Goal: Answer question/provide support: Share knowledge or assist other users

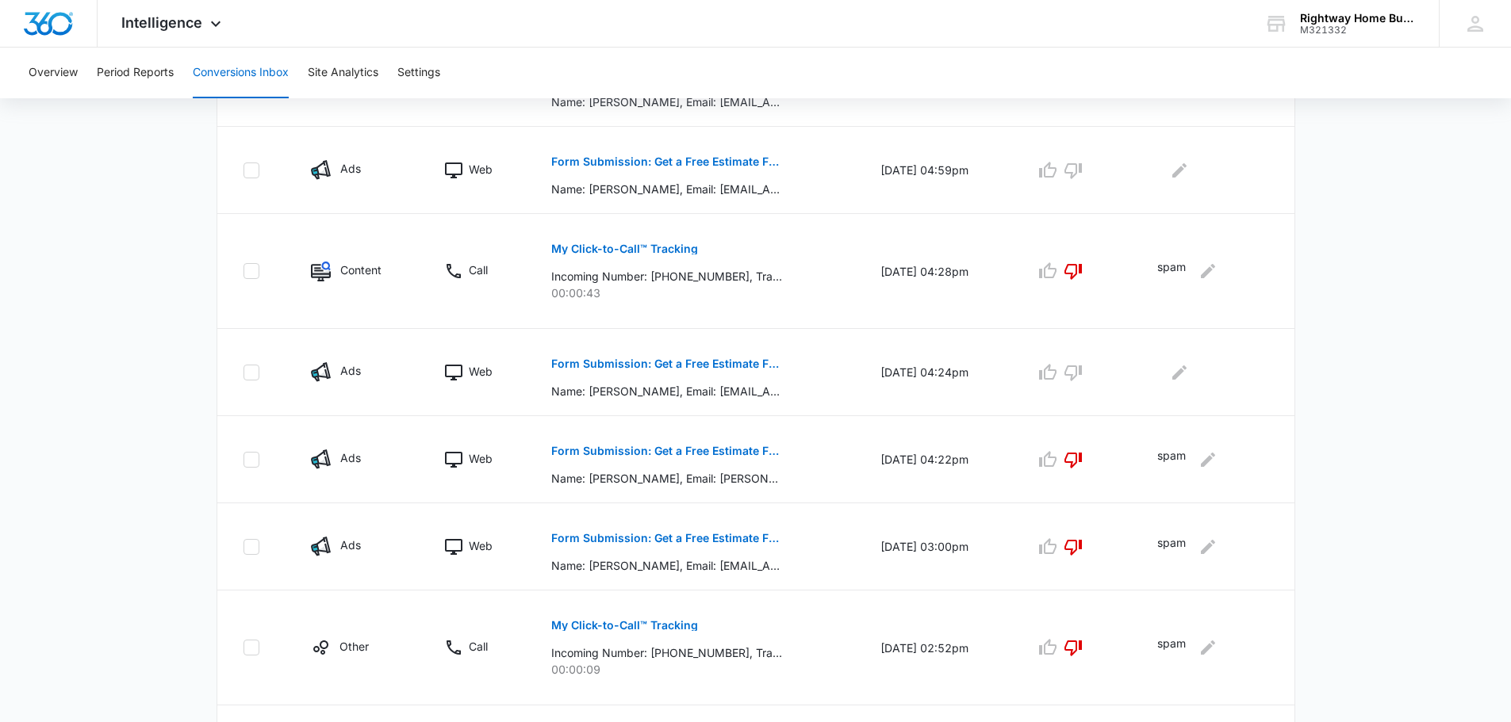
scroll to position [754, 0]
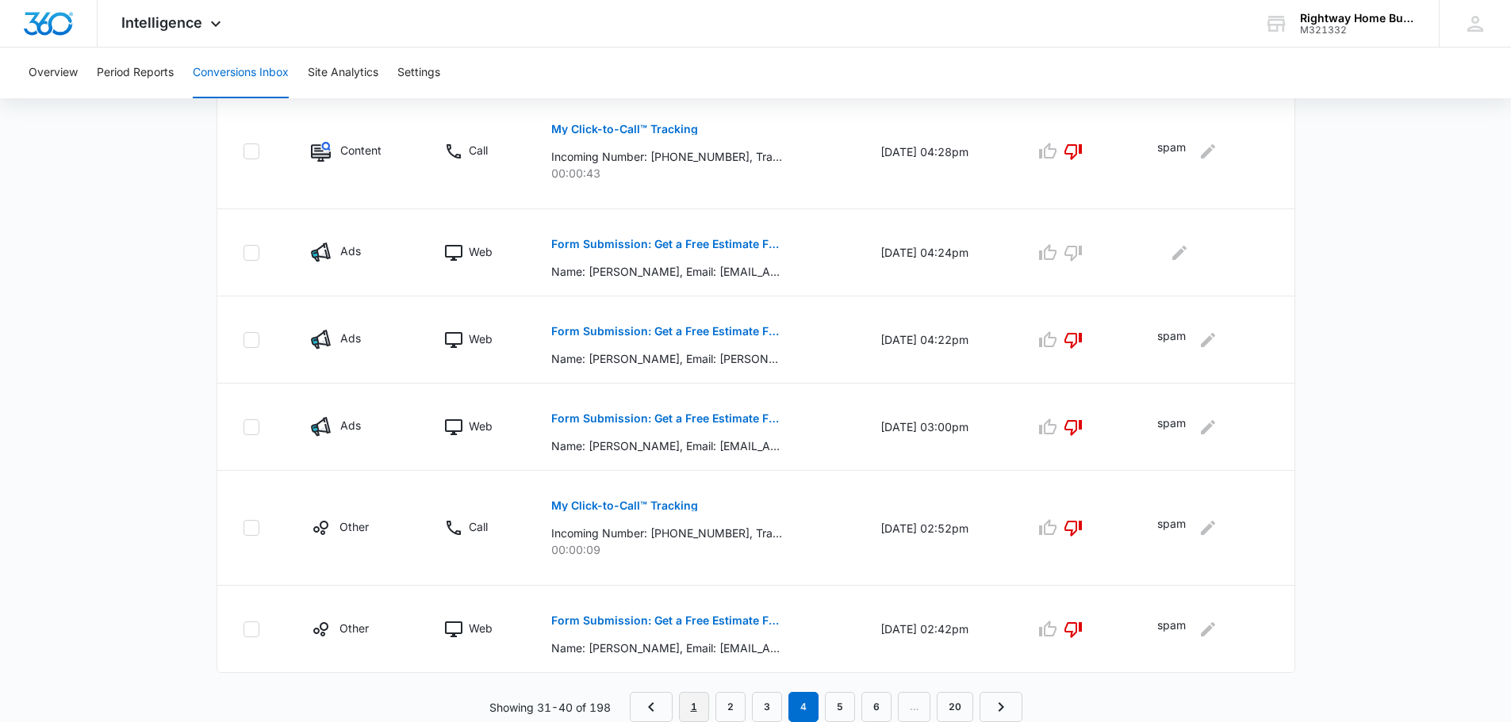
click at [687, 699] on link "1" at bounding box center [694, 707] width 30 height 30
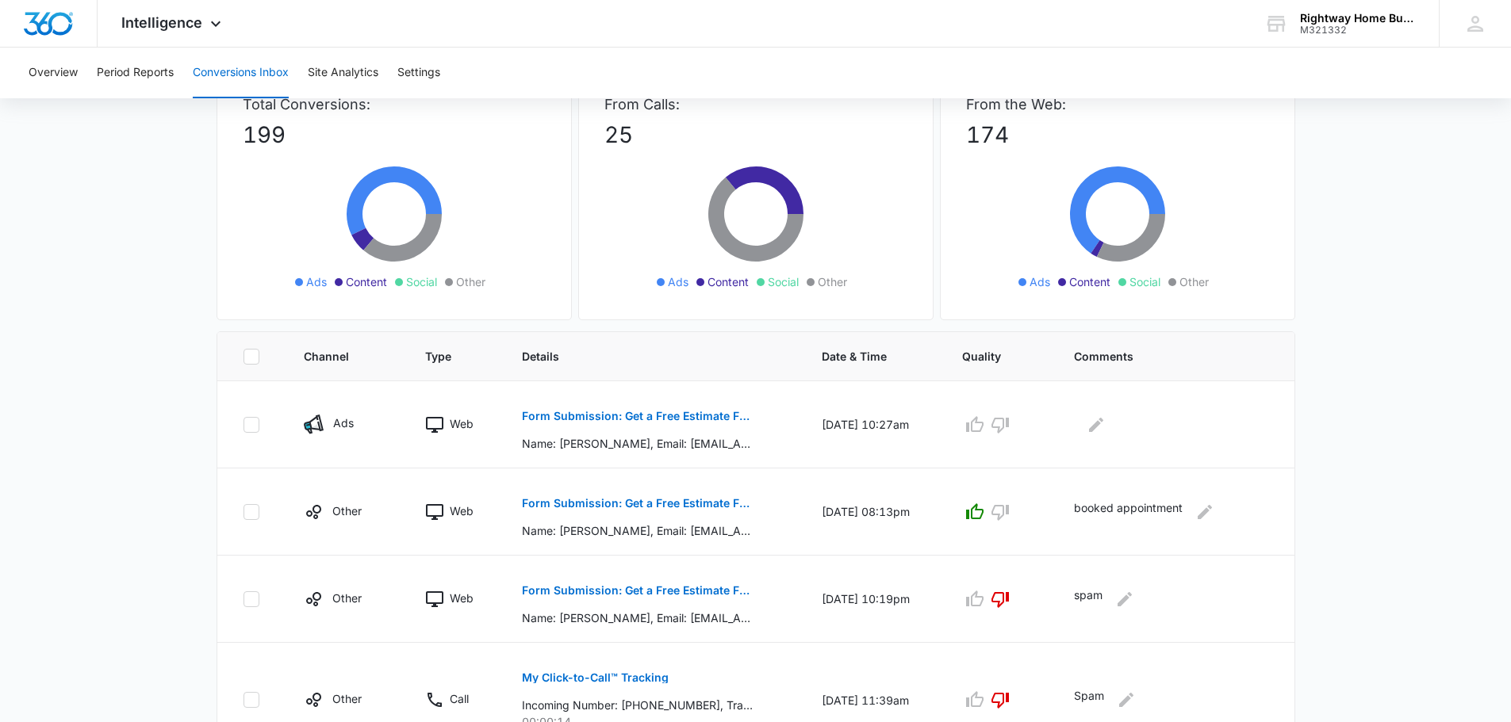
scroll to position [159, 0]
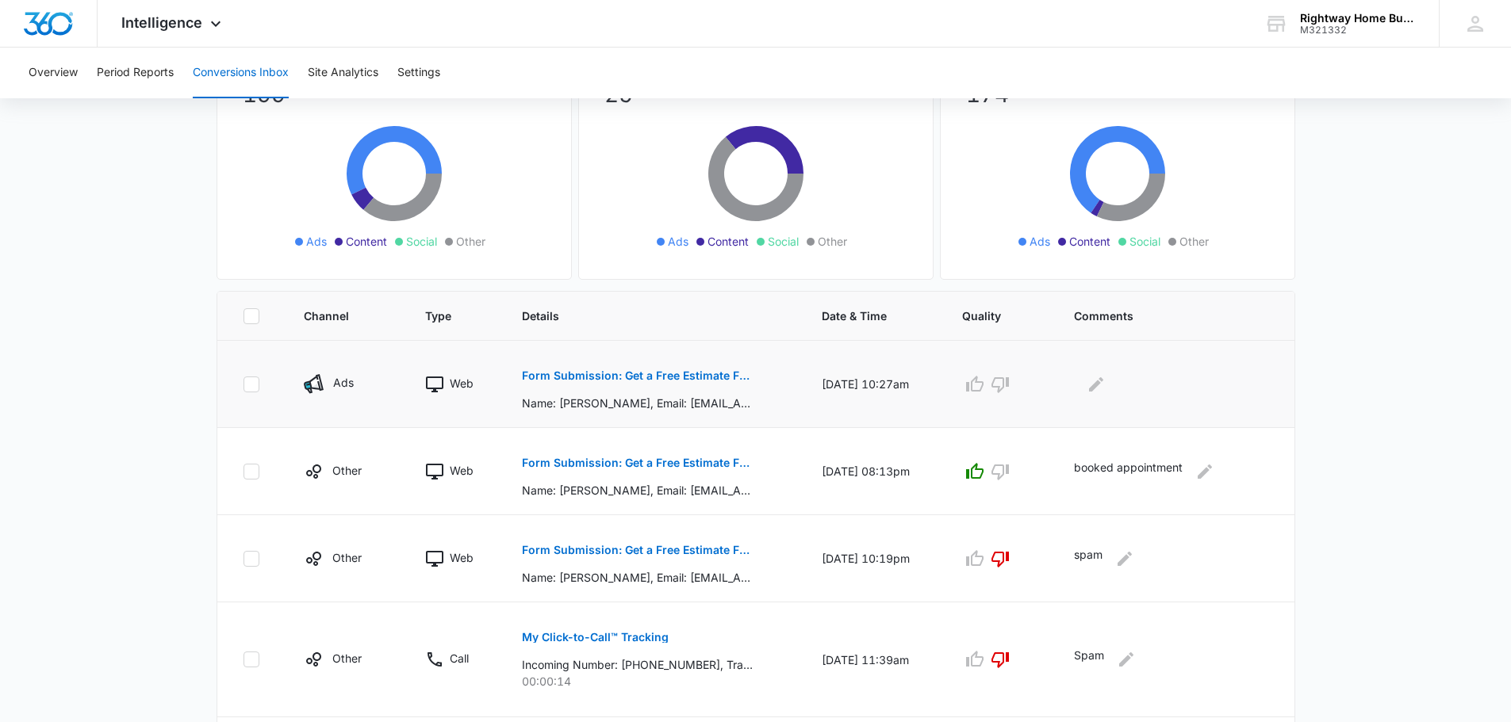
click at [655, 381] on button "Form Submission: Get a Free Estimate Form - NEW [DATE]" at bounding box center [637, 376] width 231 height 38
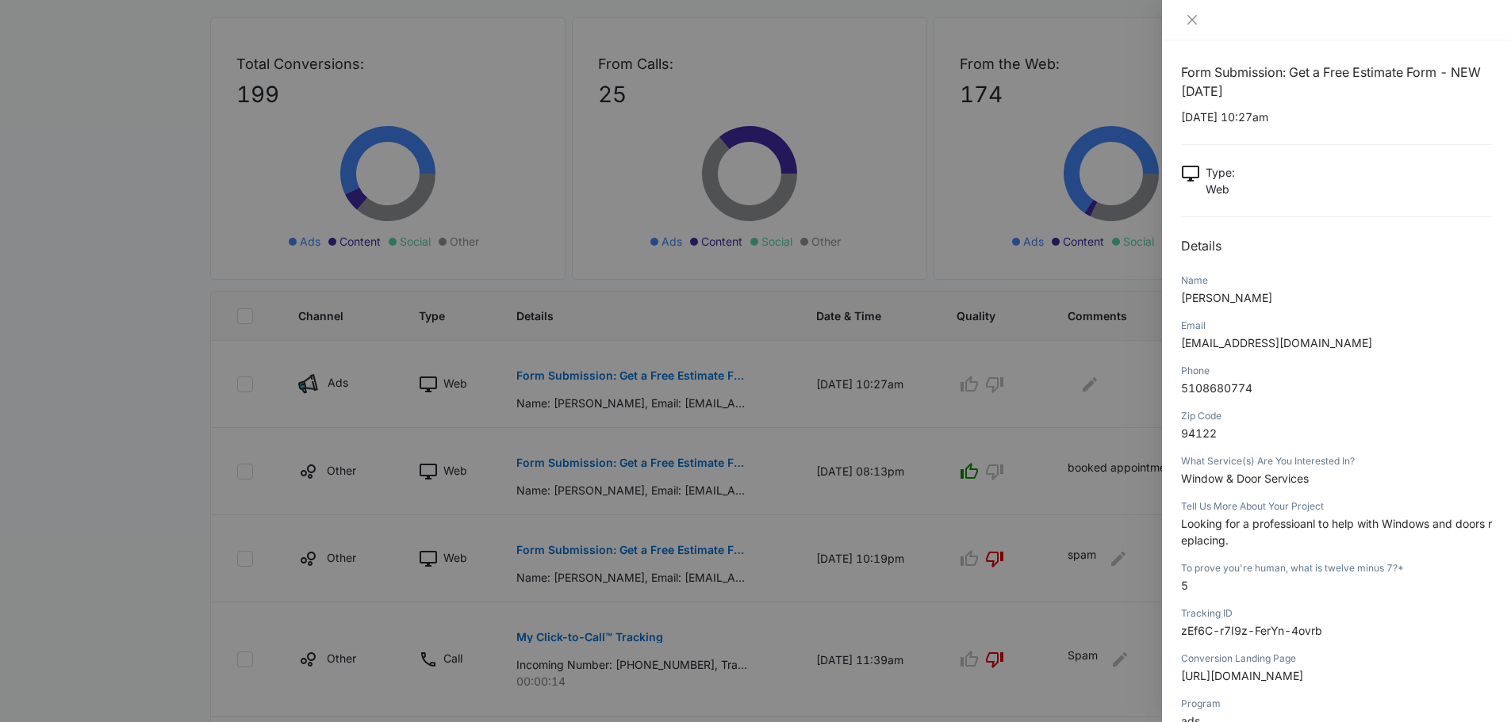
scroll to position [0, 0]
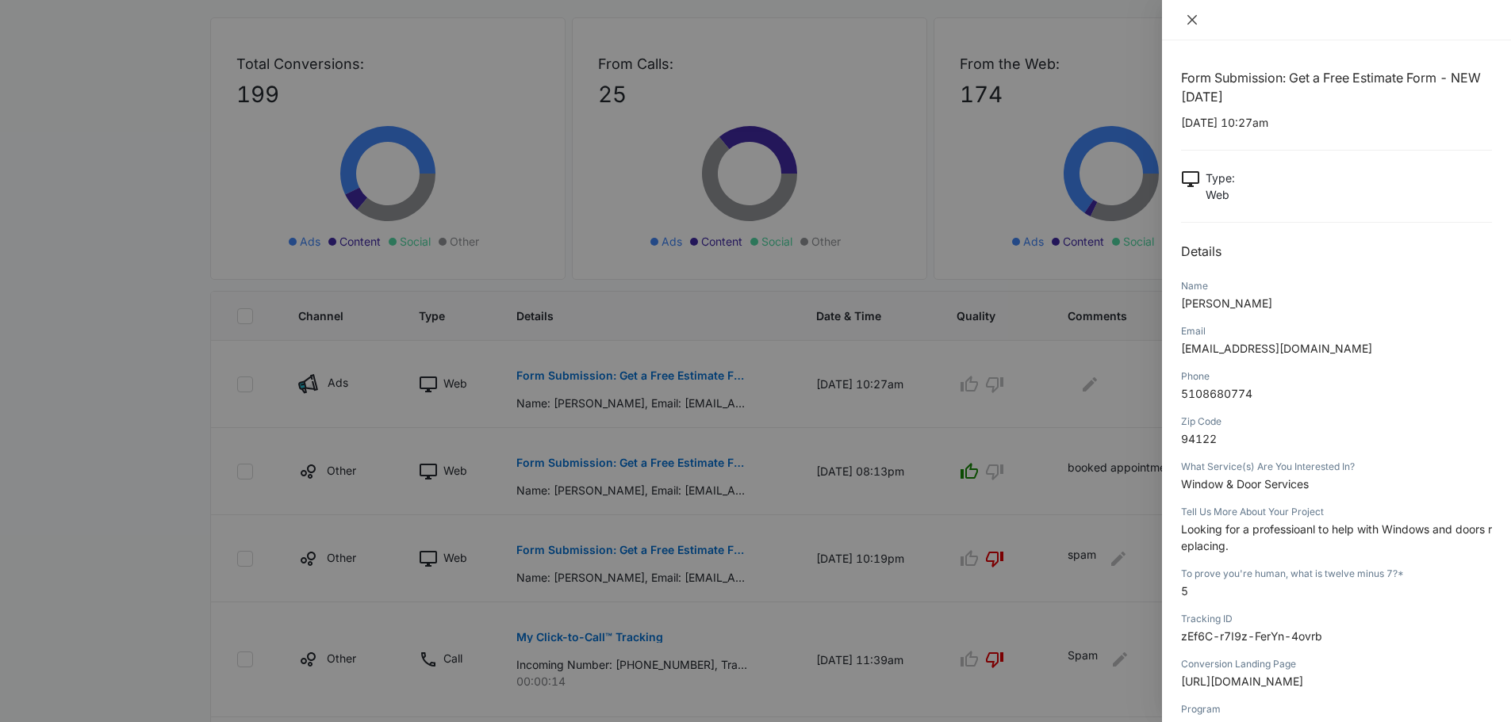
click at [1191, 19] on icon "close" at bounding box center [1192, 20] width 10 height 10
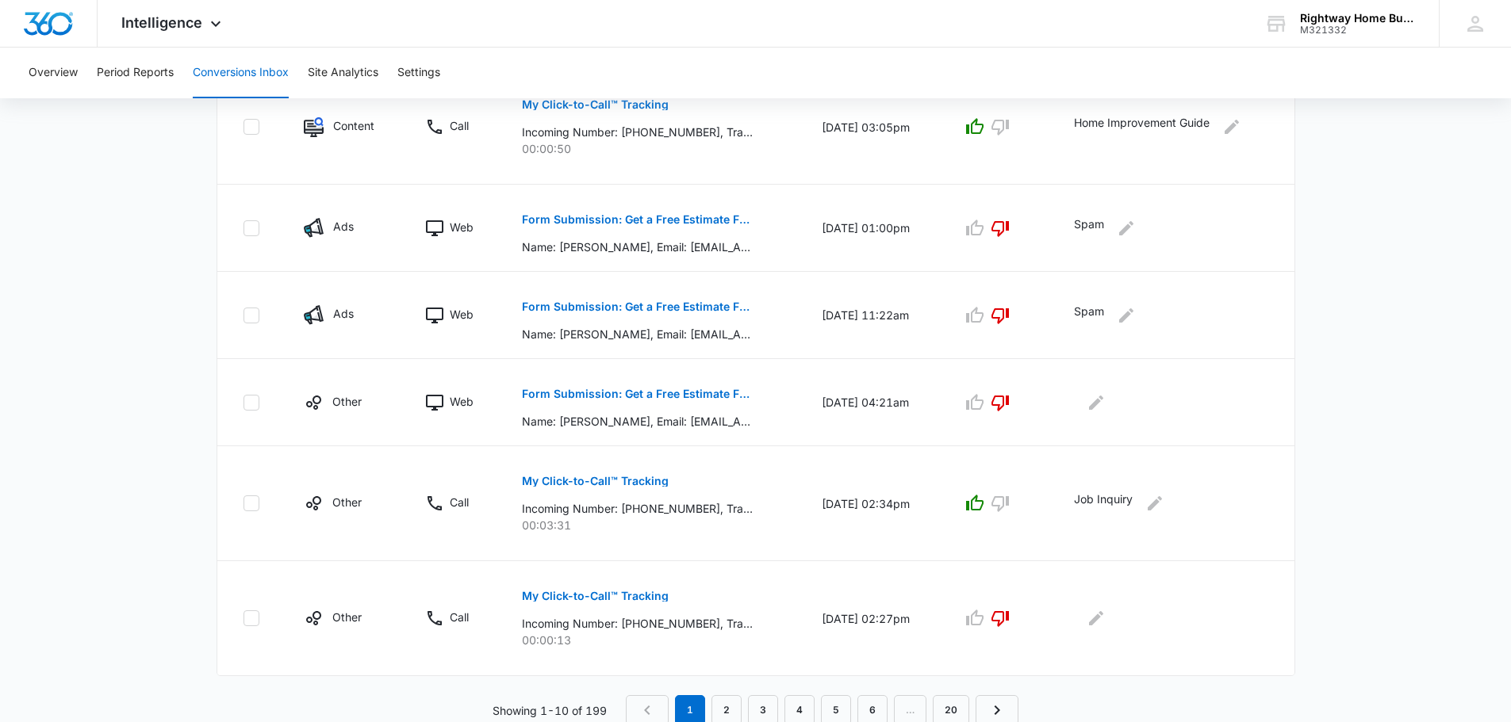
scroll to position [810, 0]
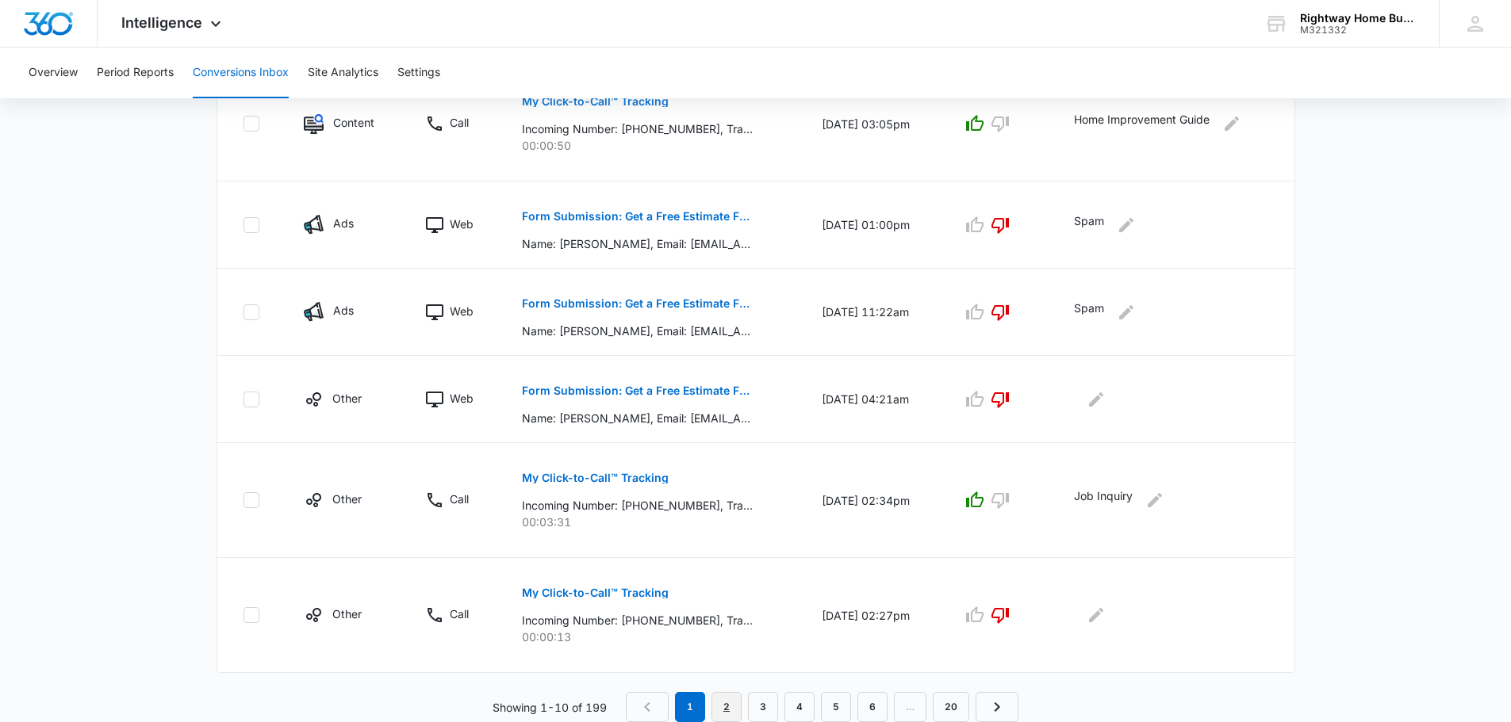
click at [724, 699] on link "2" at bounding box center [726, 707] width 30 height 30
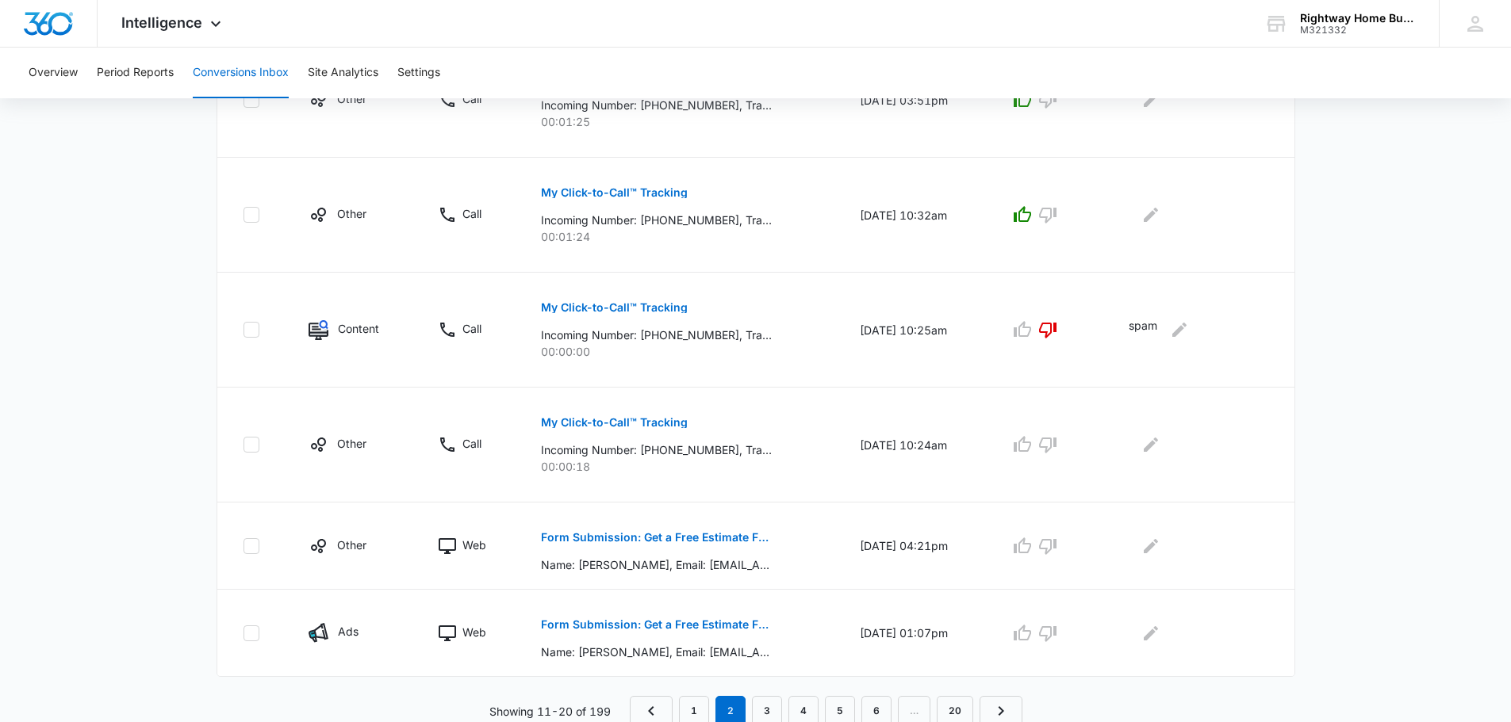
scroll to position [893, 0]
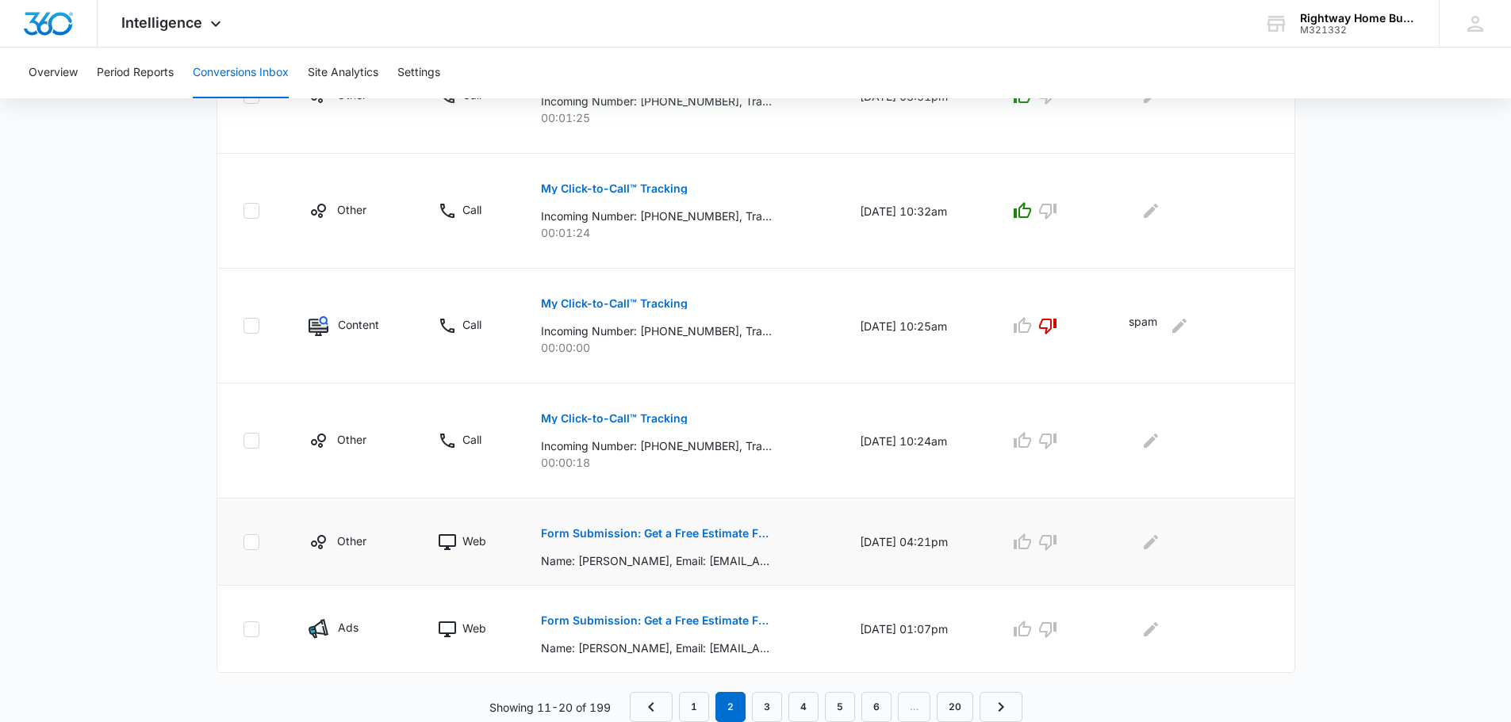
click at [657, 537] on p "Form Submission: Get a Free Estimate Form - NEW [DATE]" at bounding box center [656, 533] width 231 height 11
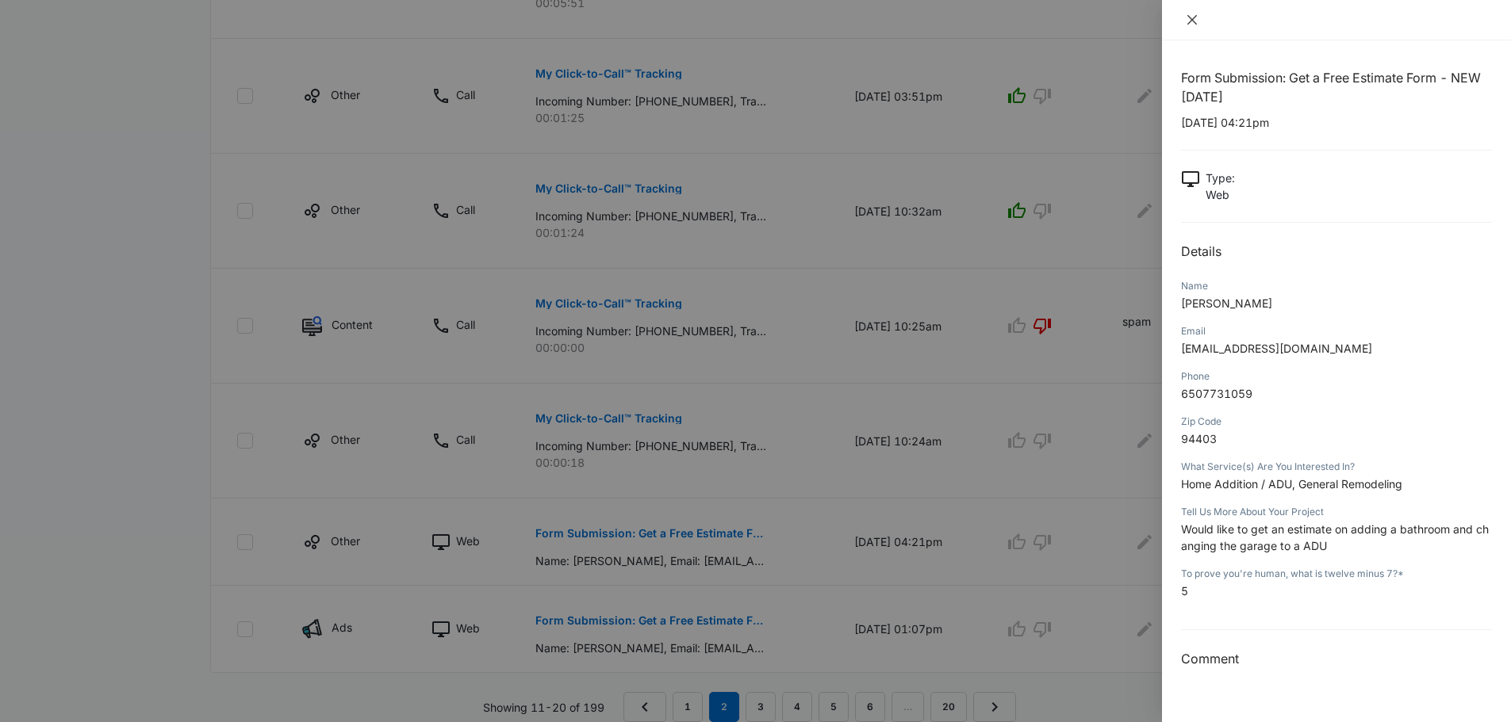
click at [1198, 21] on button "Close" at bounding box center [1192, 20] width 22 height 14
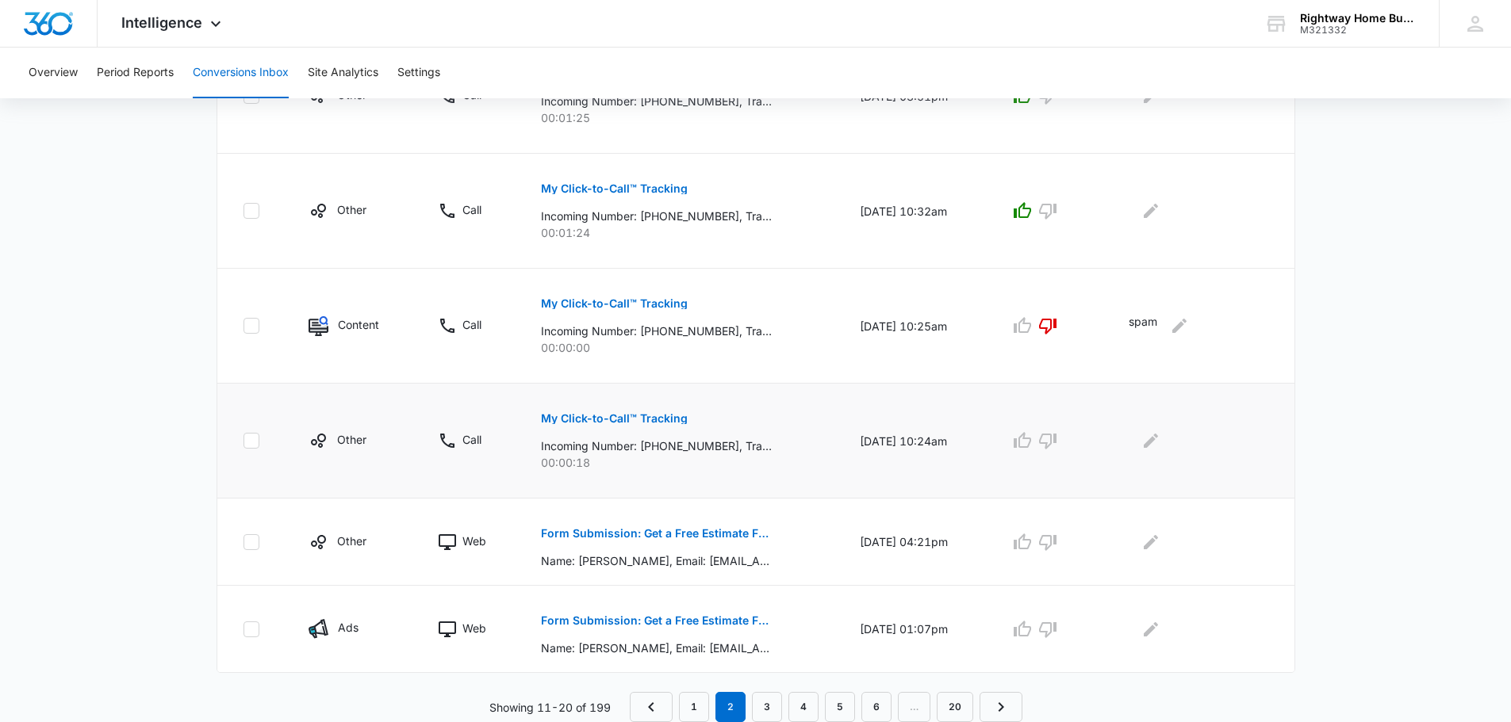
click at [625, 416] on p "My Click-to-Call™ Tracking" at bounding box center [614, 418] width 147 height 11
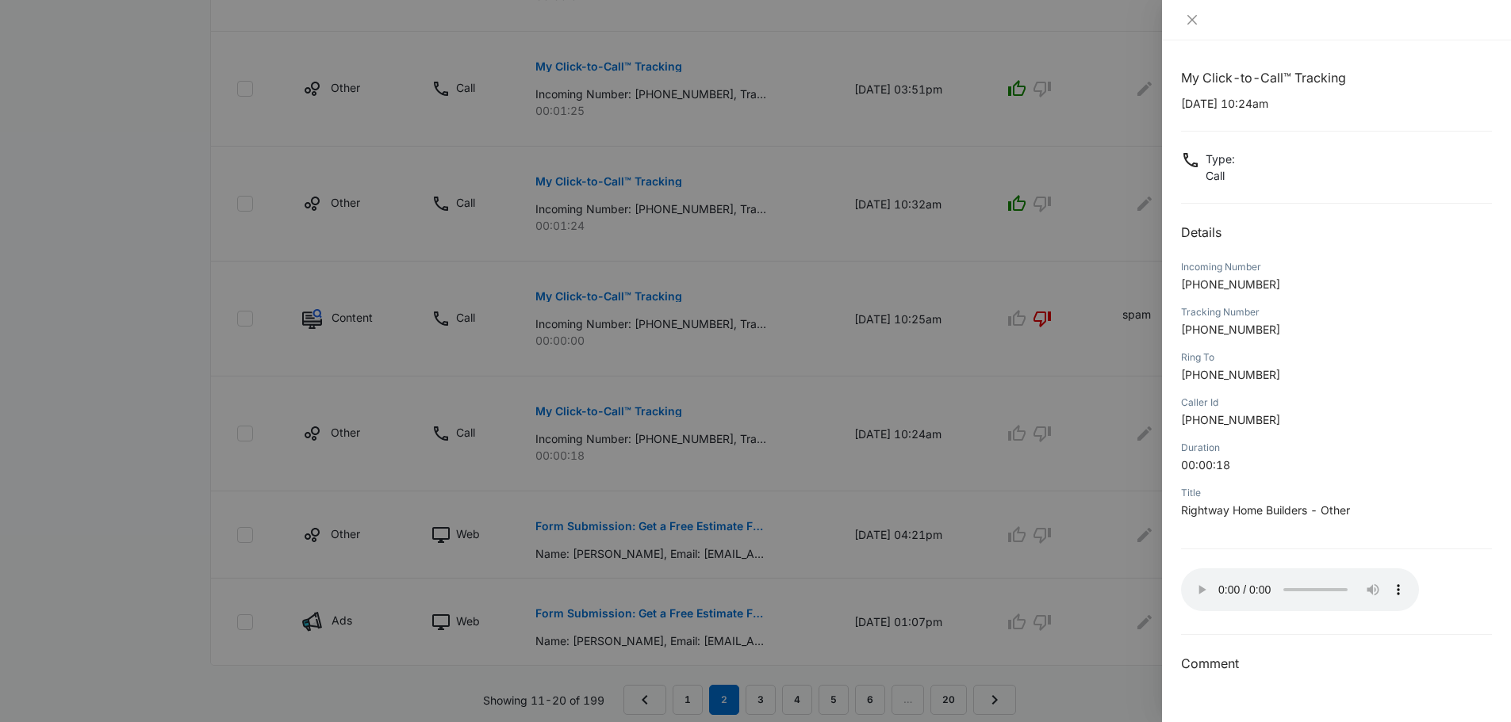
scroll to position [873, 0]
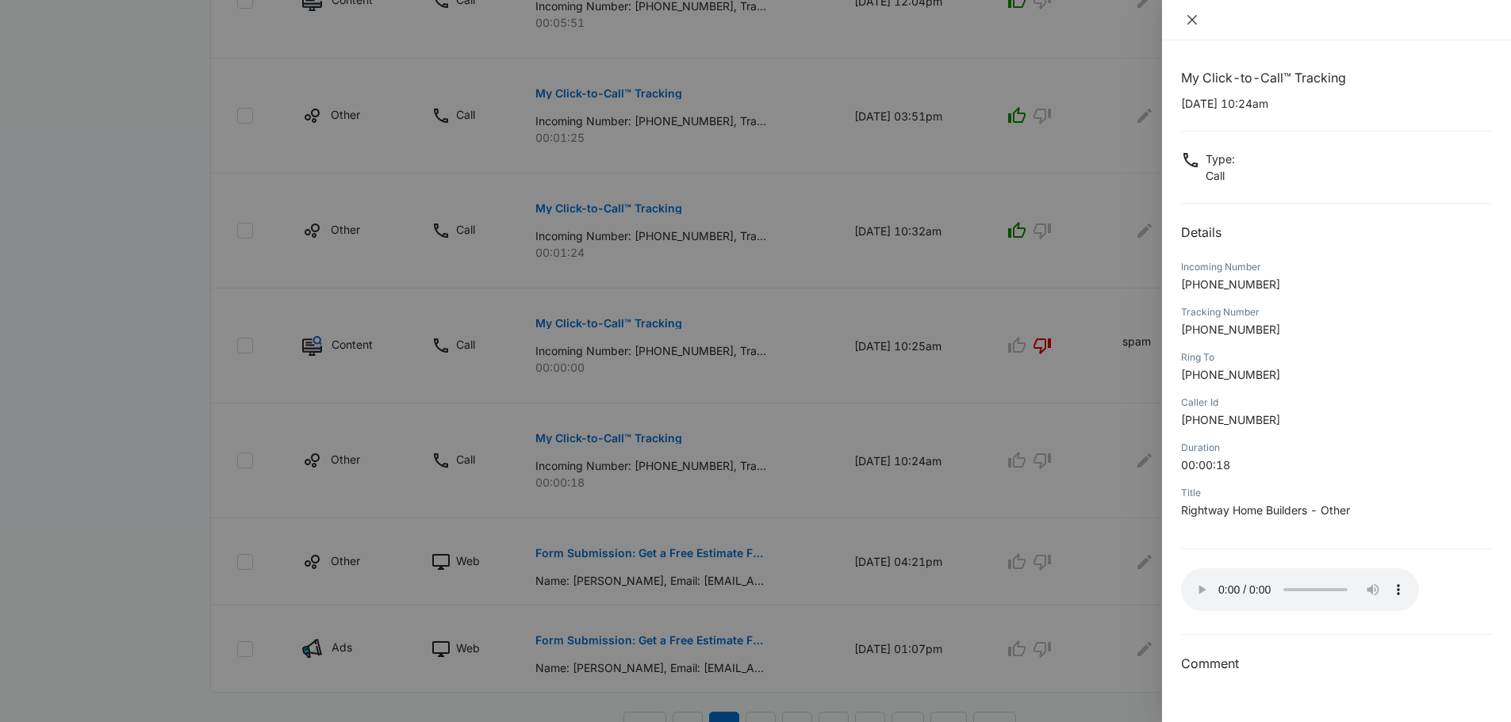
click at [1194, 24] on icon "close" at bounding box center [1191, 19] width 13 height 13
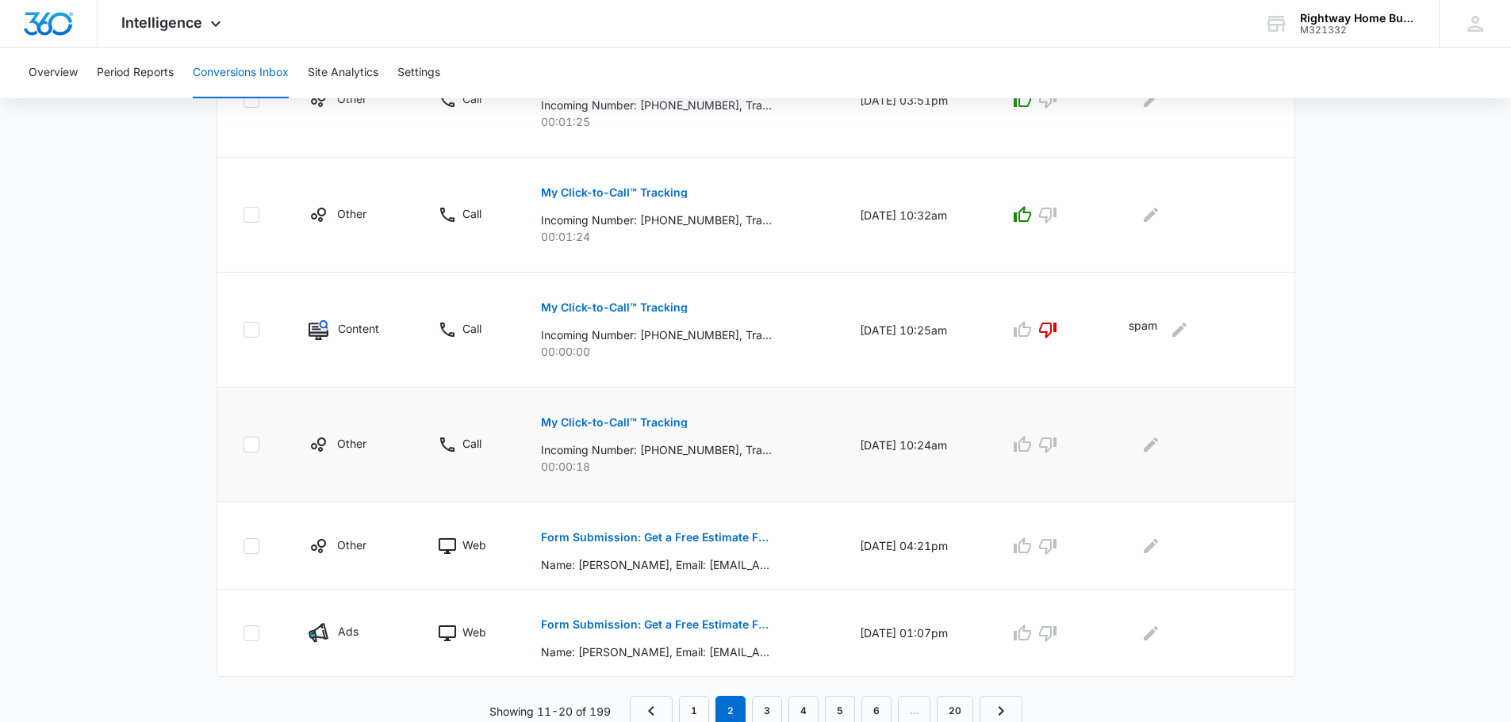
scroll to position [893, 0]
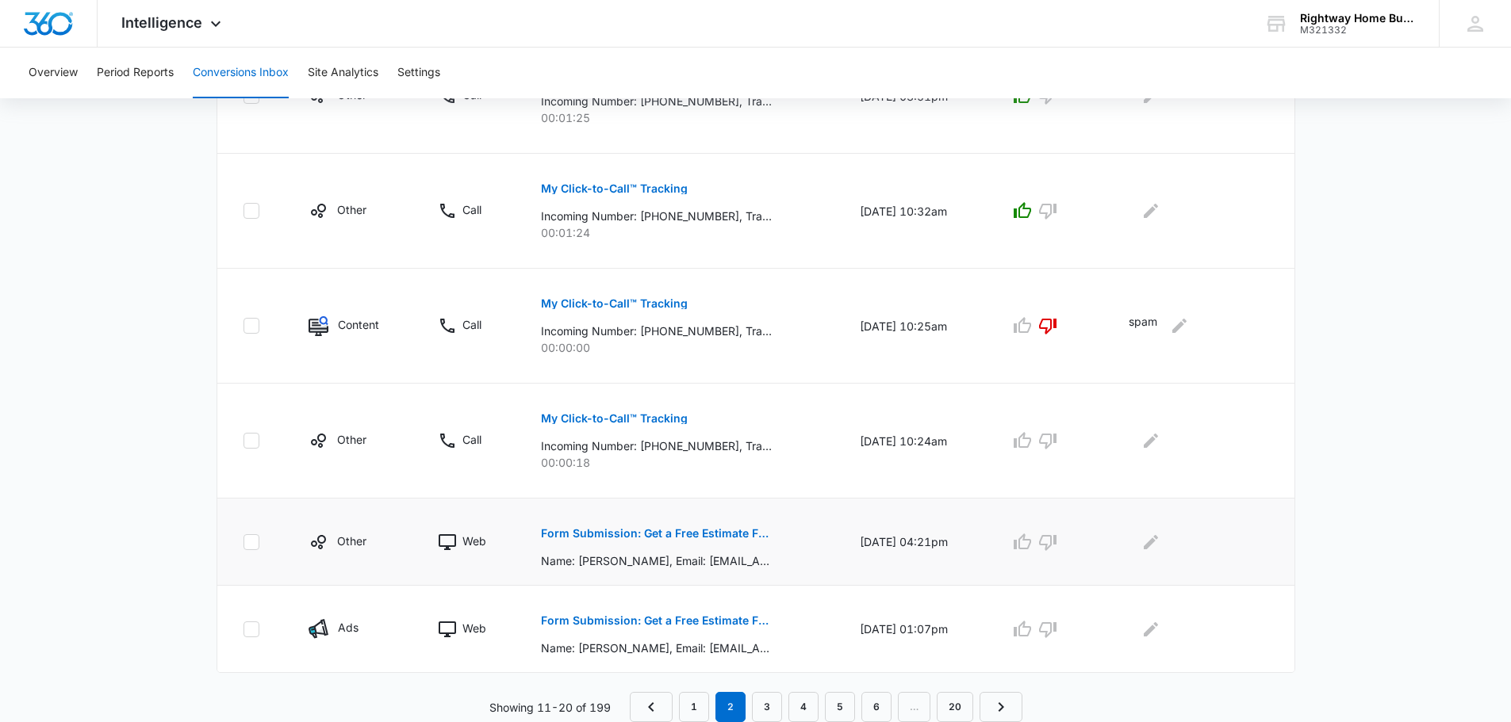
click at [647, 530] on p "Form Submission: Get a Free Estimate Form - NEW [DATE]" at bounding box center [656, 533] width 231 height 11
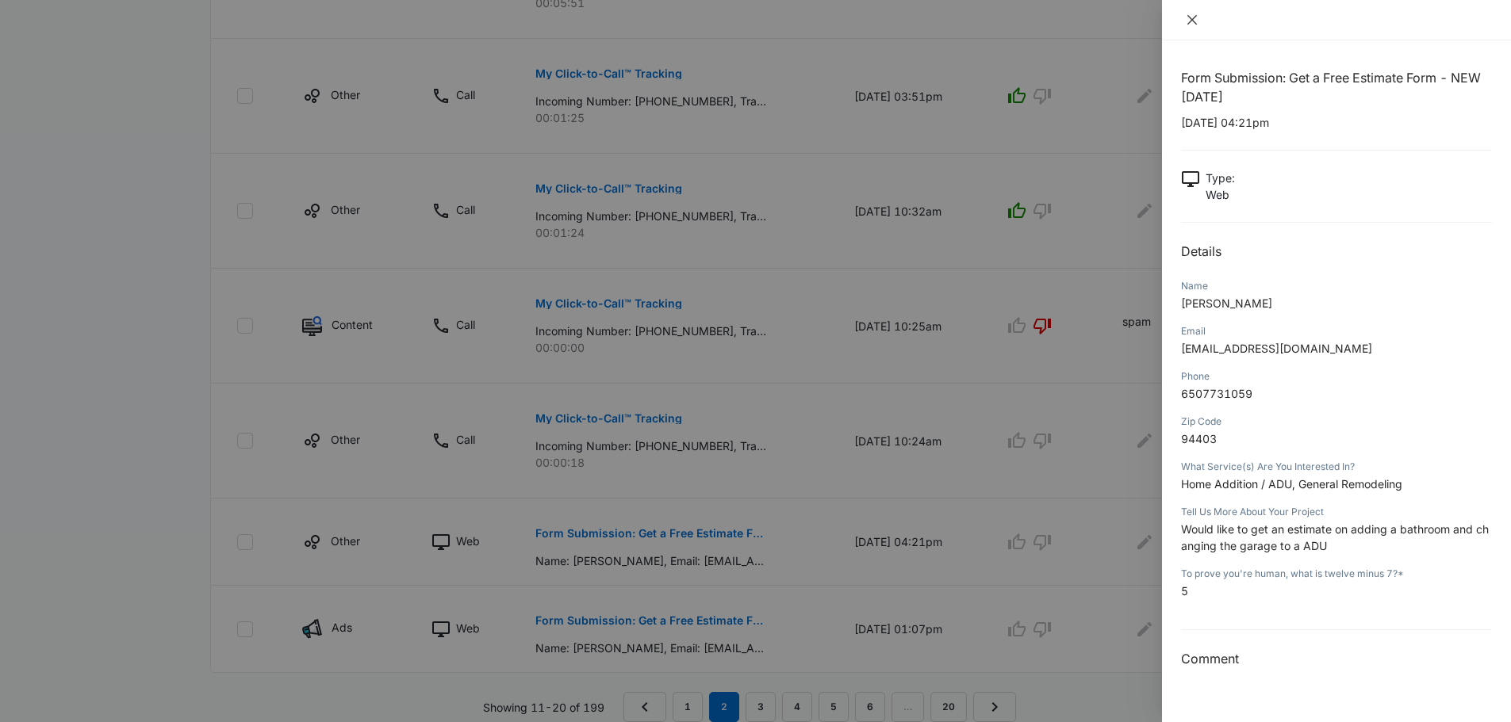
click at [1197, 20] on icon "close" at bounding box center [1191, 19] width 13 height 13
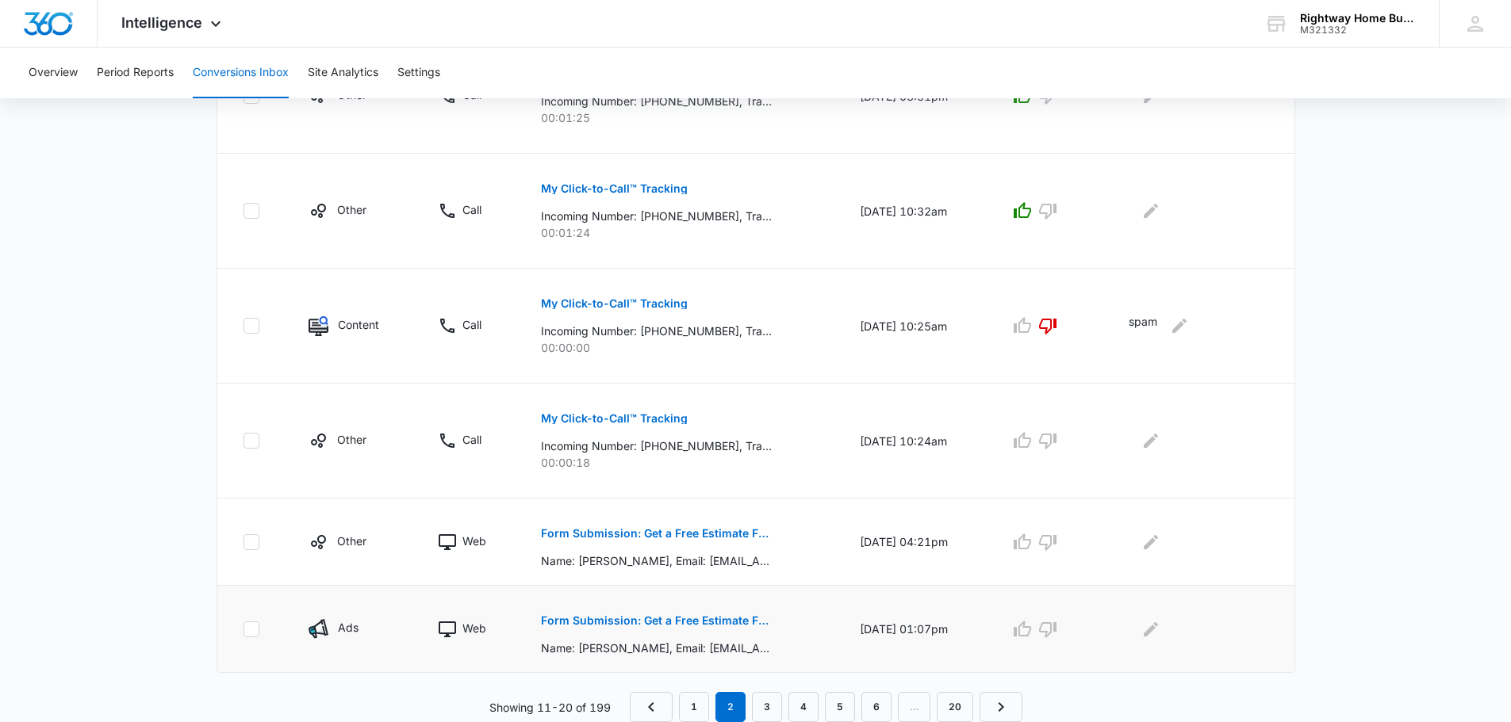
click at [705, 618] on p "Form Submission: Get a Free Estimate Form - NEW [DATE]" at bounding box center [656, 620] width 231 height 11
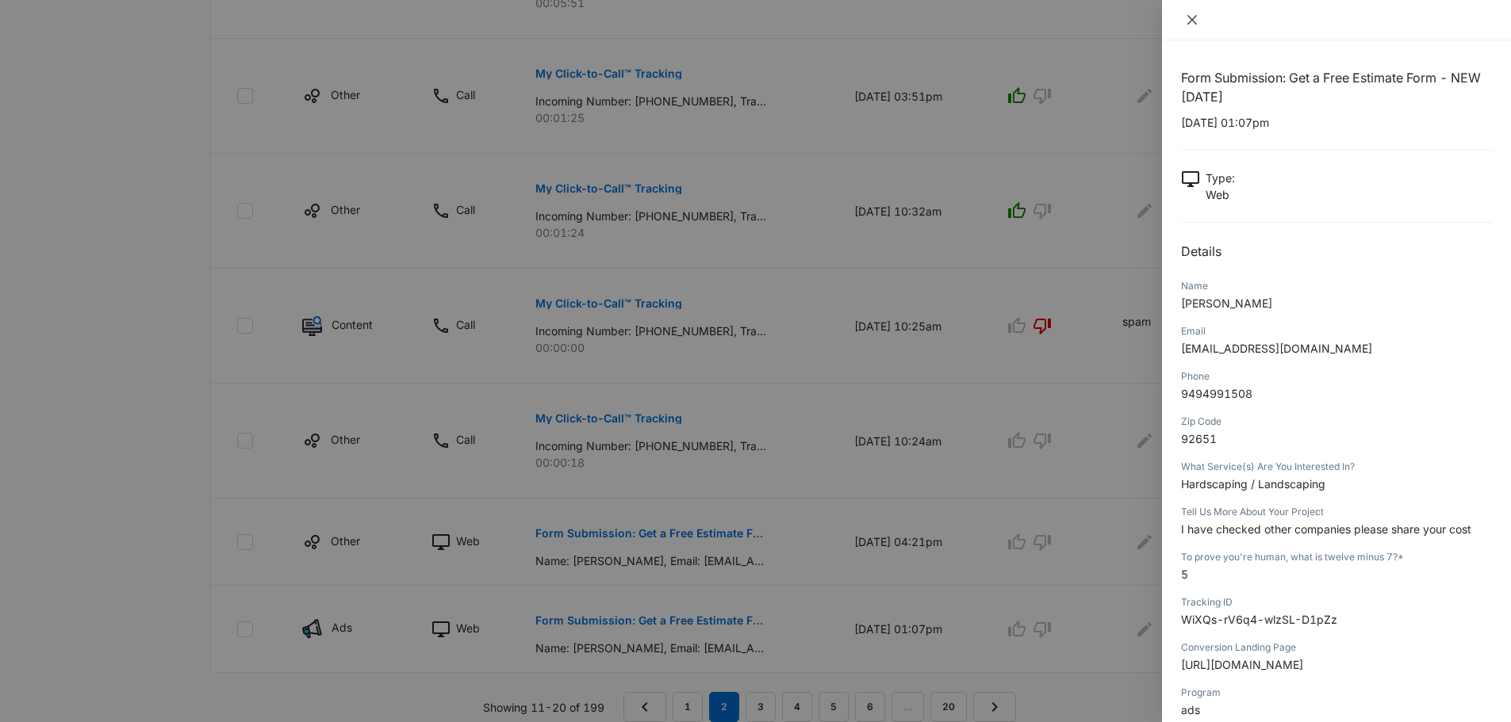
click at [1192, 17] on icon "close" at bounding box center [1191, 19] width 13 height 13
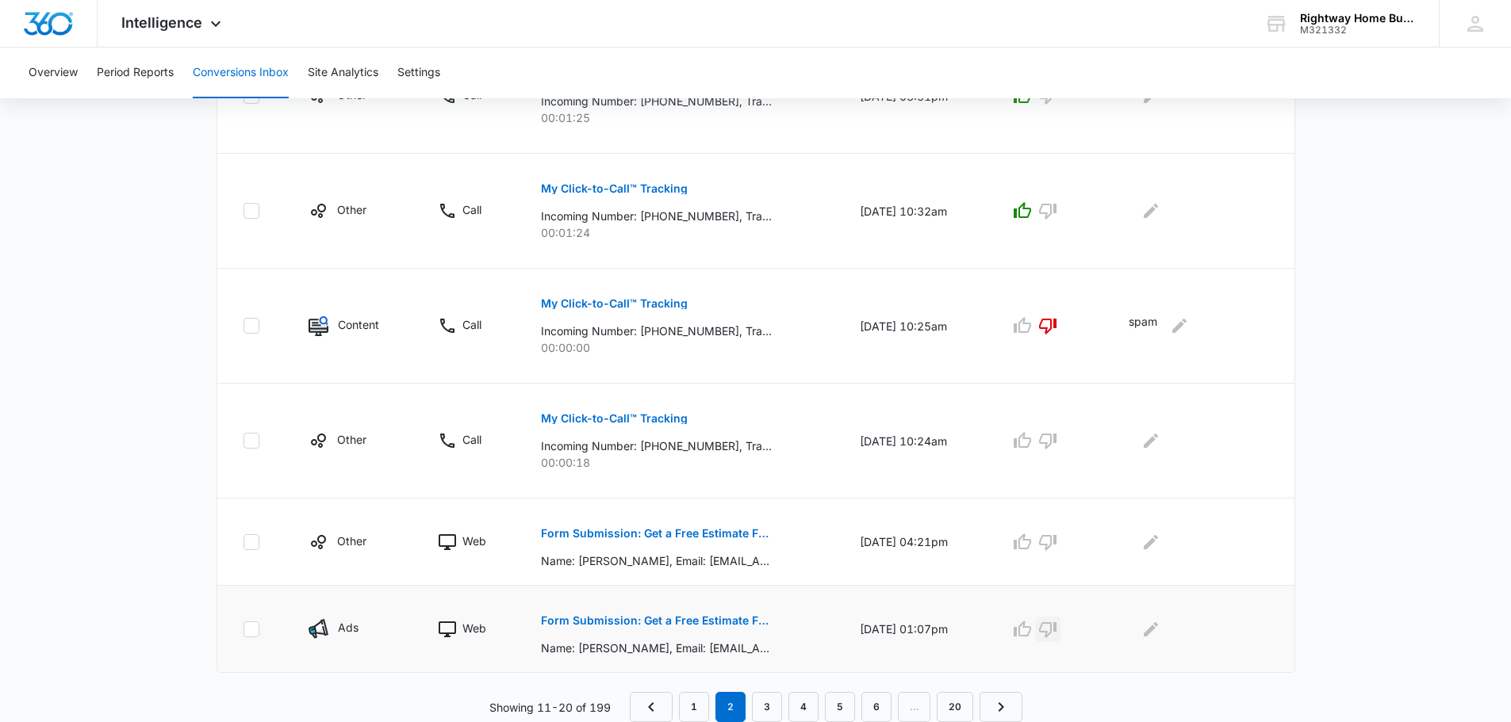
click at [1057, 631] on icon "button" at bounding box center [1047, 629] width 19 height 19
click at [1160, 634] on icon "Edit Comments" at bounding box center [1150, 629] width 19 height 19
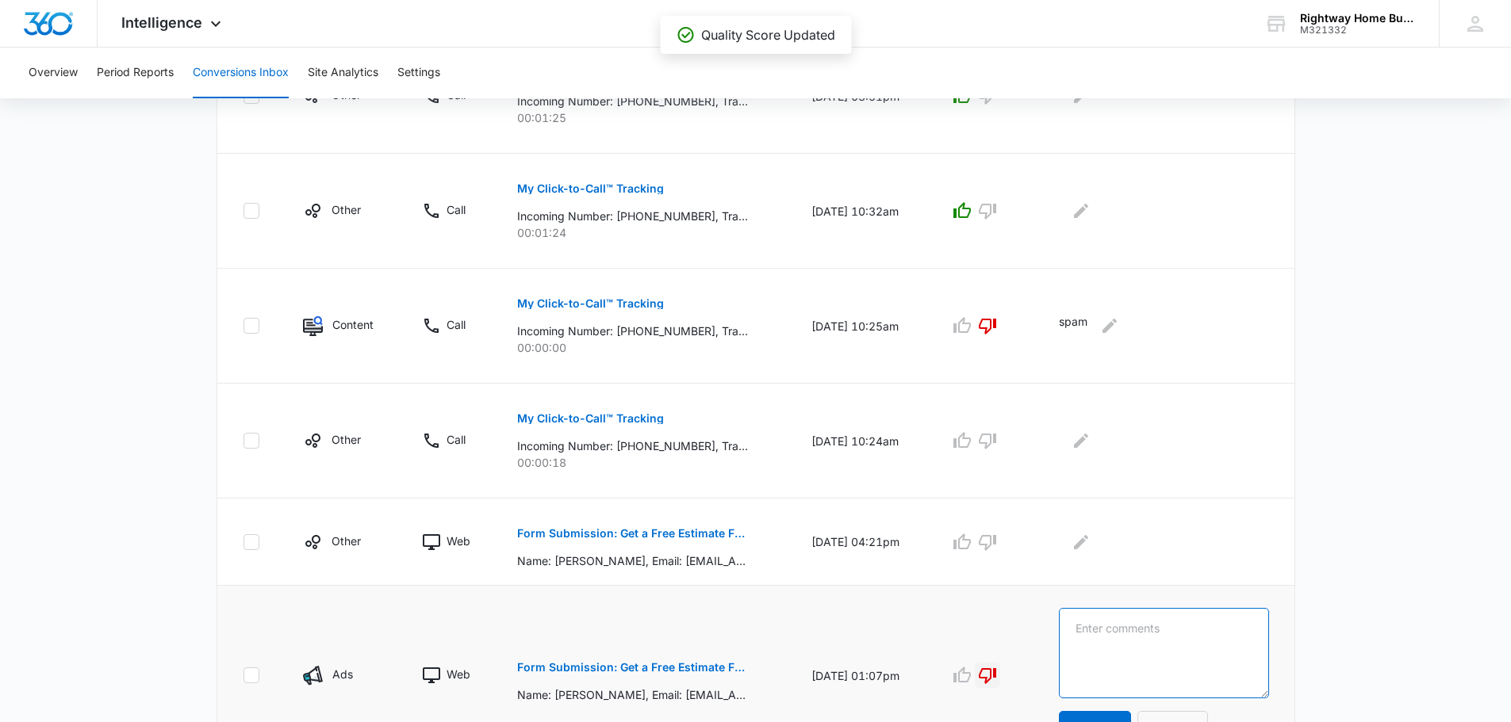
click at [1159, 635] on textarea at bounding box center [1164, 653] width 210 height 90
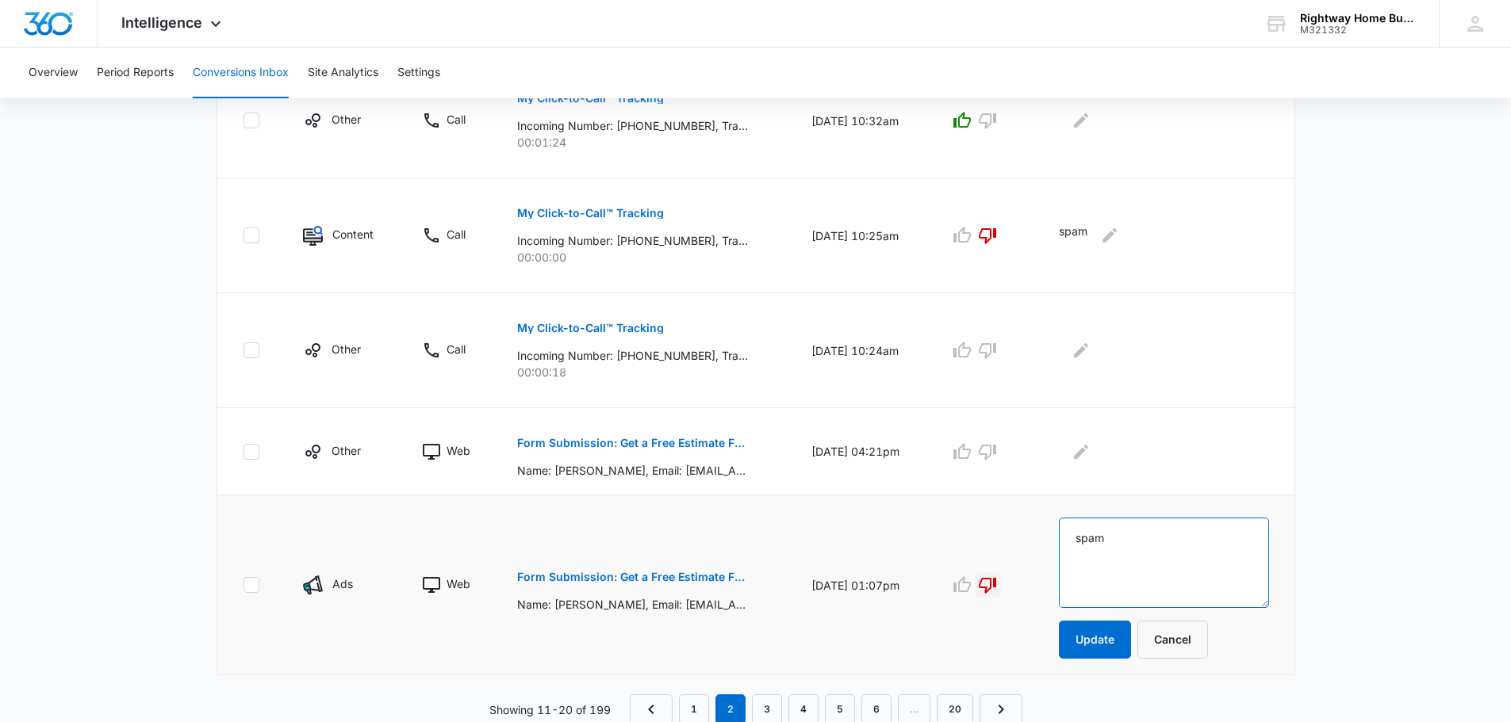
scroll to position [986, 0]
type textarea "spam"
click at [1114, 640] on button "Update" at bounding box center [1095, 637] width 72 height 38
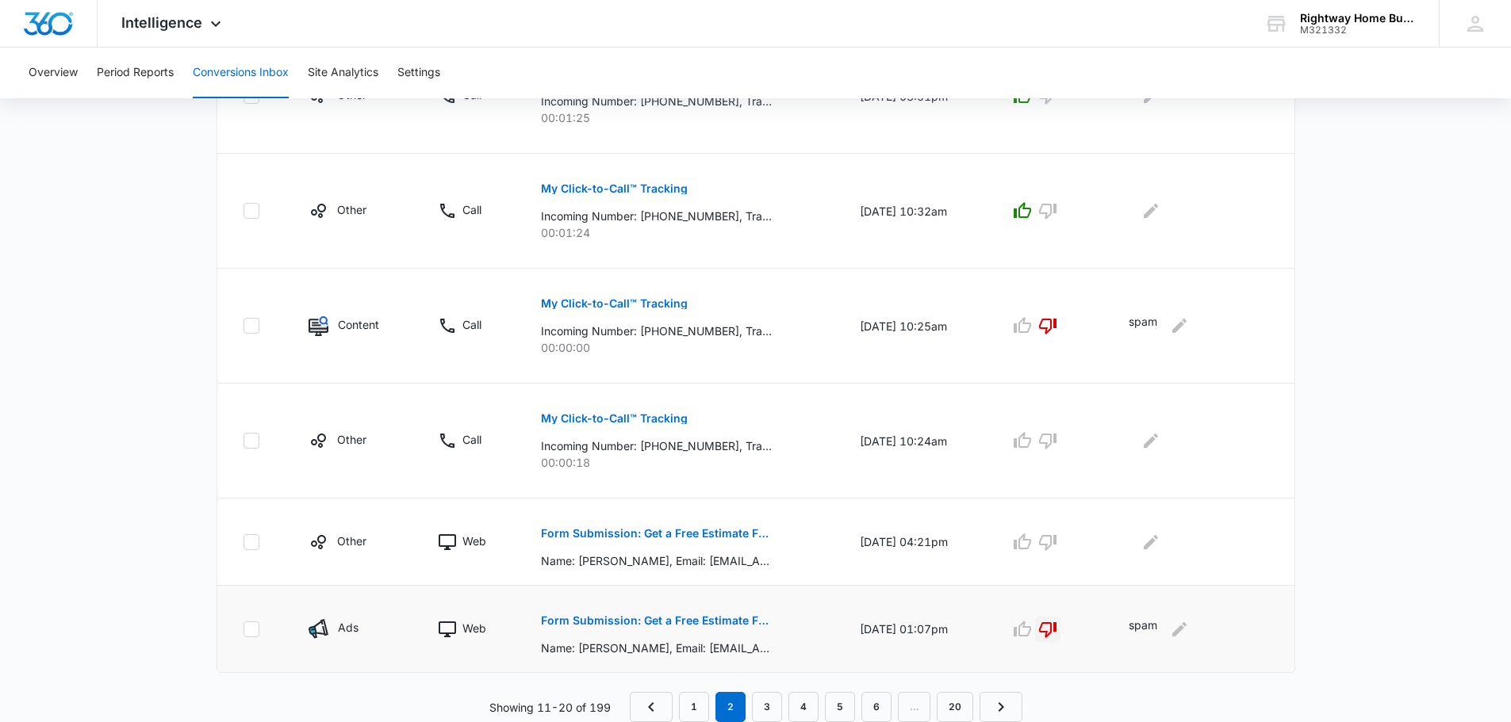
scroll to position [893, 0]
click at [762, 708] on link "3" at bounding box center [767, 707] width 30 height 30
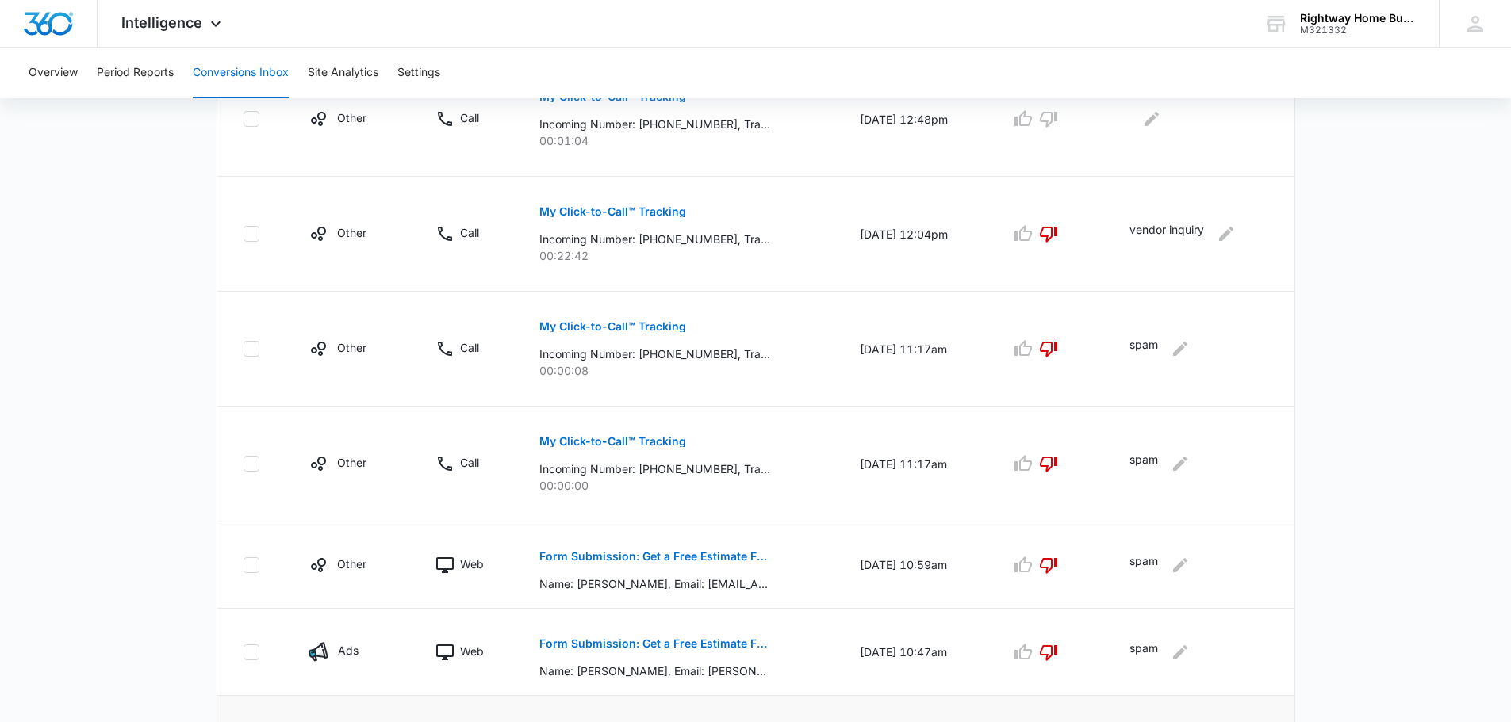
scroll to position [396, 0]
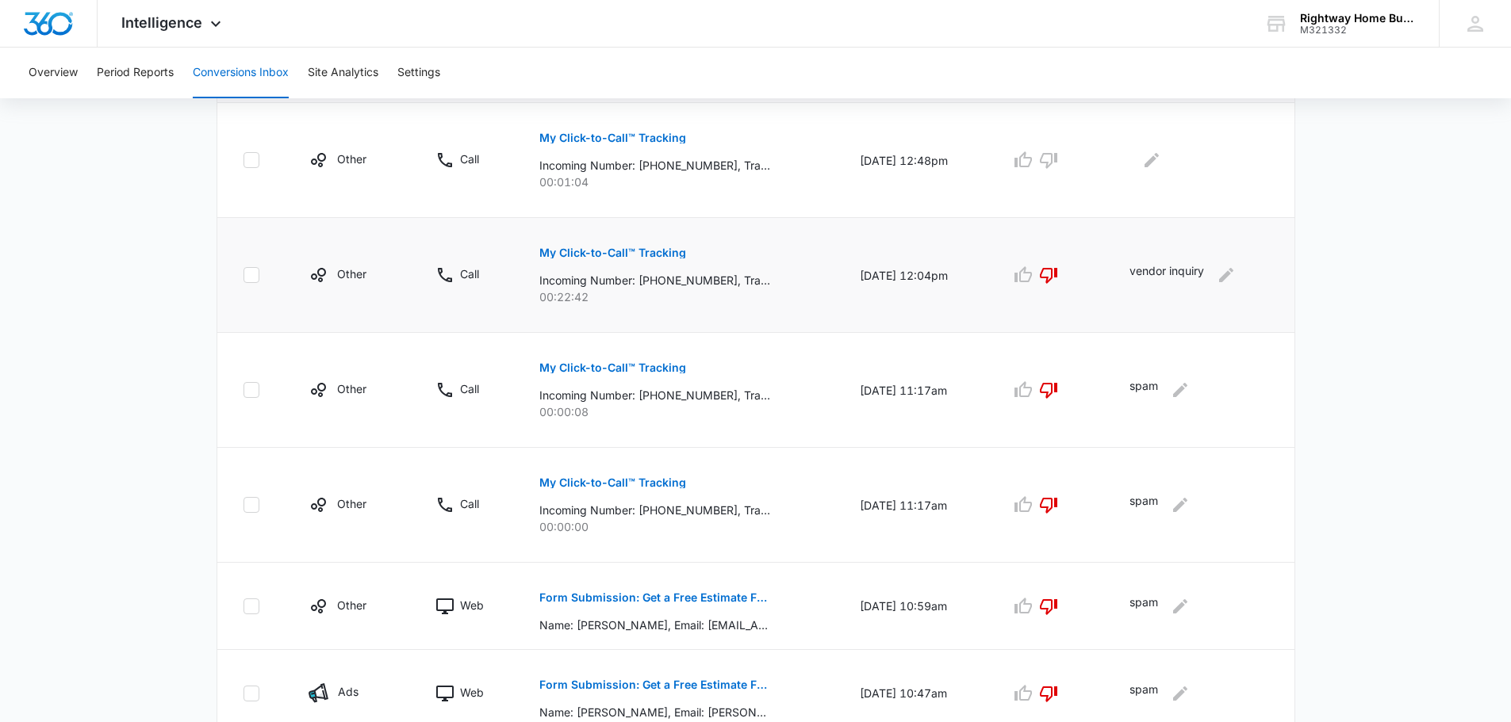
click at [635, 246] on button "My Click-to-Call™ Tracking" at bounding box center [612, 253] width 147 height 38
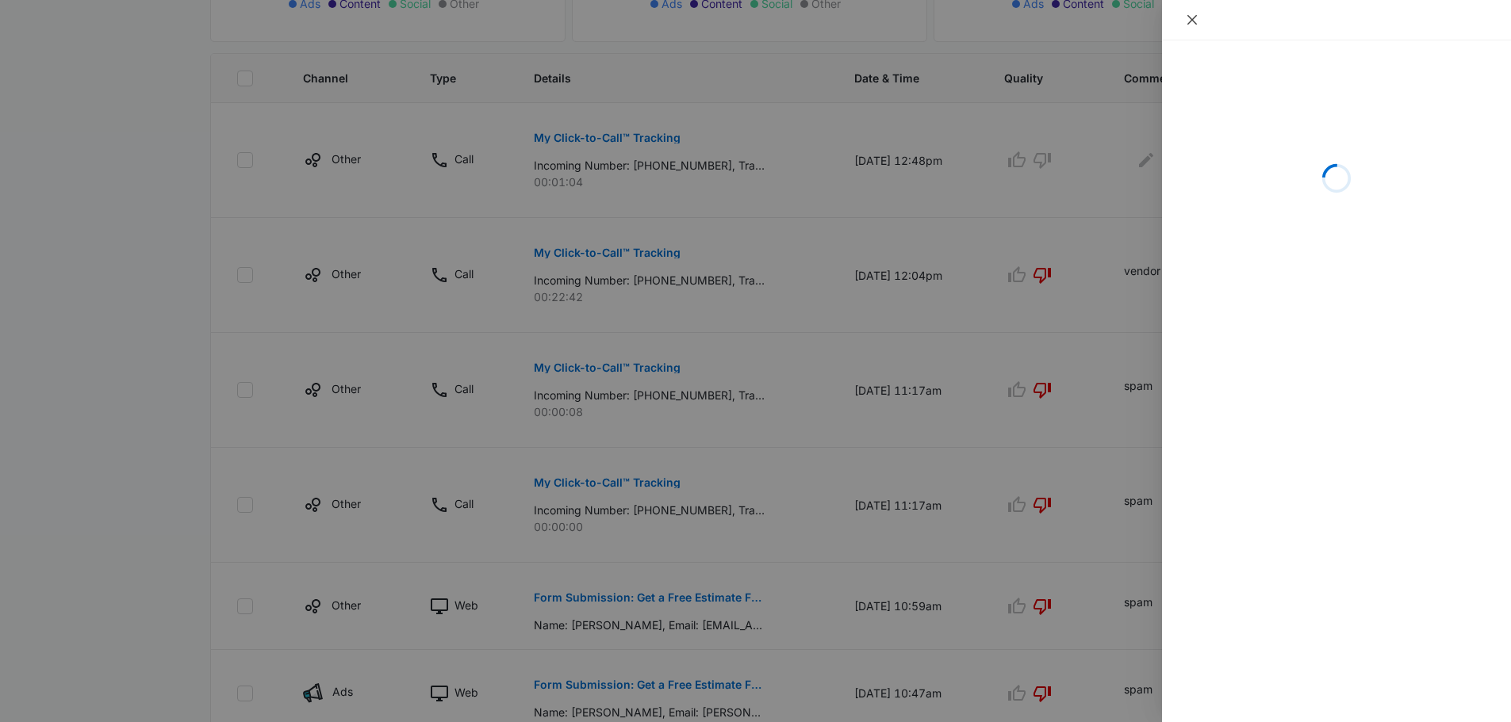
click at [1188, 21] on icon "close" at bounding box center [1191, 19] width 13 height 13
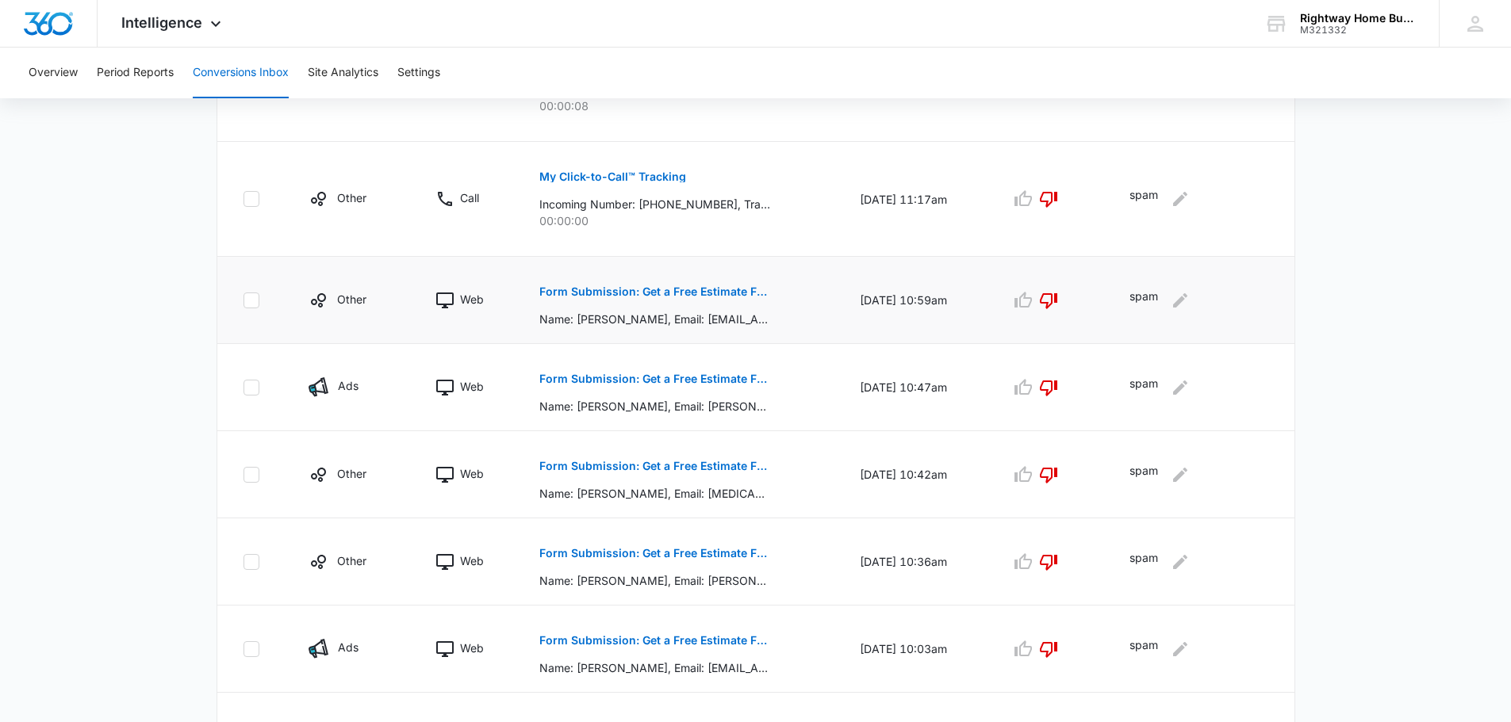
scroll to position [714, 0]
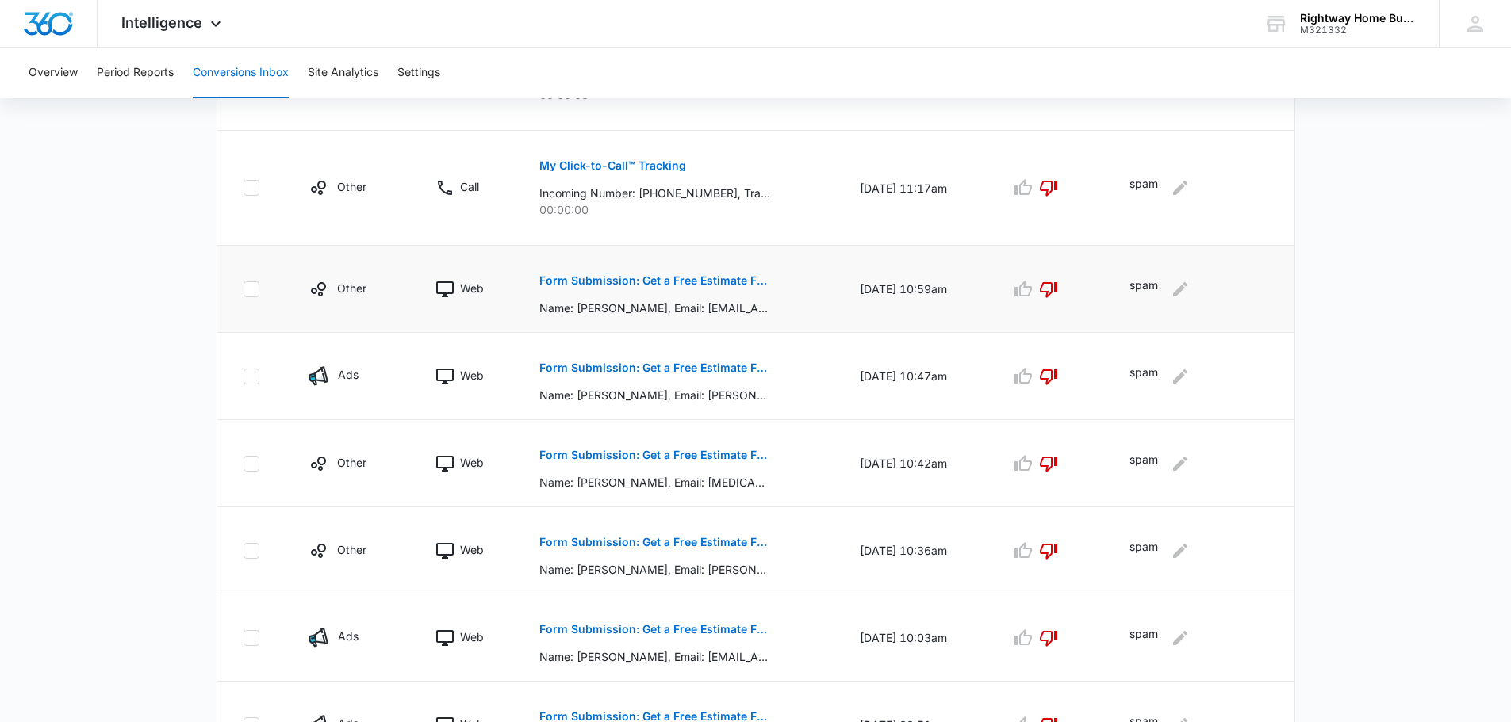
click at [685, 280] on p "Form Submission: Get a Free Estimate Form - NEW [DATE]" at bounding box center [654, 280] width 231 height 11
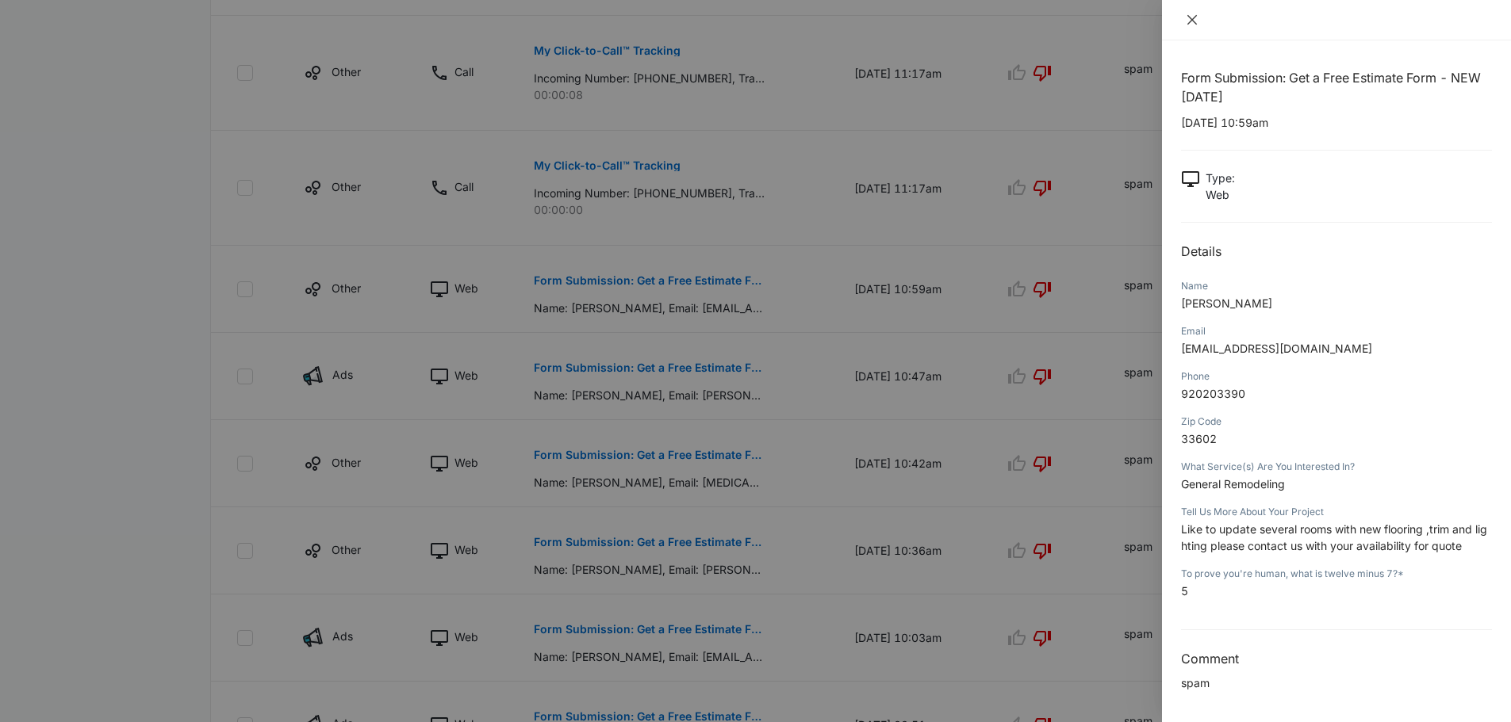
click at [1189, 18] on icon "close" at bounding box center [1192, 20] width 10 height 10
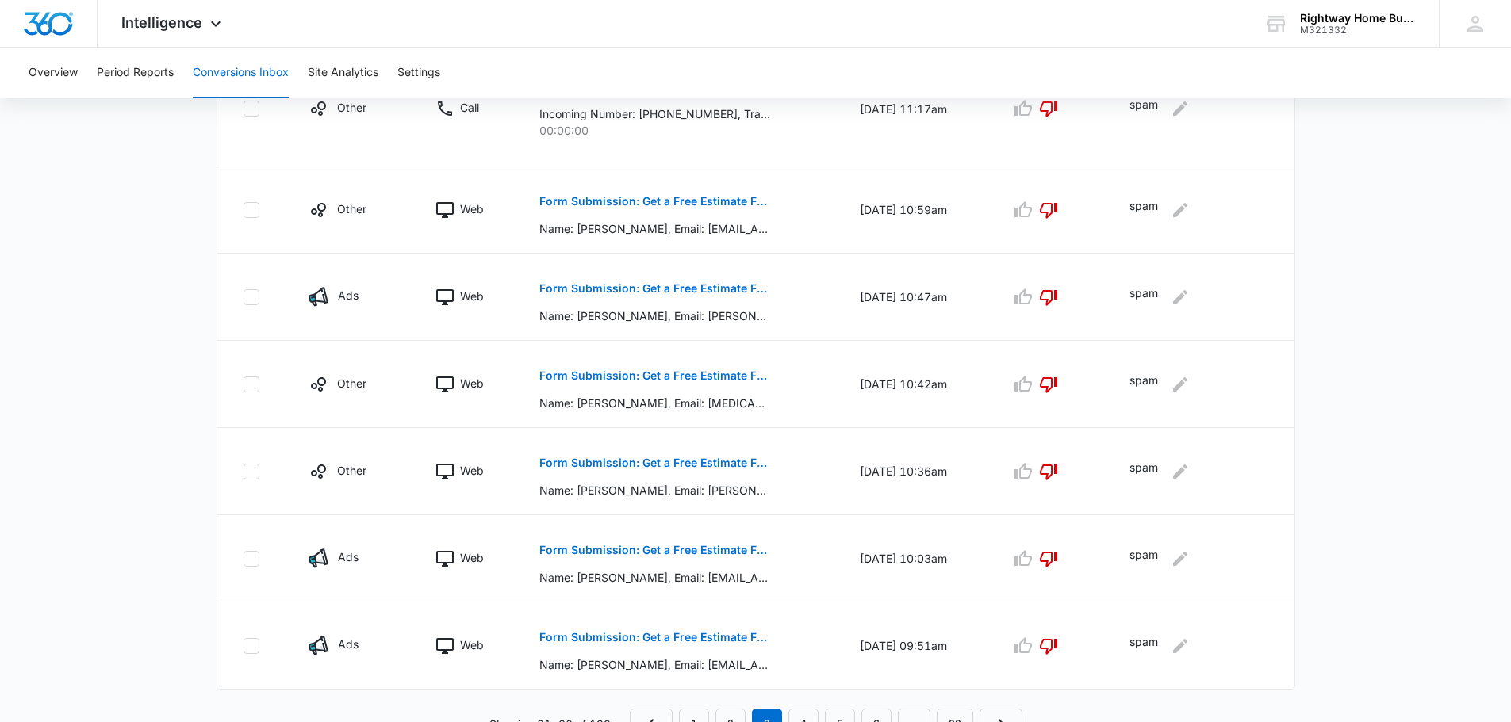
scroll to position [810, 0]
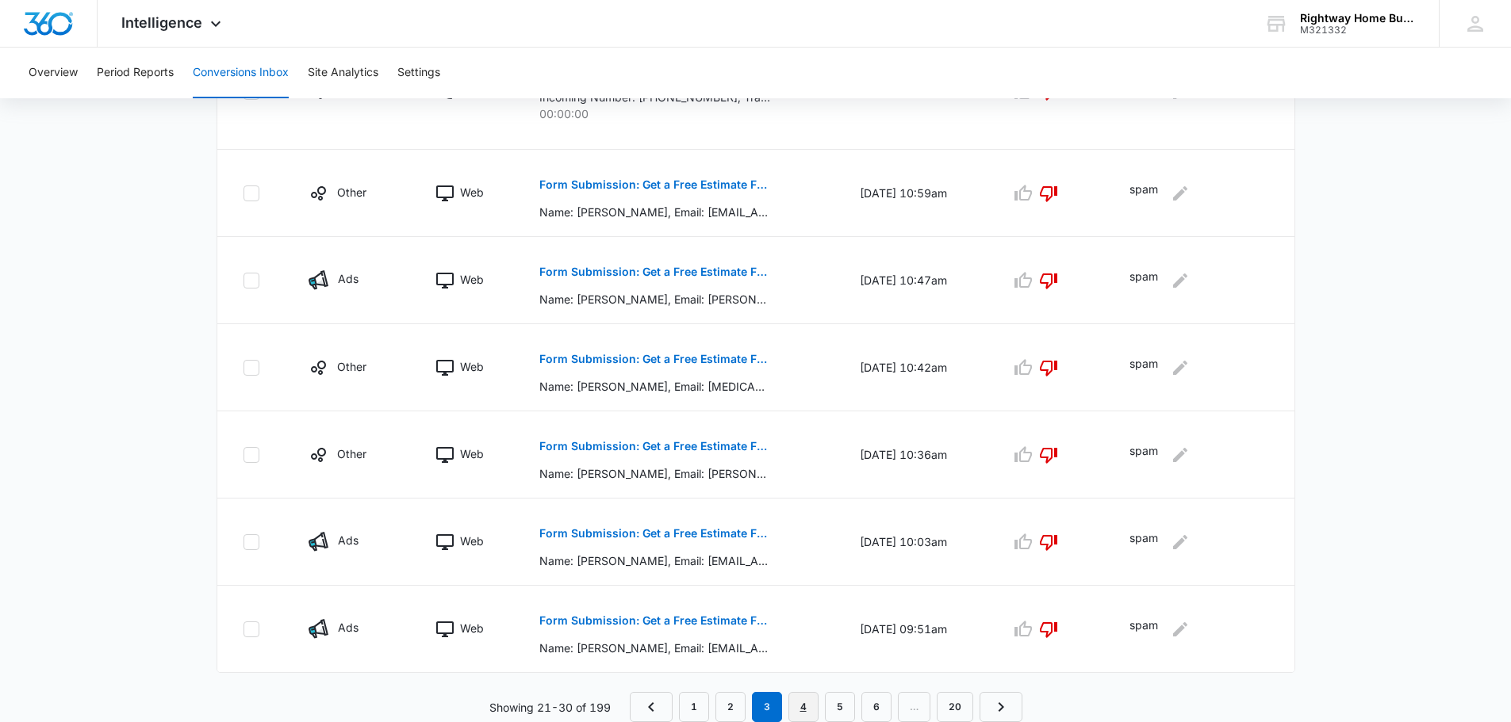
click at [798, 704] on link "4" at bounding box center [803, 707] width 30 height 30
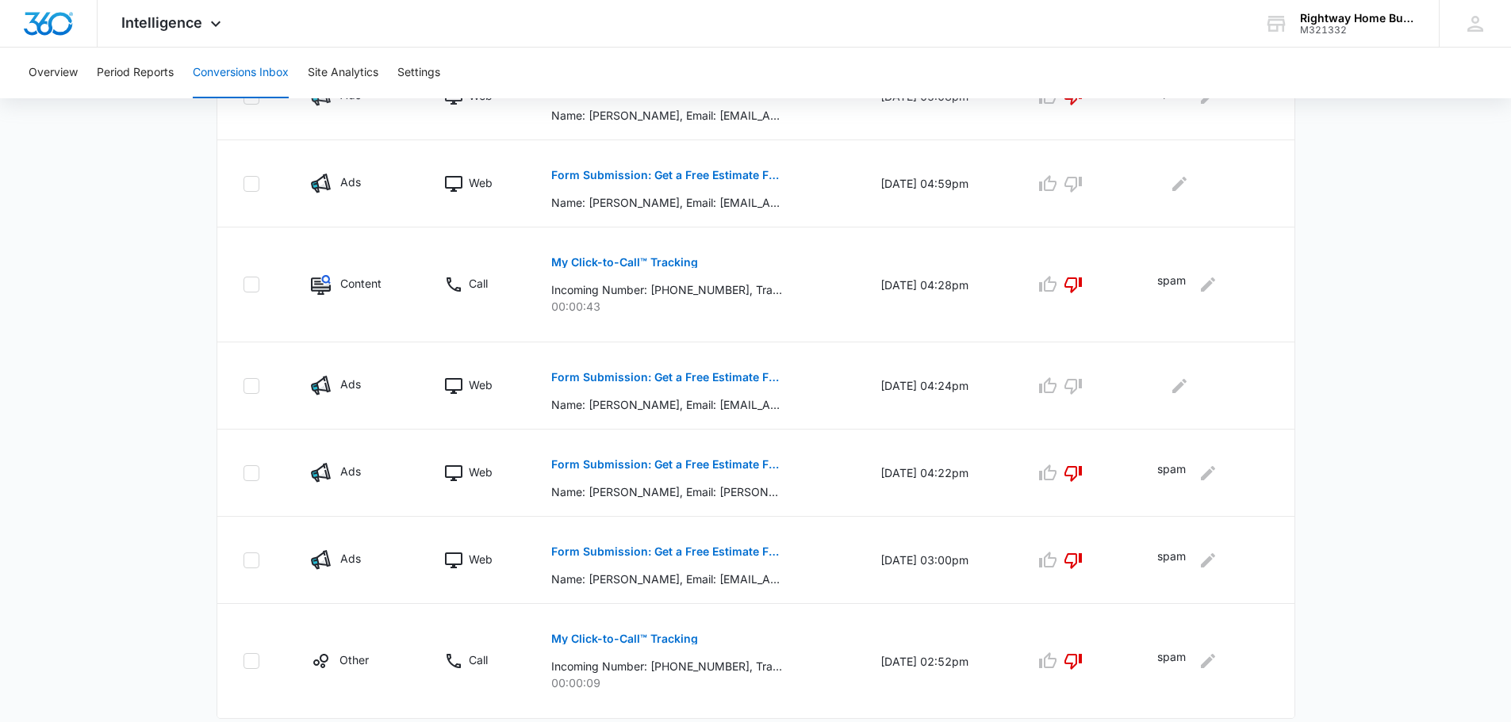
scroll to position [714, 0]
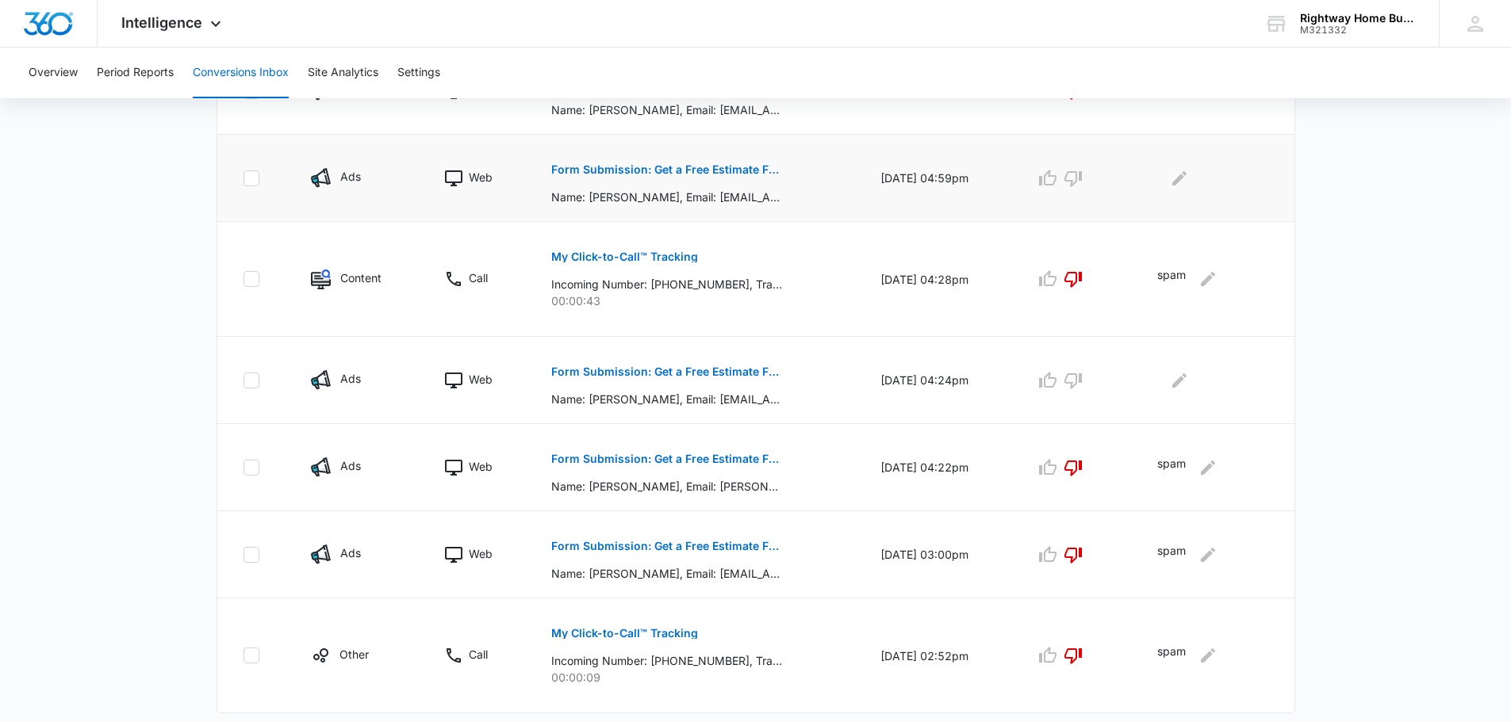
click at [727, 169] on p "Form Submission: Get a Free Estimate Form - NEW [DATE]" at bounding box center [666, 169] width 231 height 11
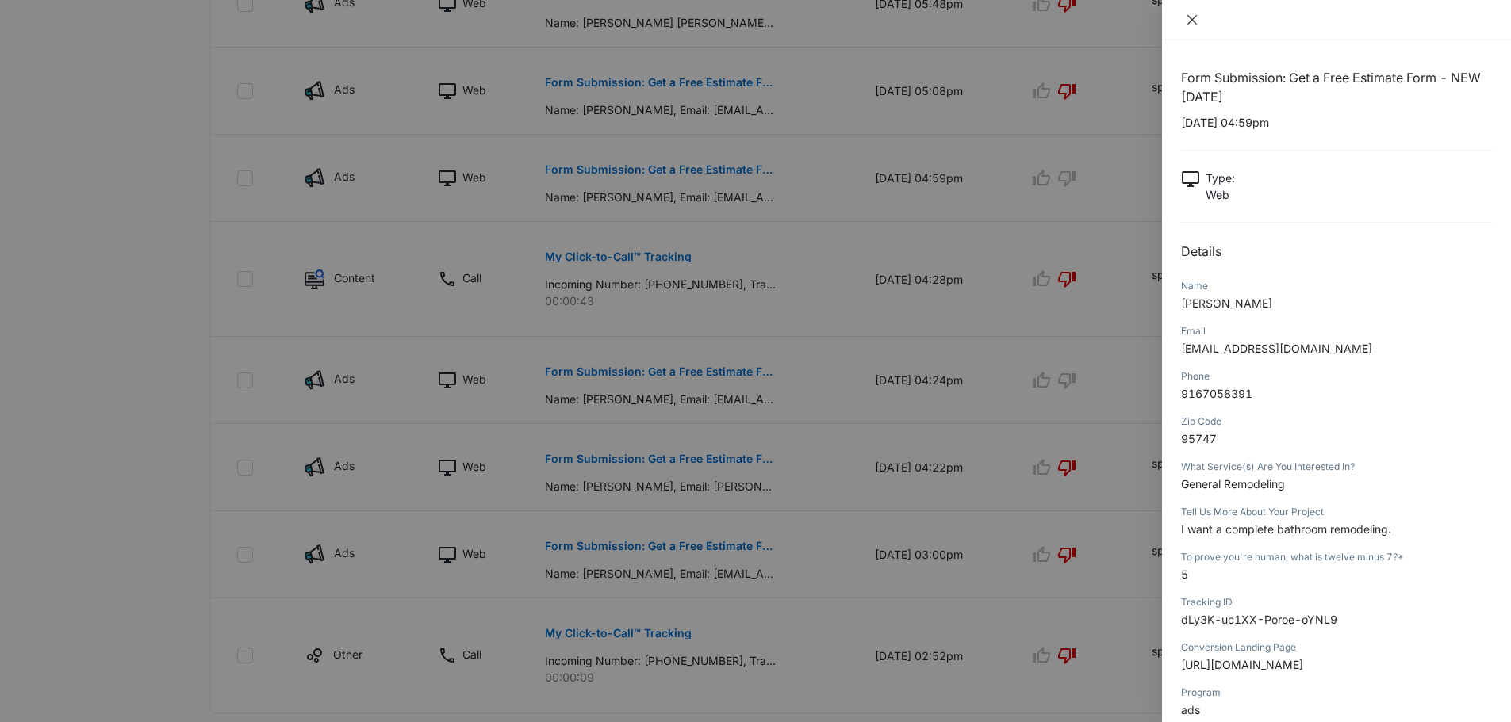
click at [1198, 24] on button "Close" at bounding box center [1192, 20] width 22 height 14
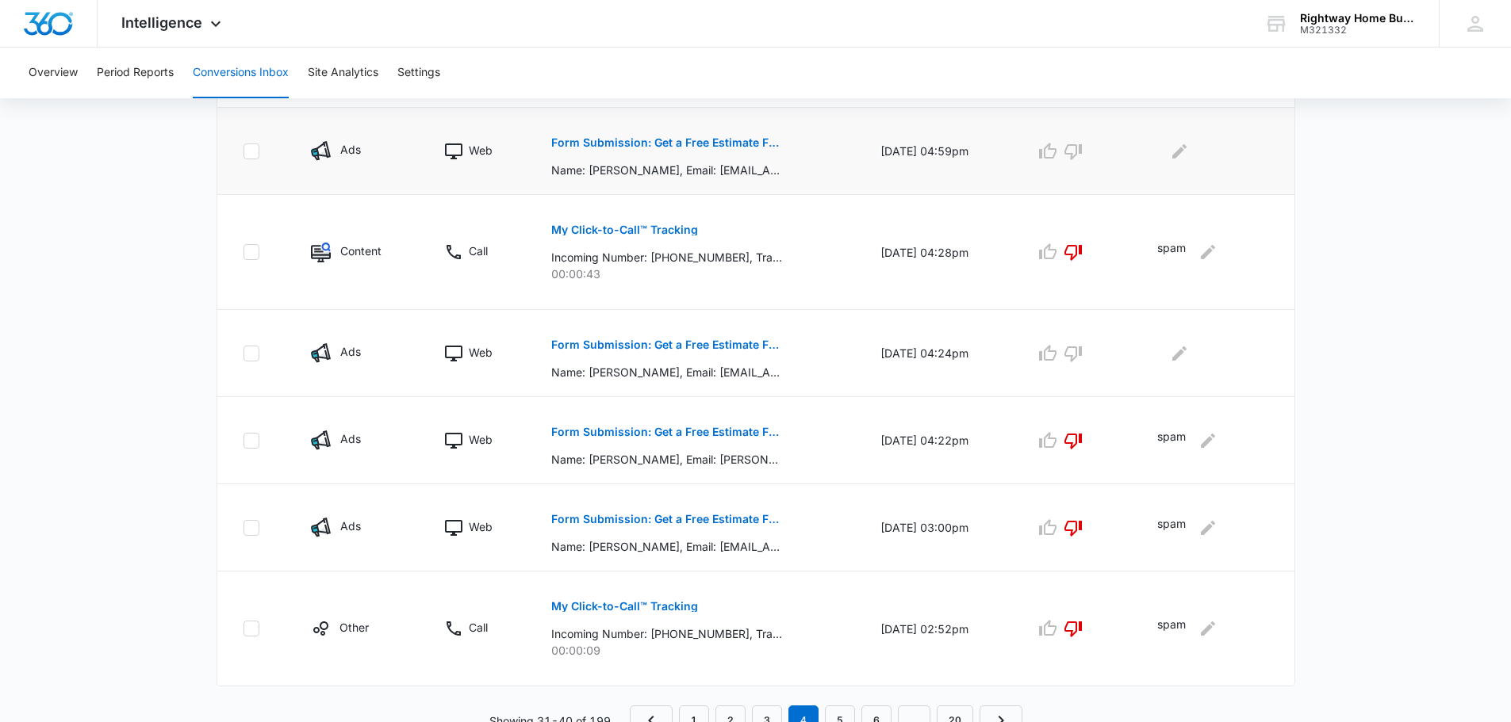
scroll to position [754, 0]
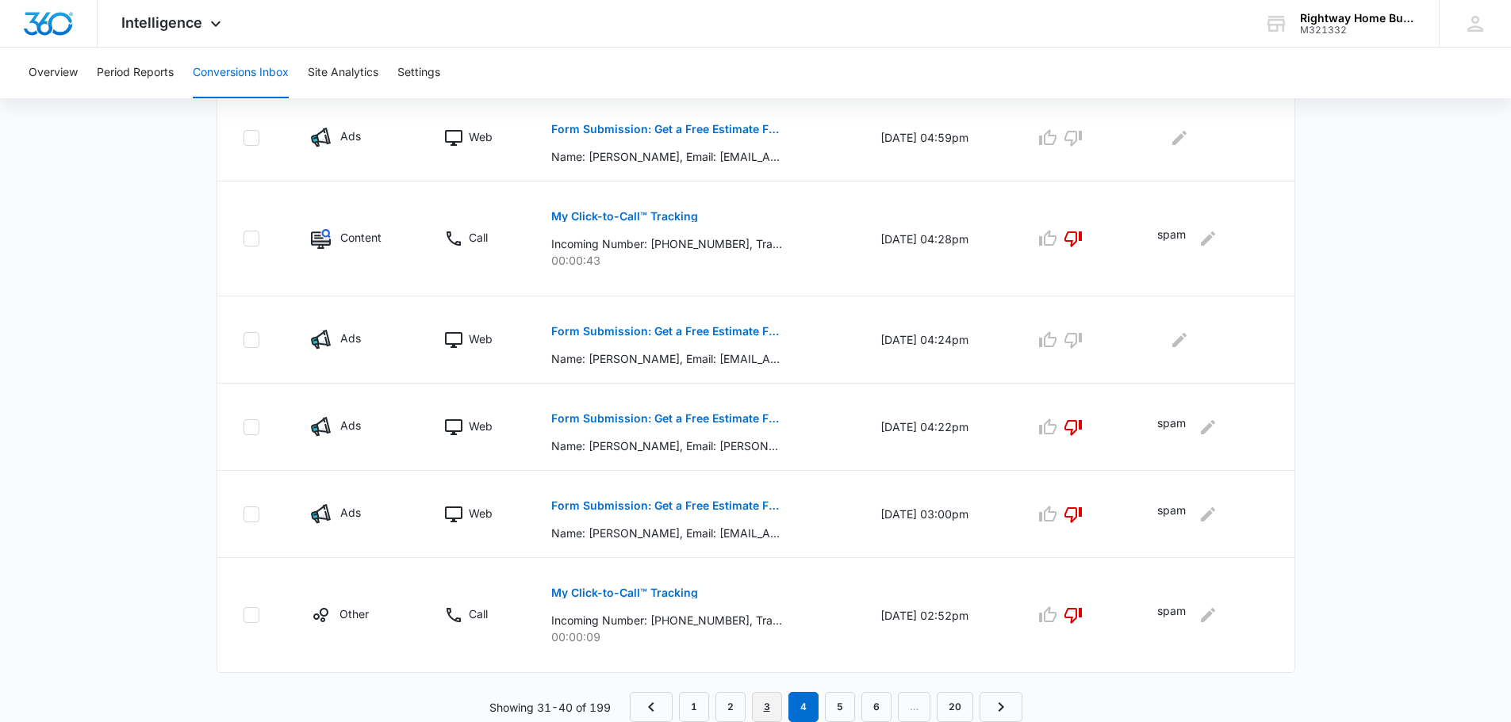
click at [768, 700] on link "3" at bounding box center [767, 707] width 30 height 30
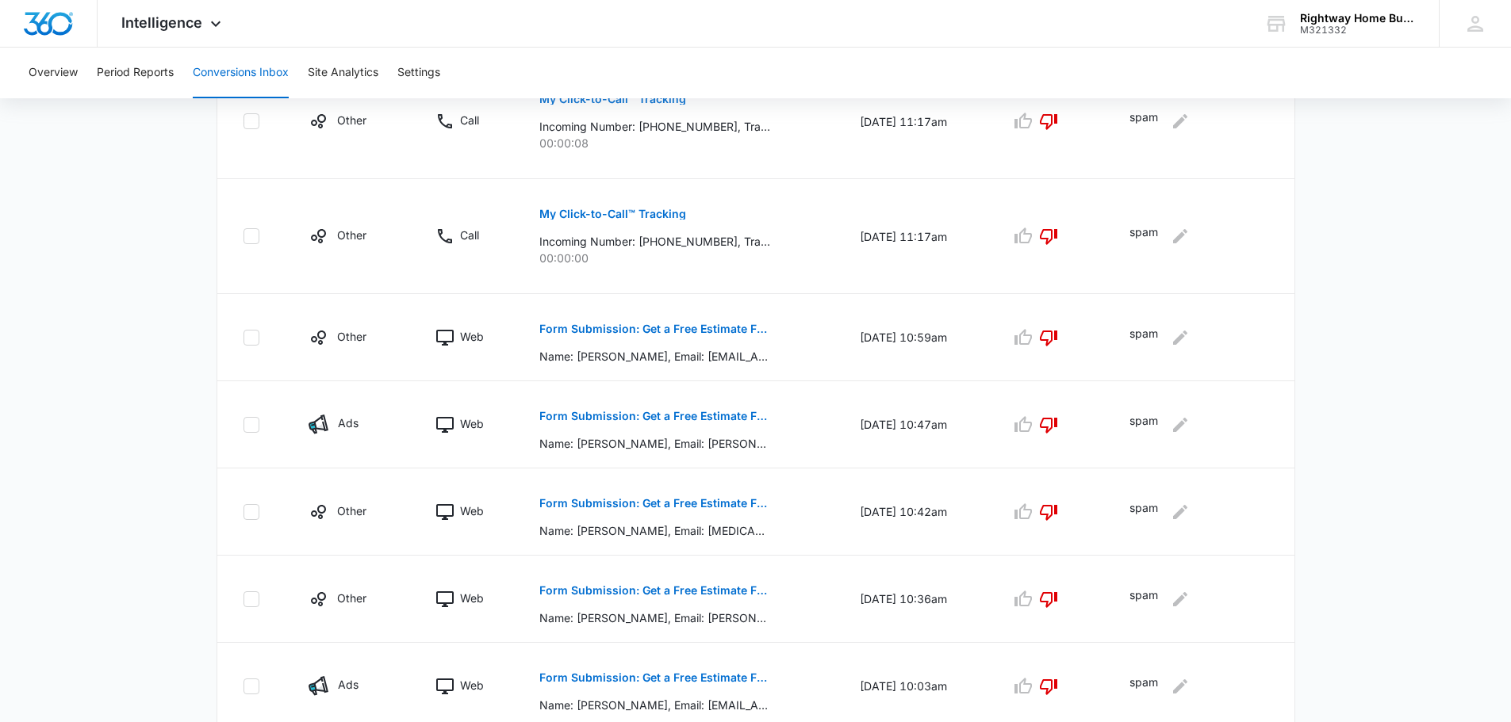
scroll to position [810, 0]
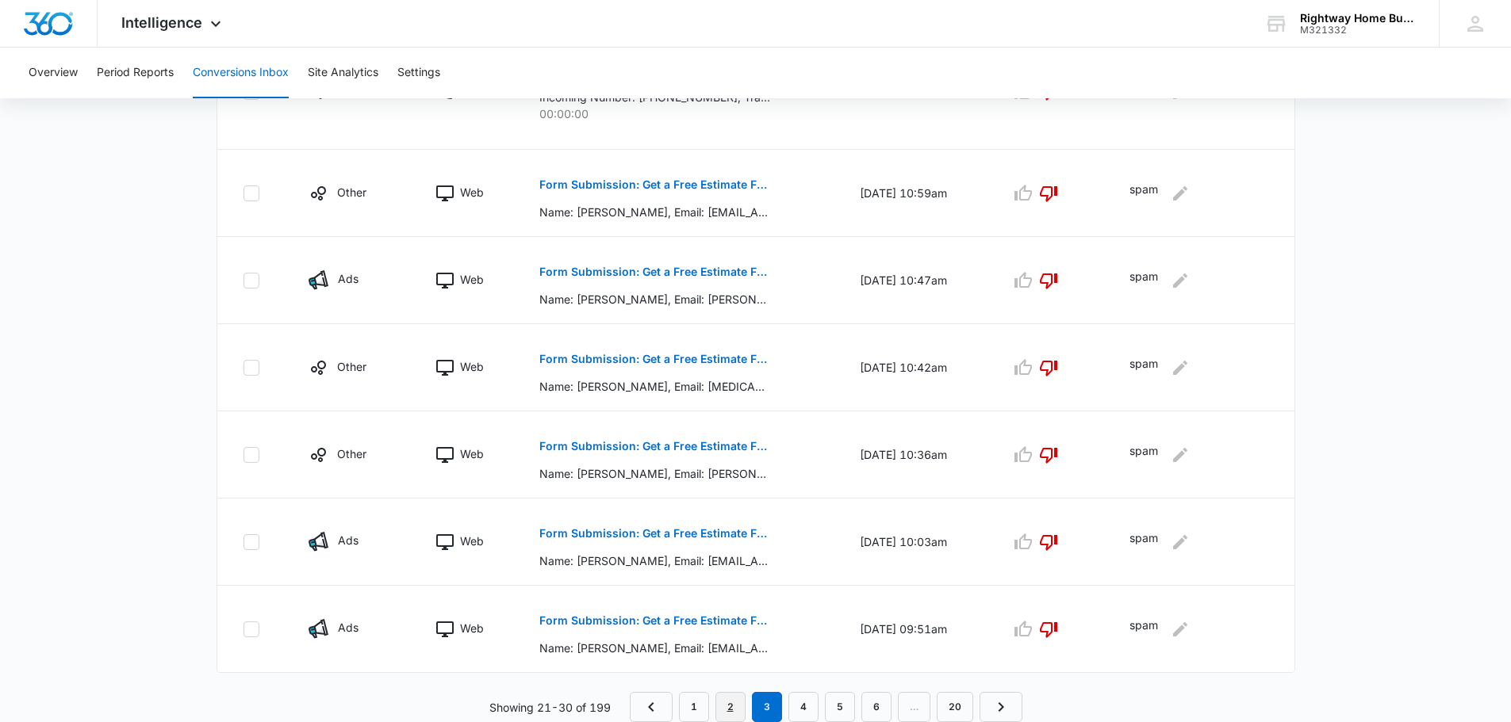
click at [730, 710] on link "2" at bounding box center [730, 707] width 30 height 30
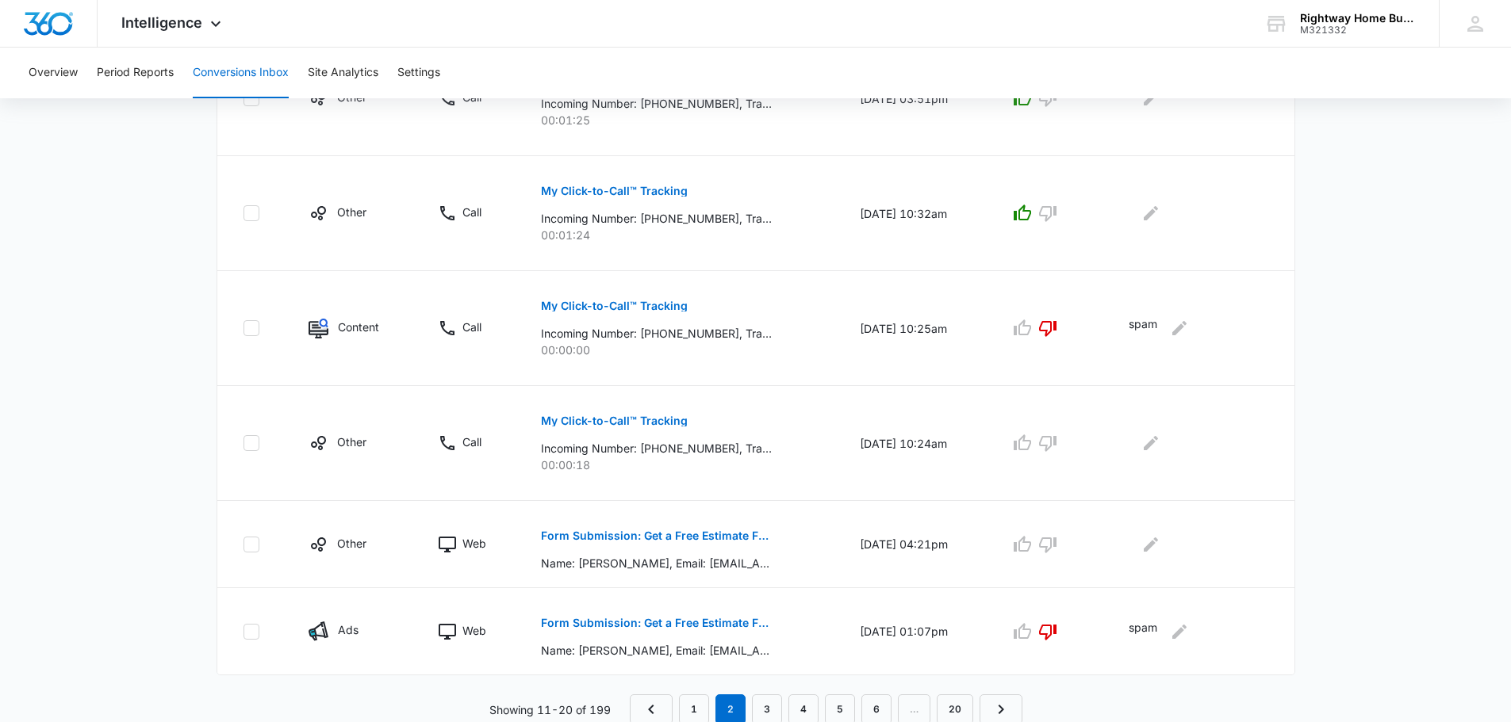
scroll to position [893, 0]
click at [692, 535] on p "Form Submission: Get a Free Estimate Form - NEW [DATE]" at bounding box center [656, 533] width 231 height 11
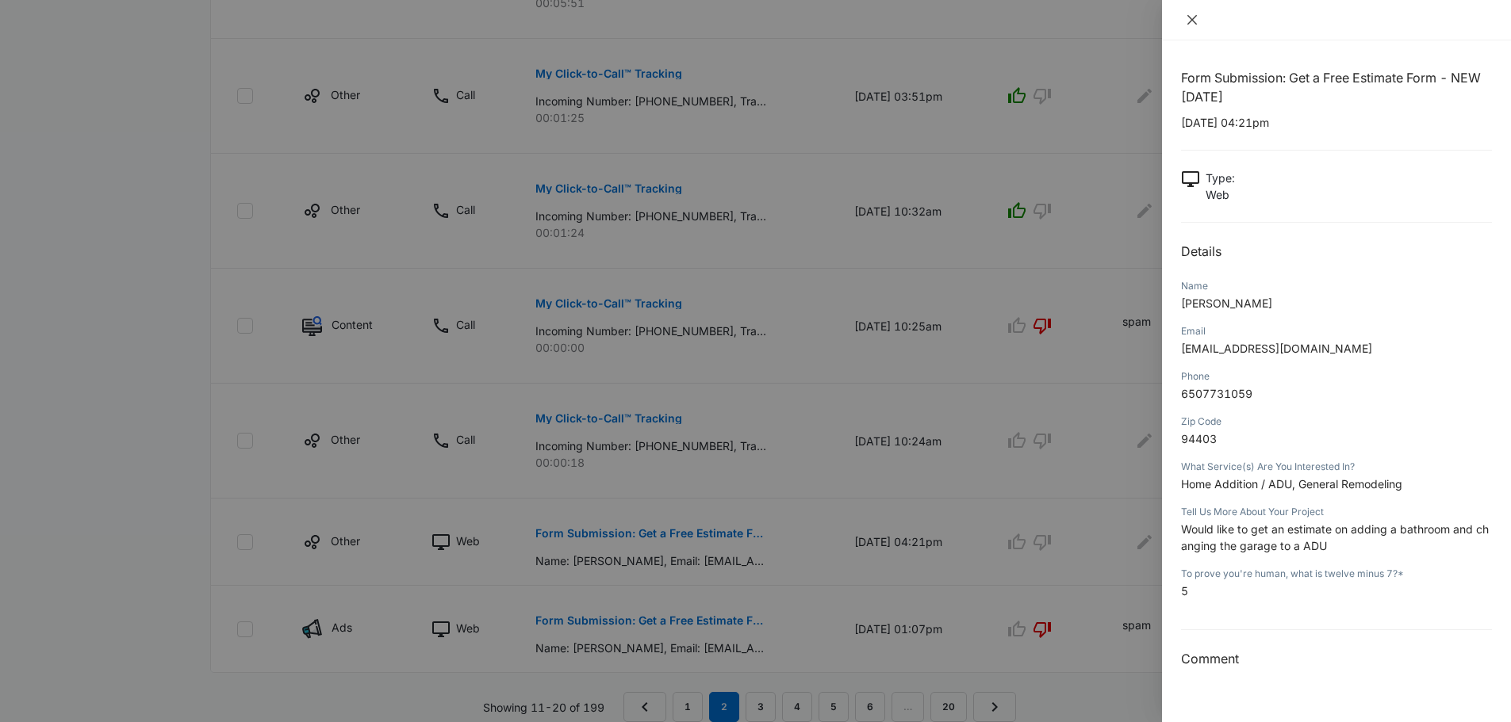
click at [1193, 25] on icon "close" at bounding box center [1191, 19] width 13 height 13
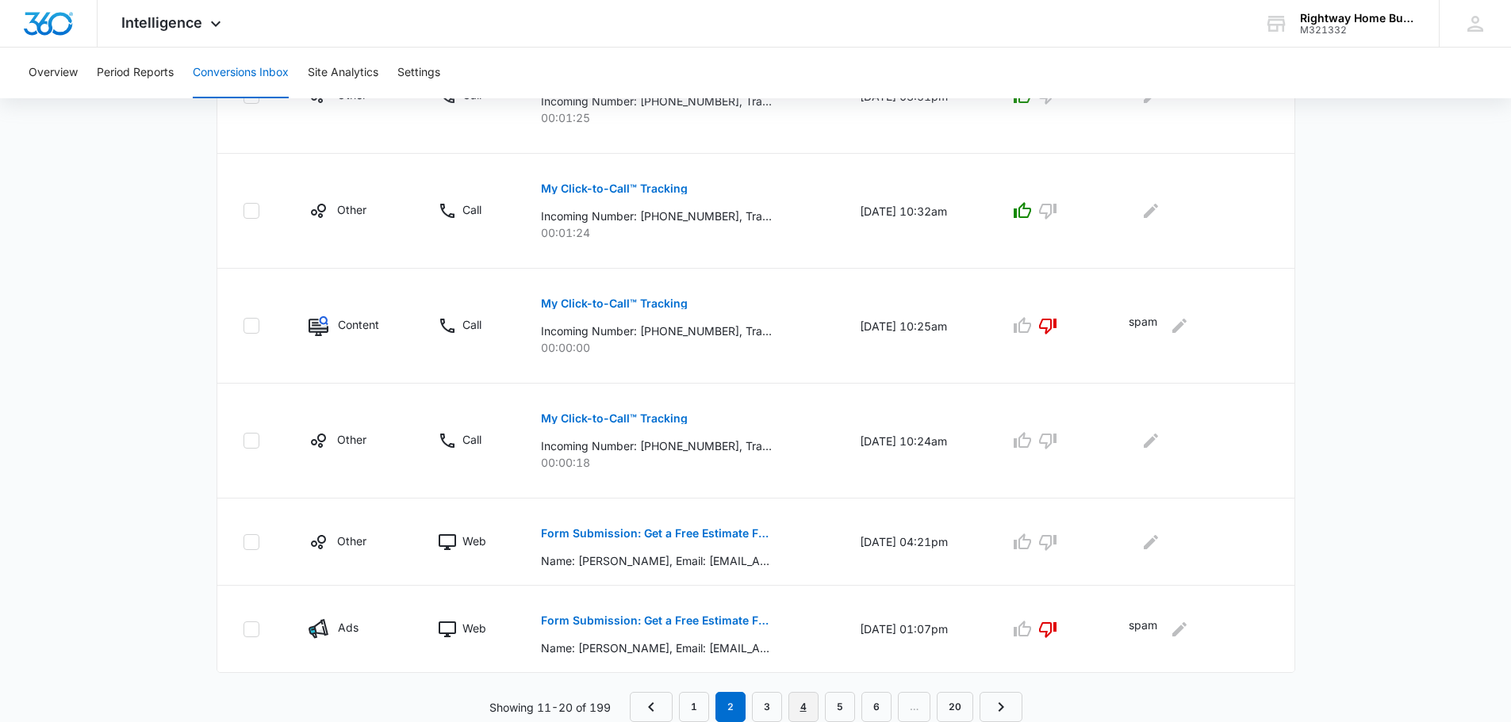
click at [805, 708] on link "4" at bounding box center [803, 707] width 30 height 30
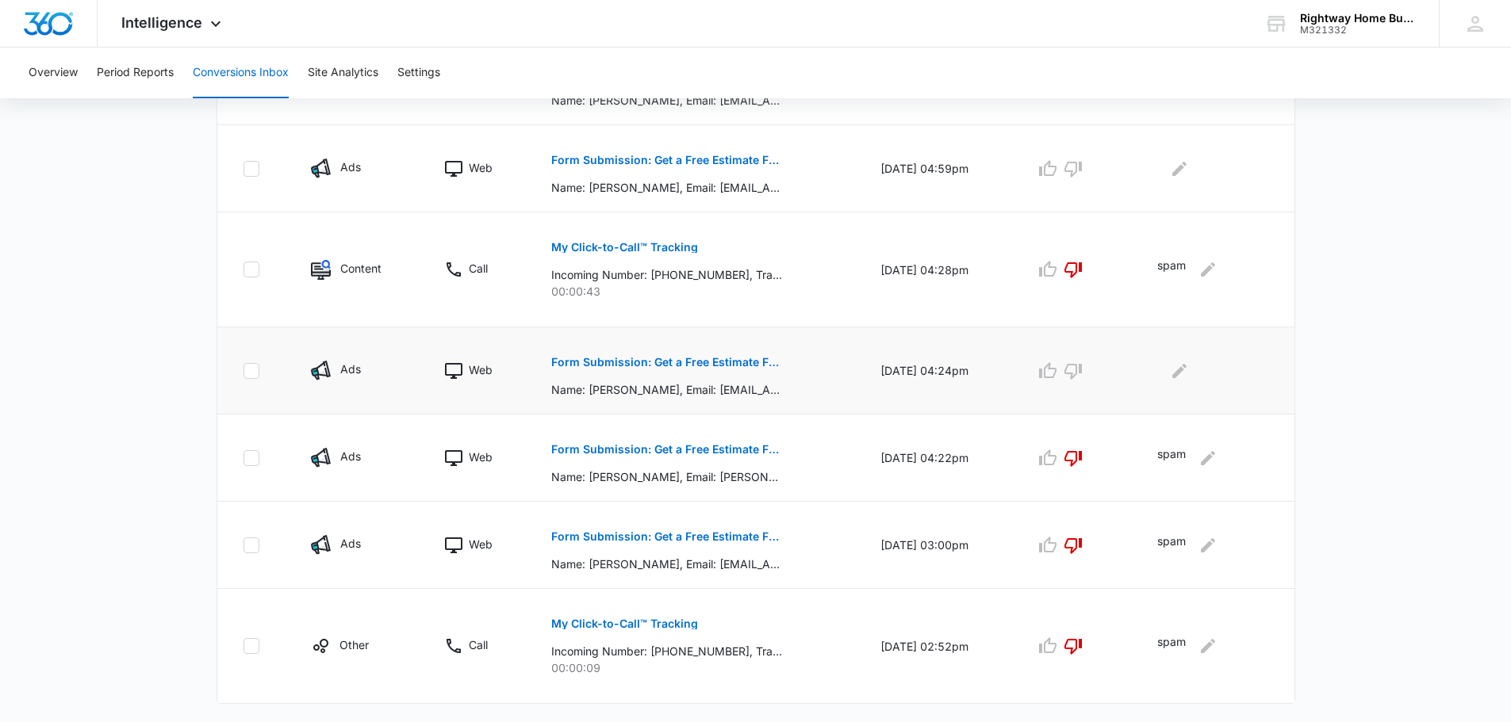
scroll to position [754, 0]
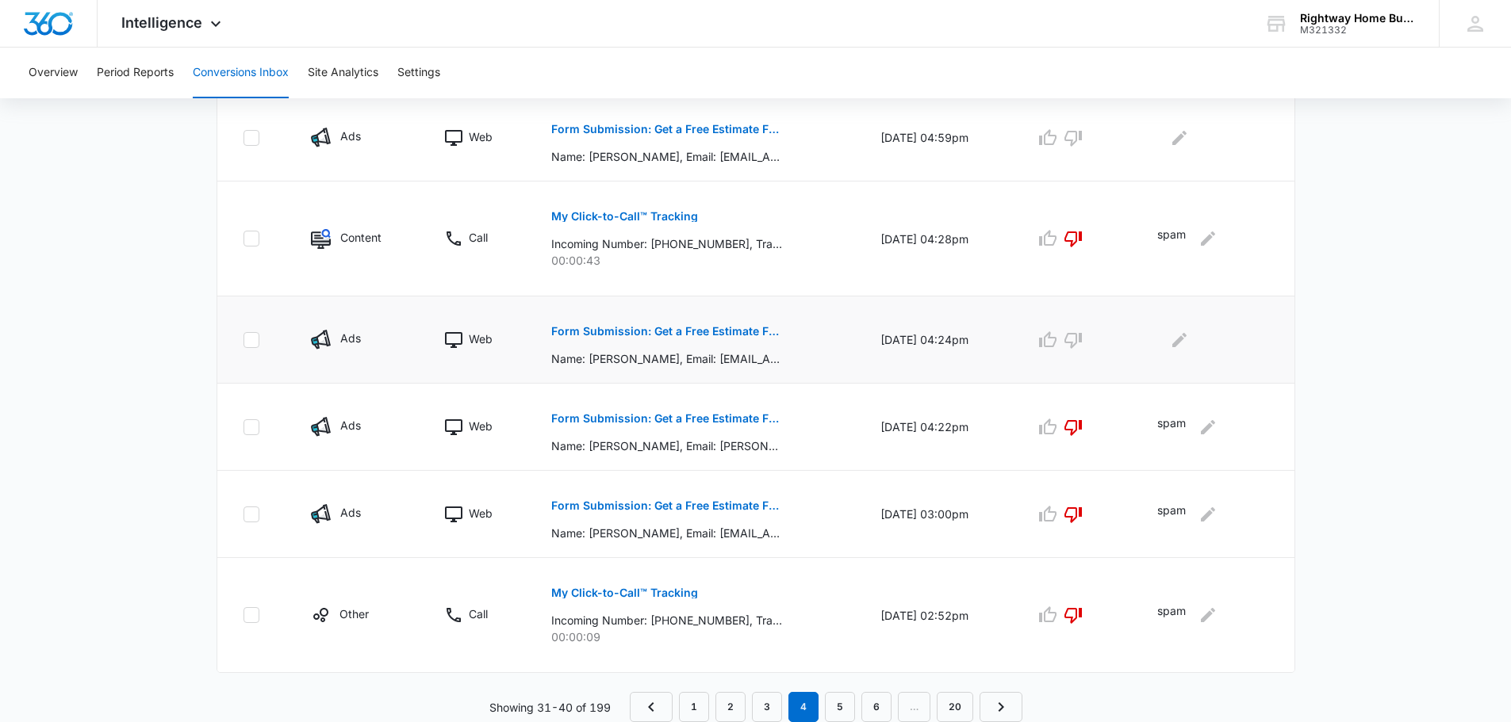
click at [696, 331] on p "Form Submission: Get a Free Estimate Form - NEW [DATE]" at bounding box center [666, 331] width 231 height 11
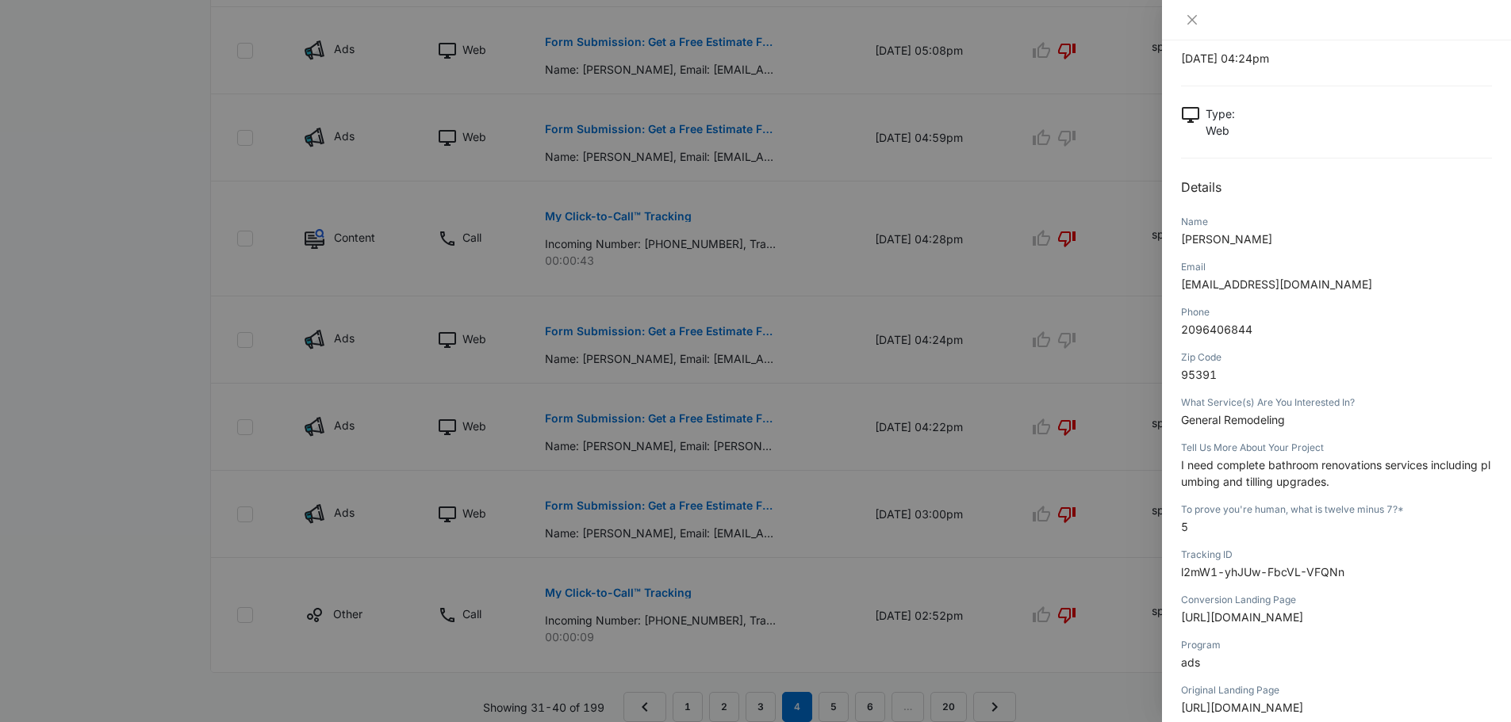
scroll to position [0, 0]
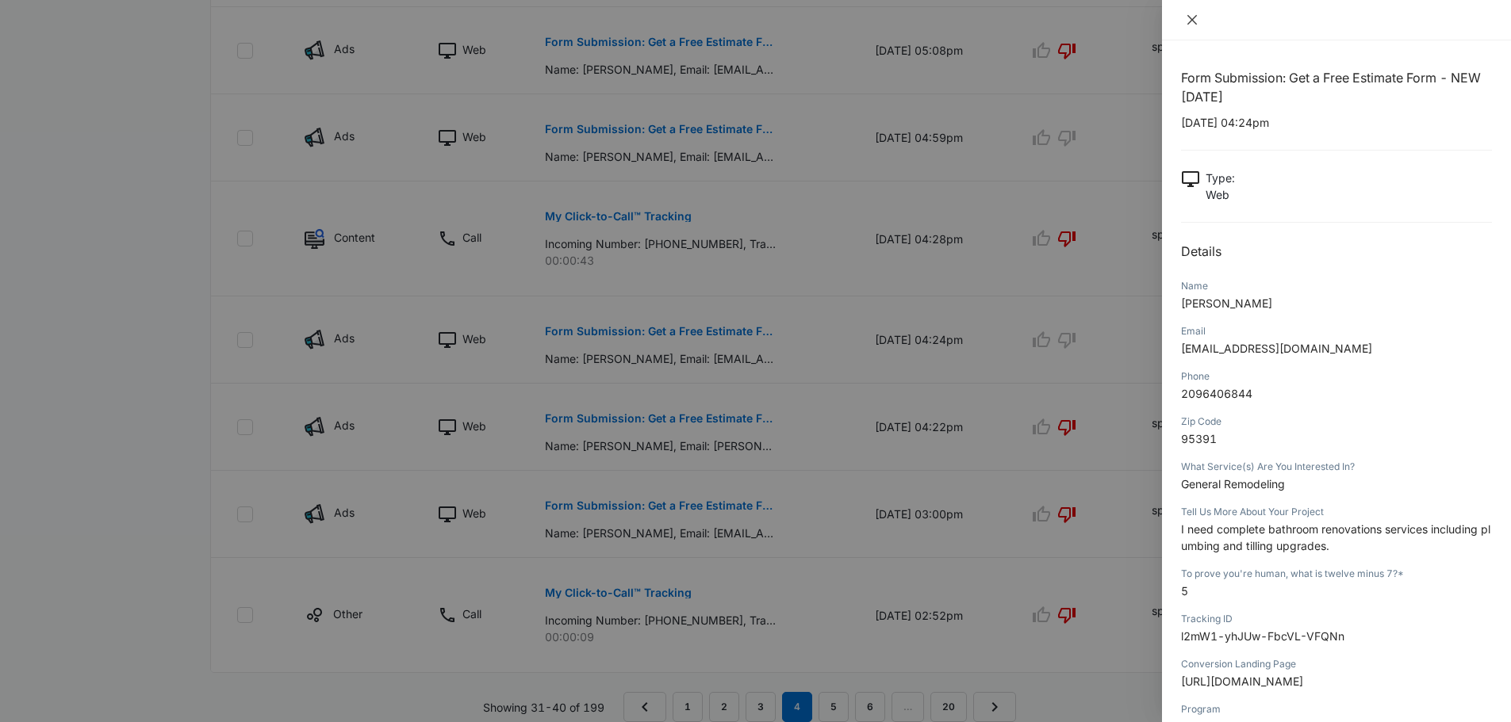
click at [1183, 20] on button "Close" at bounding box center [1192, 20] width 22 height 14
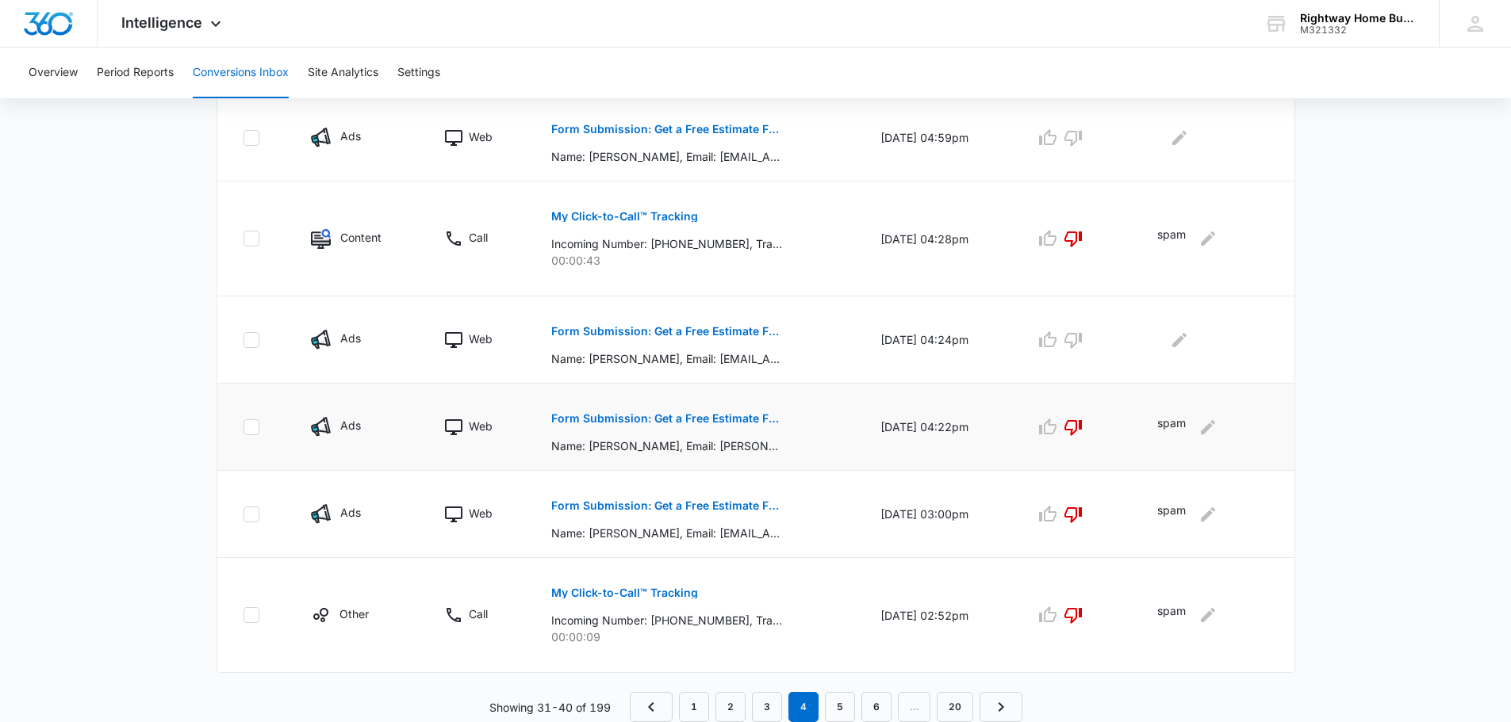
click at [730, 424] on button "Form Submission: Get a Free Estimate Form - NEW [DATE]" at bounding box center [666, 419] width 231 height 38
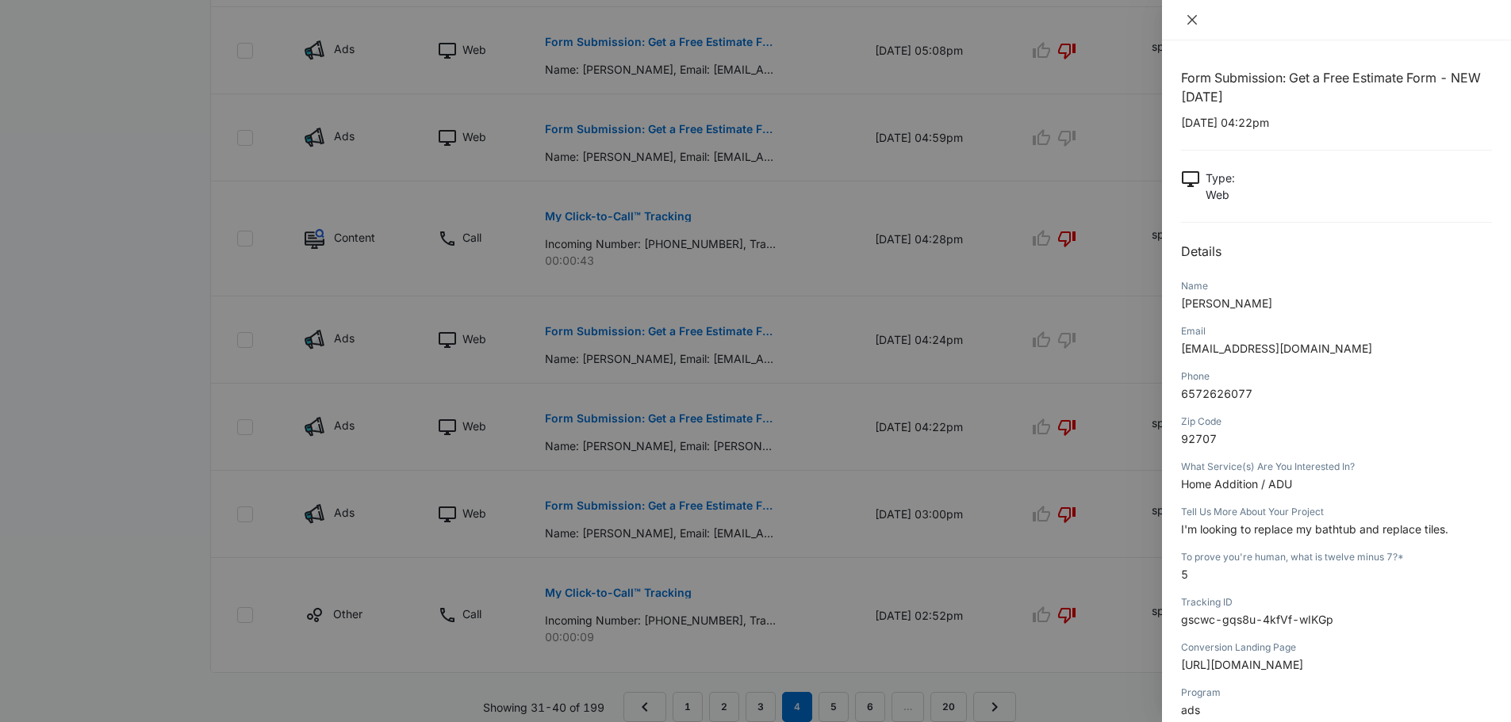
click at [1197, 21] on icon "close" at bounding box center [1191, 19] width 13 height 13
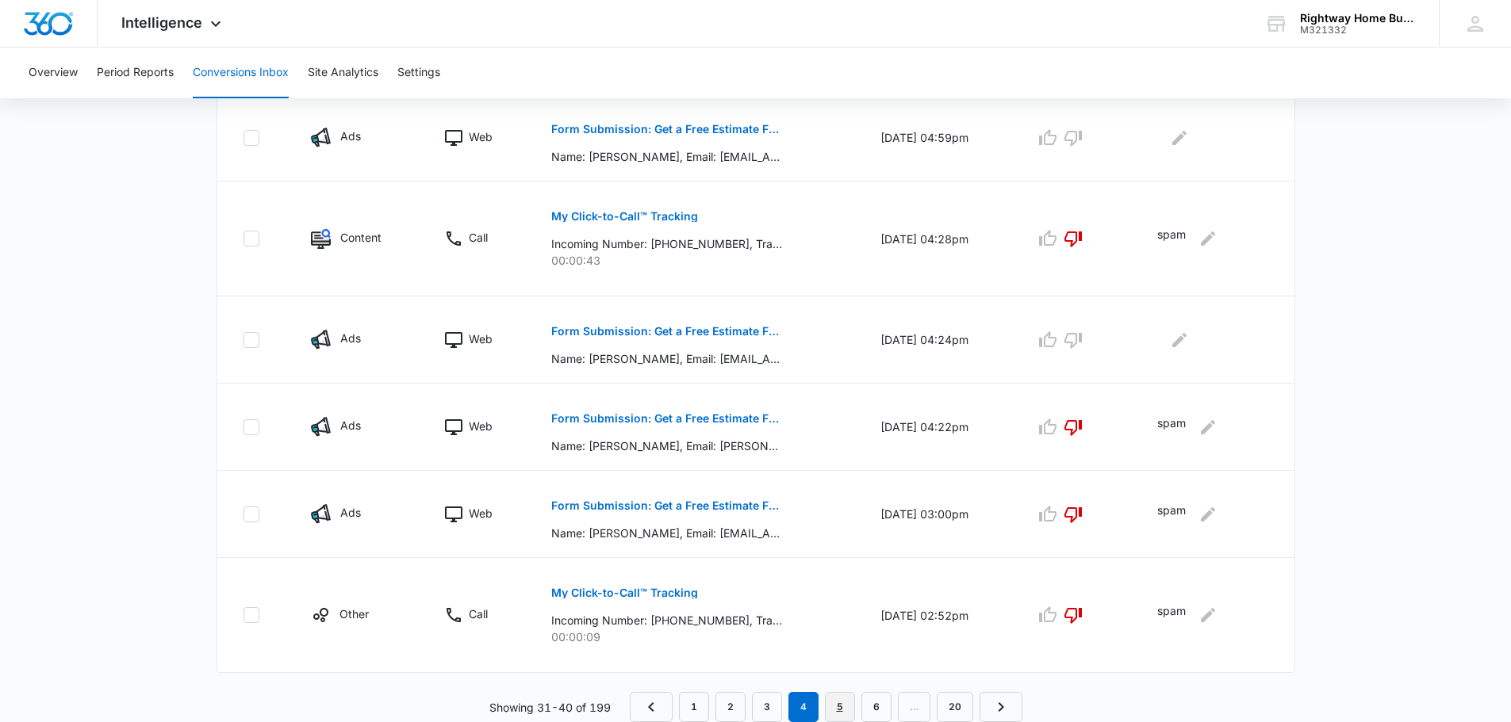
click at [846, 710] on link "5" at bounding box center [840, 707] width 30 height 30
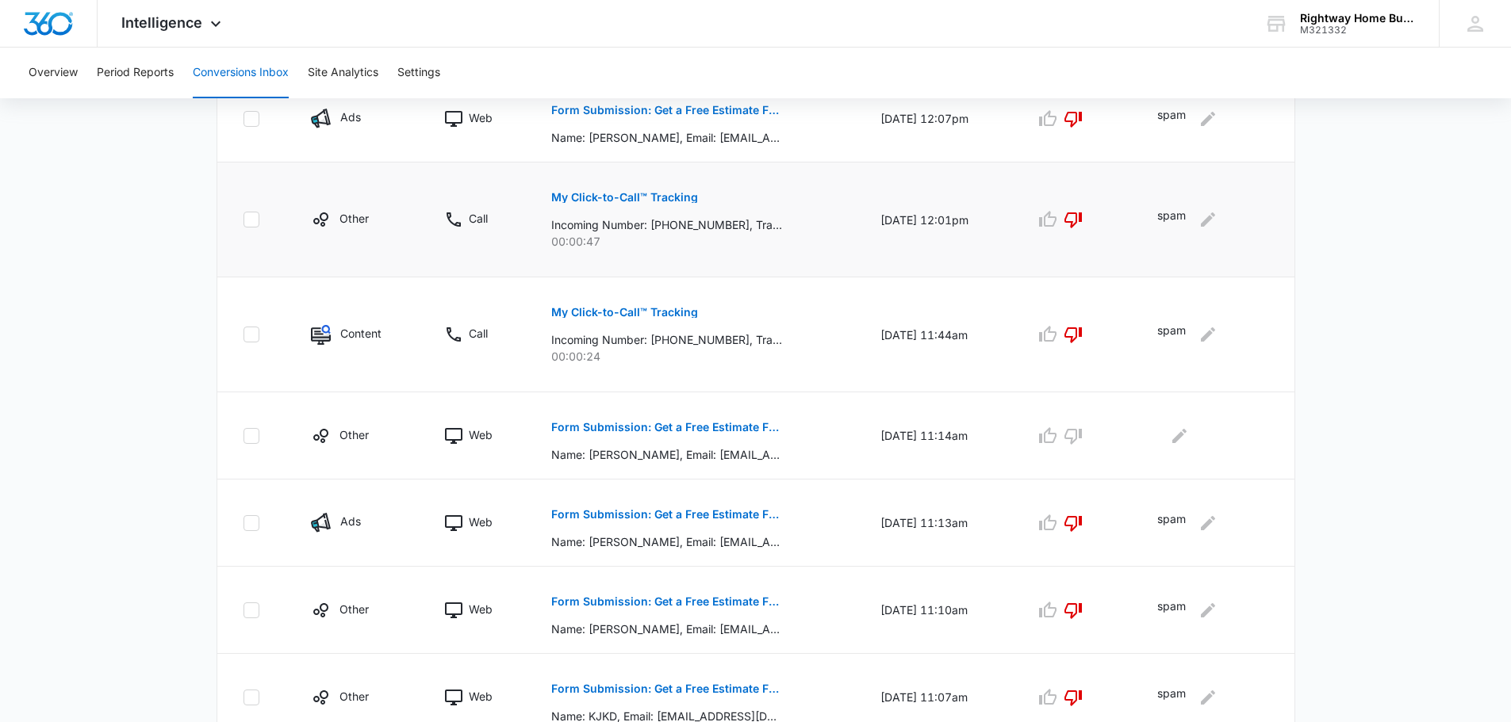
scroll to position [754, 0]
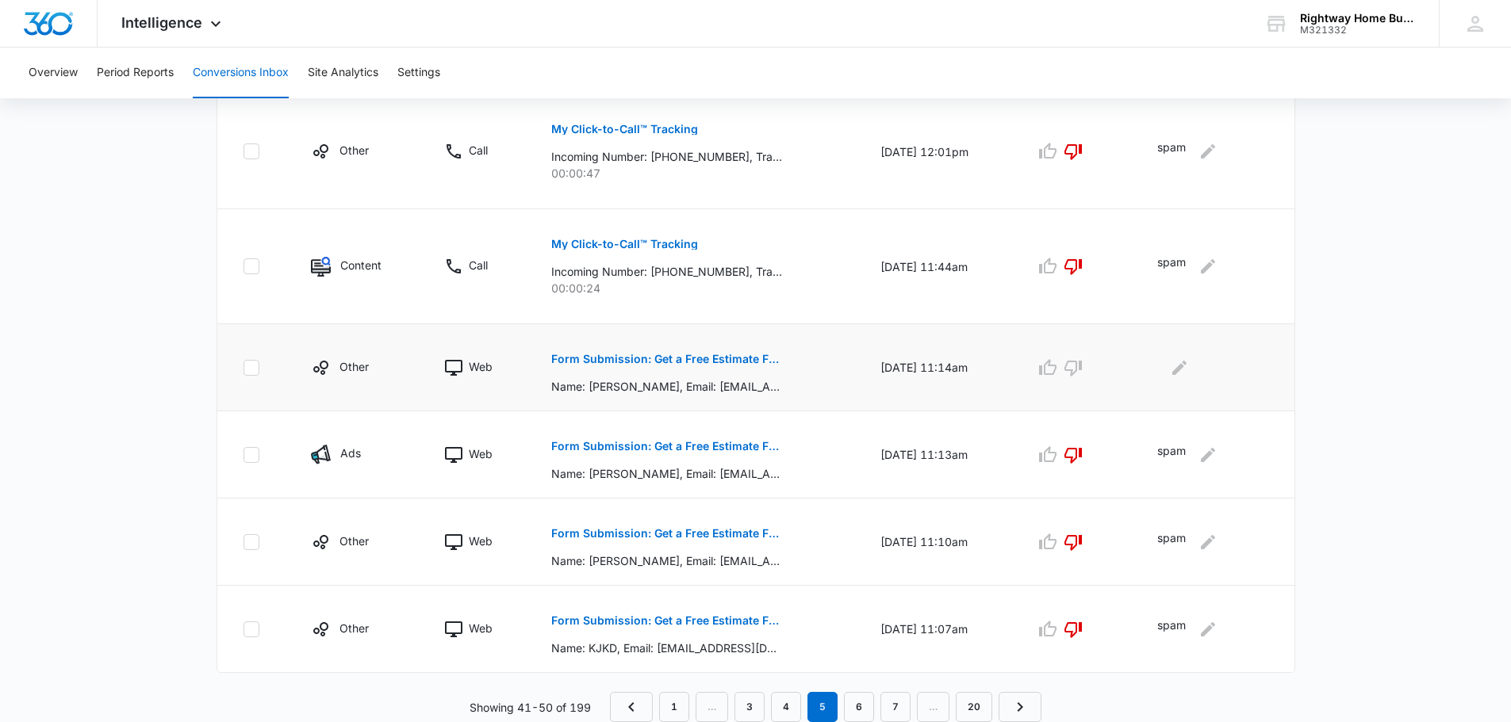
click at [702, 355] on p "Form Submission: Get a Free Estimate Form" at bounding box center [666, 359] width 231 height 11
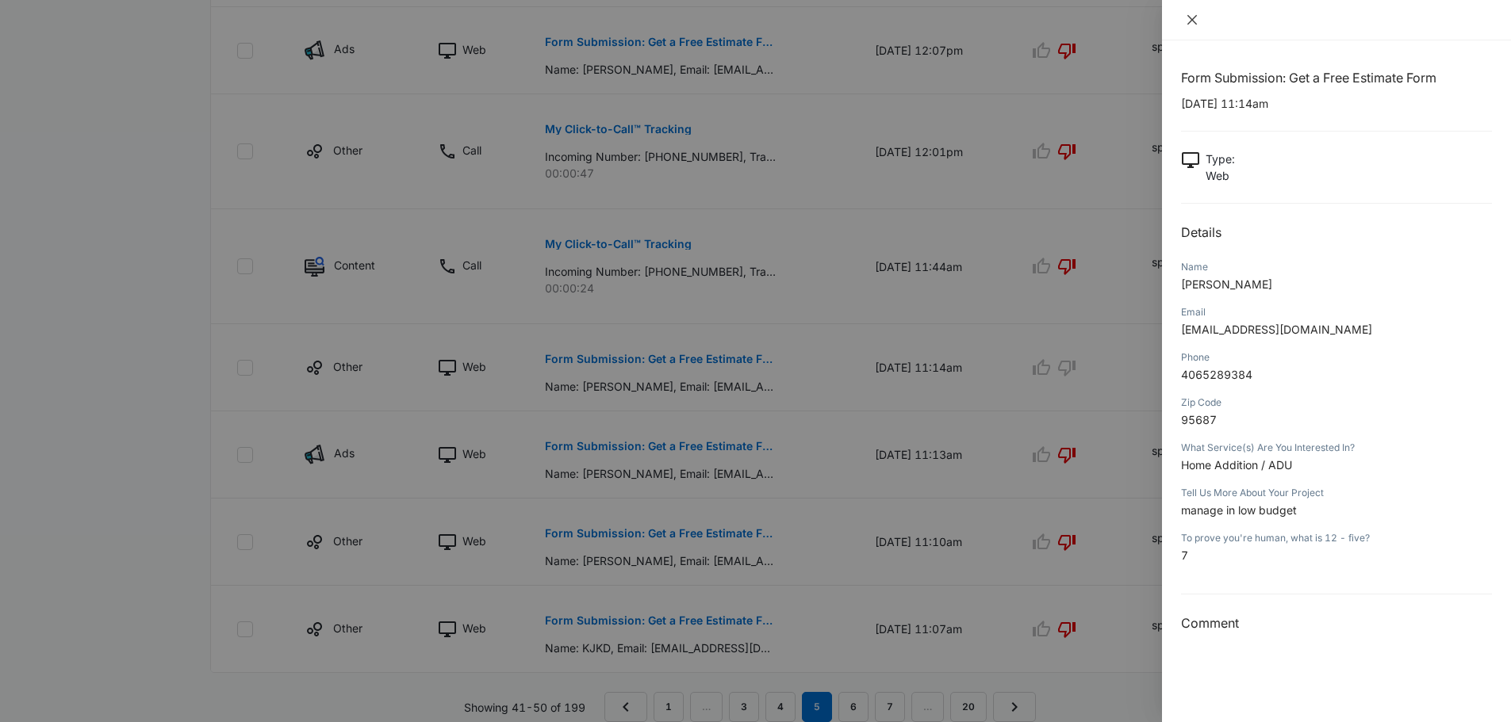
click at [1186, 19] on icon "close" at bounding box center [1191, 19] width 13 height 13
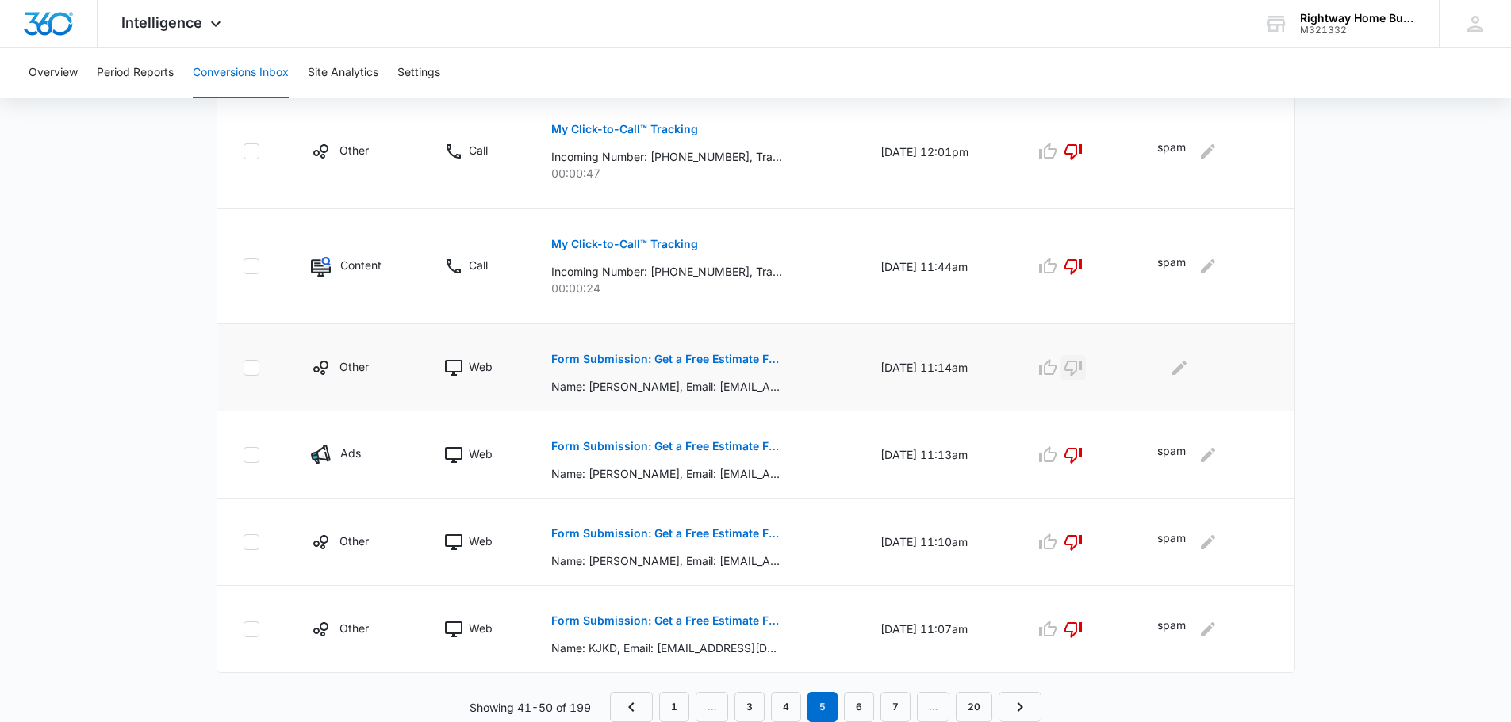
click at [1080, 368] on icon "button" at bounding box center [1072, 367] width 19 height 19
click at [1189, 372] on icon "Edit Comments" at bounding box center [1179, 367] width 19 height 19
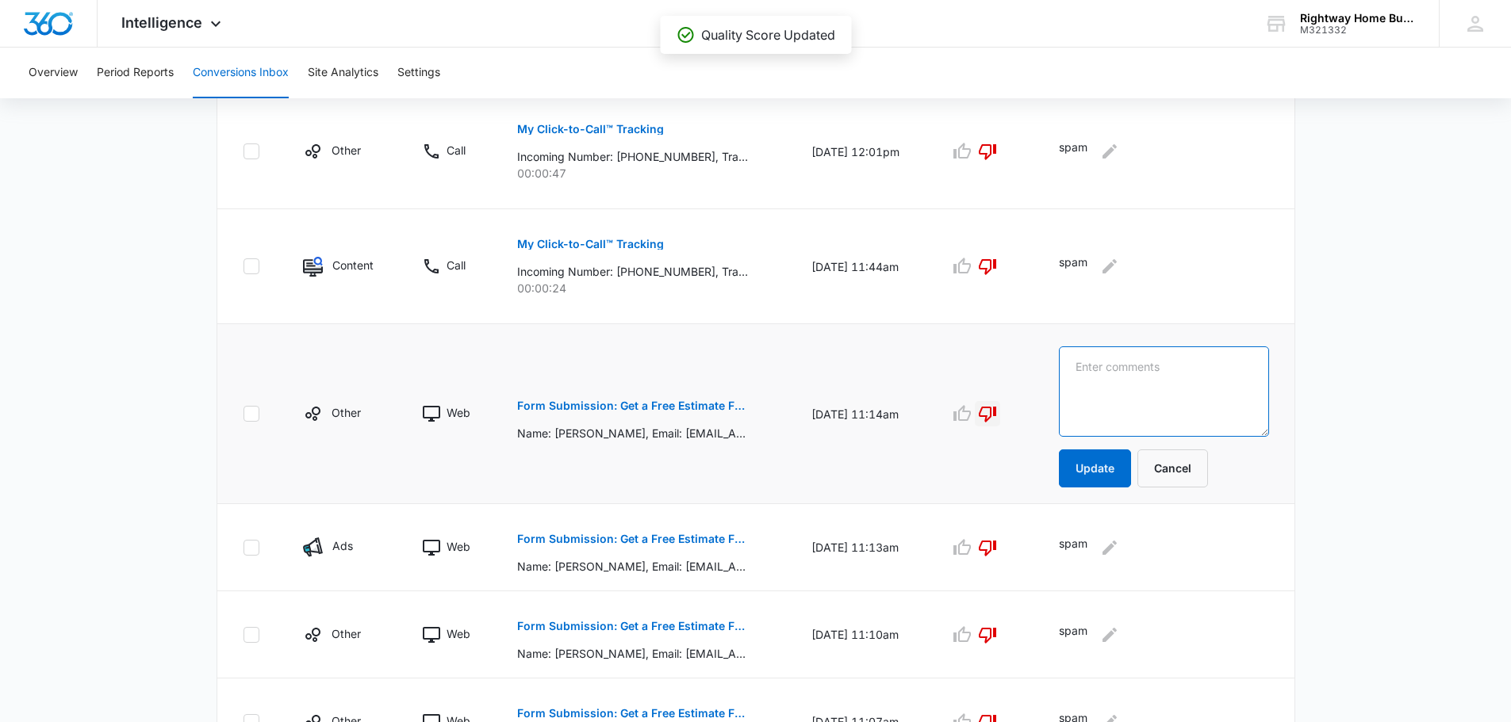
click at [1191, 372] on textarea at bounding box center [1164, 392] width 210 height 90
type textarea "spam"
click at [1096, 465] on button "Update" at bounding box center [1095, 469] width 72 height 38
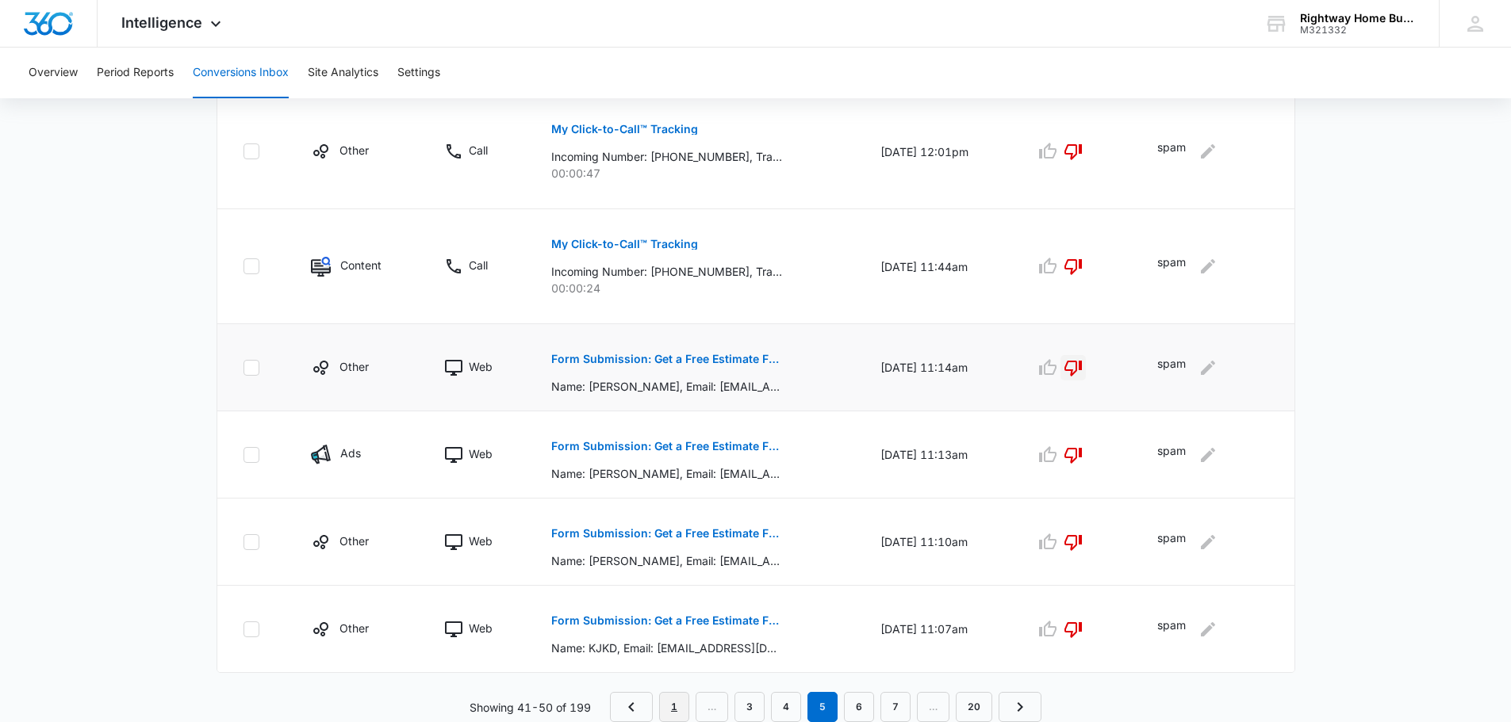
click at [673, 718] on link "1" at bounding box center [674, 707] width 30 height 30
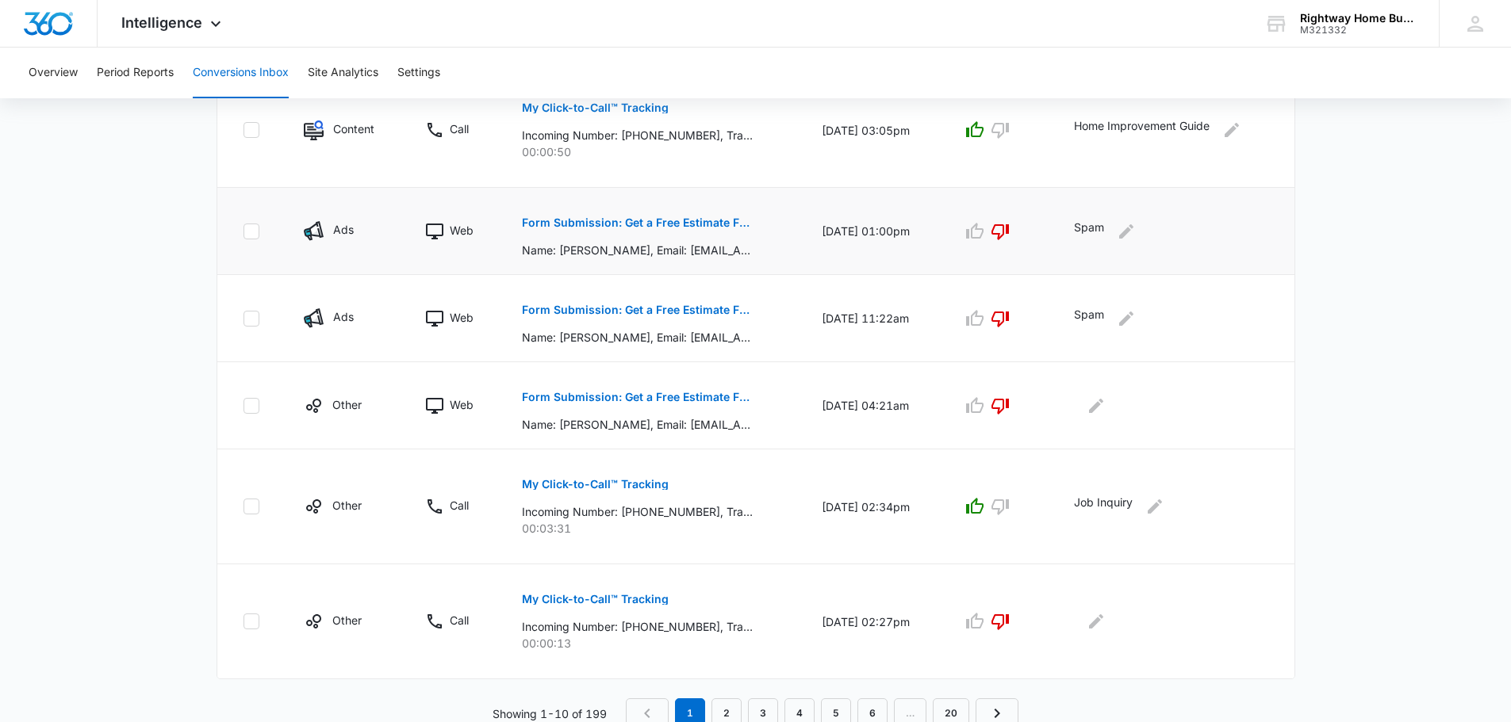
scroll to position [810, 0]
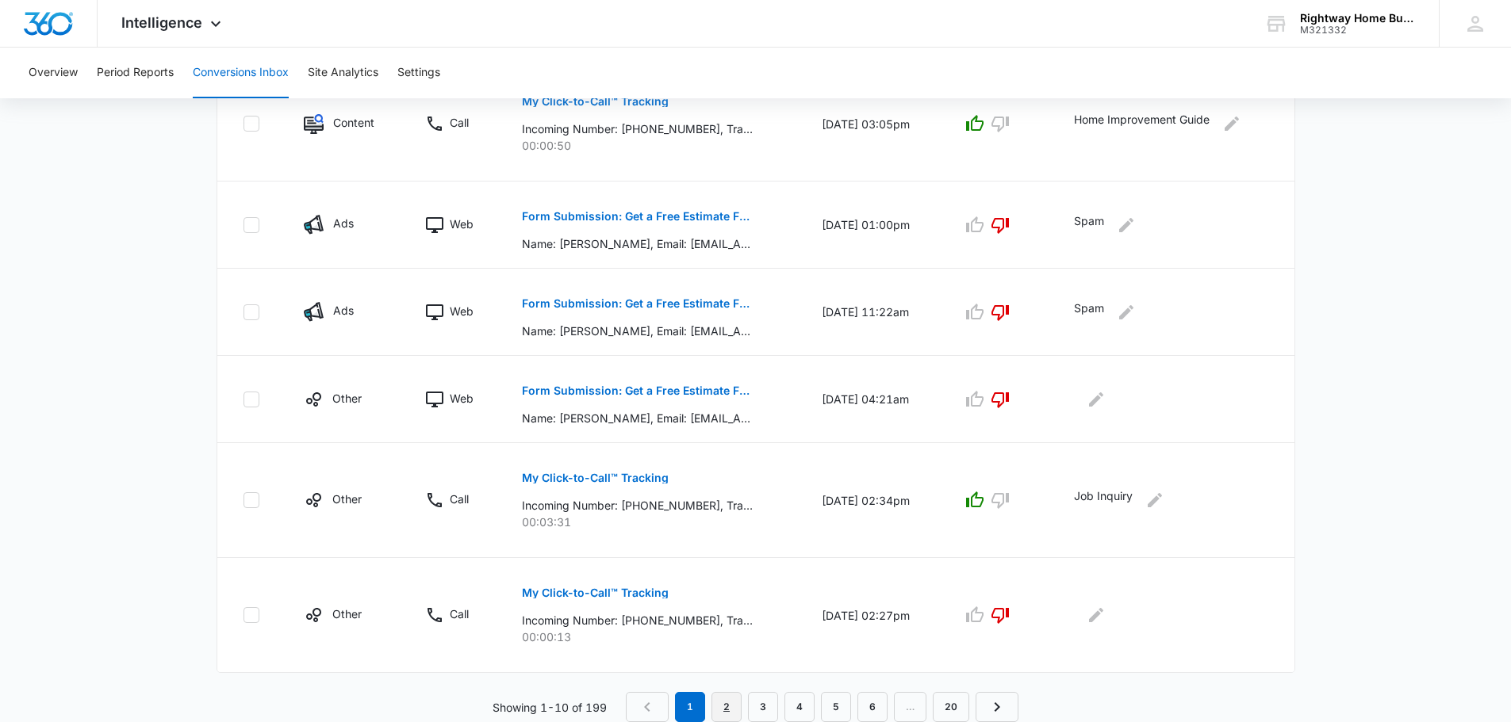
click at [726, 710] on link "2" at bounding box center [726, 707] width 30 height 30
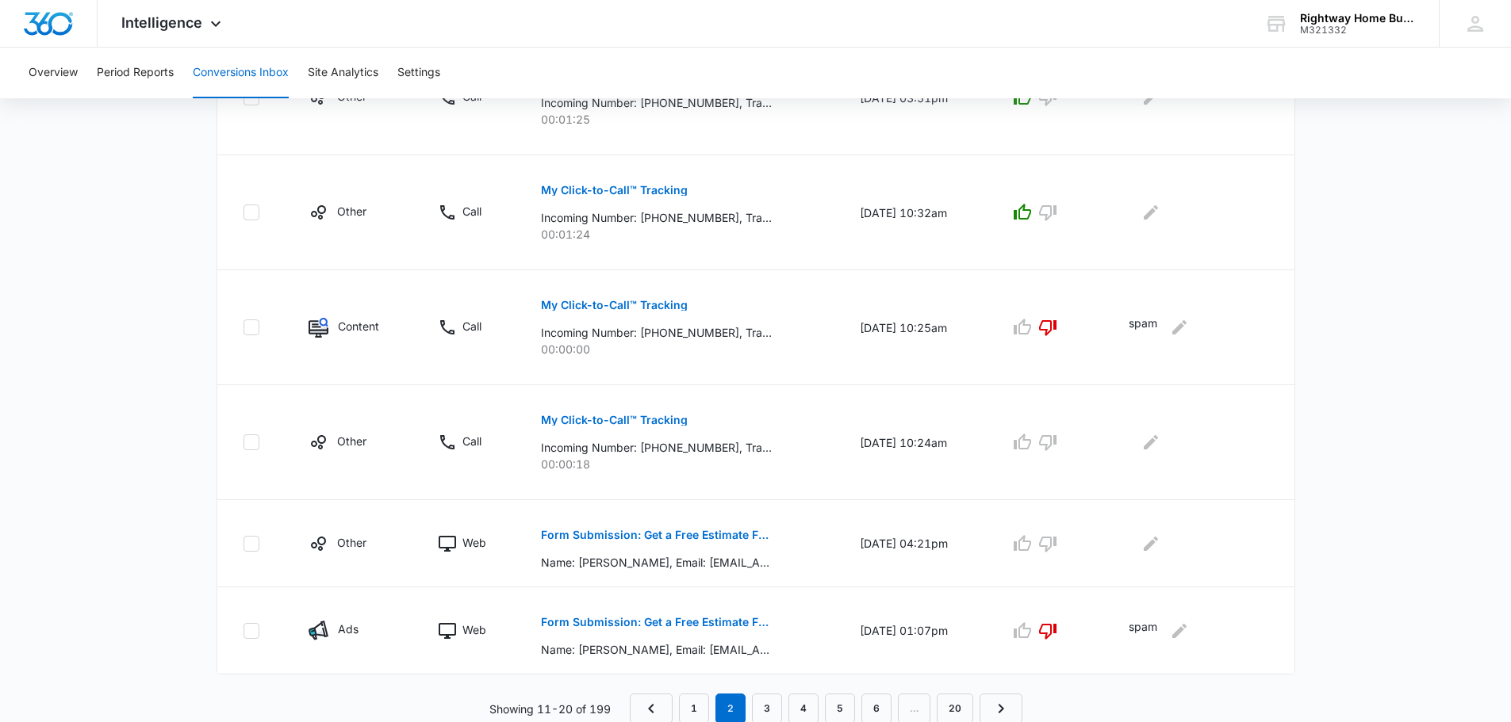
scroll to position [893, 0]
click at [768, 708] on link "3" at bounding box center [767, 707] width 30 height 30
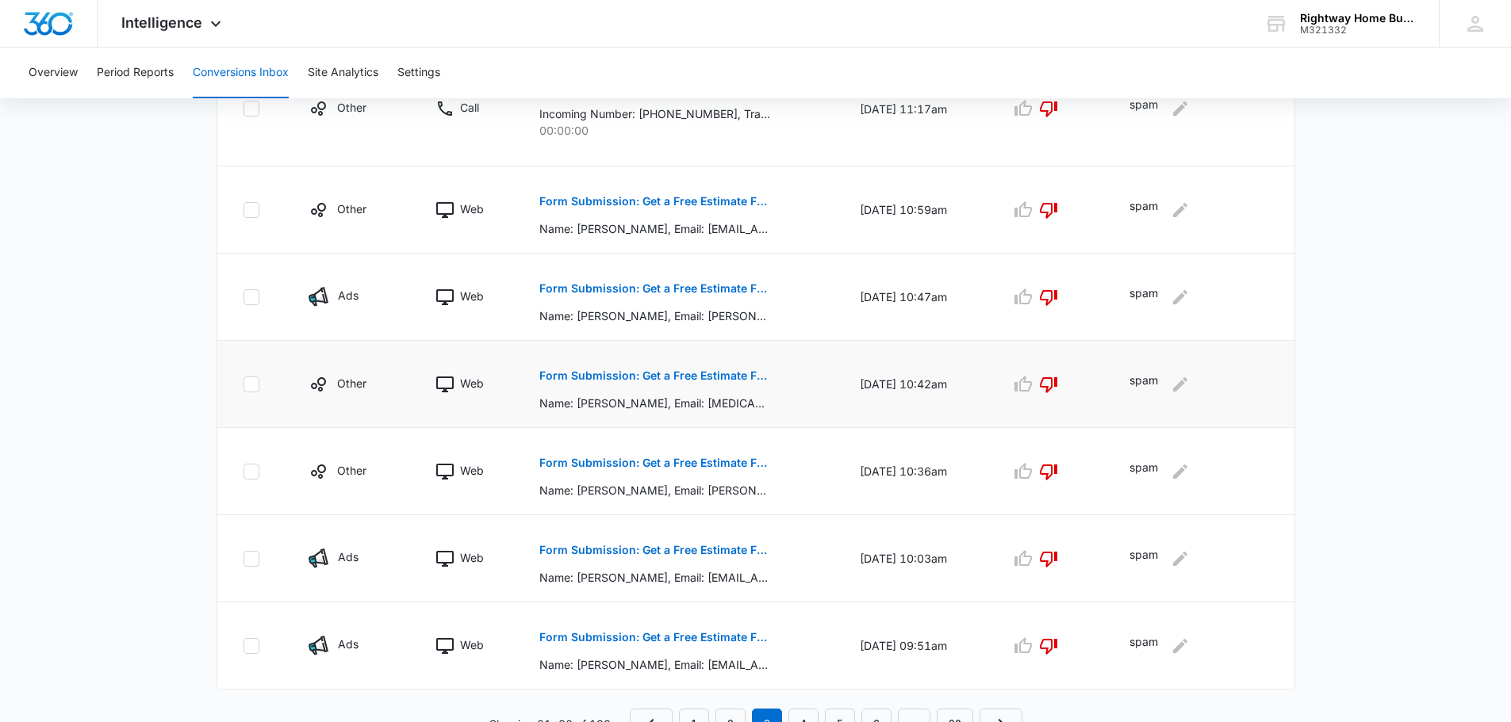
scroll to position [810, 0]
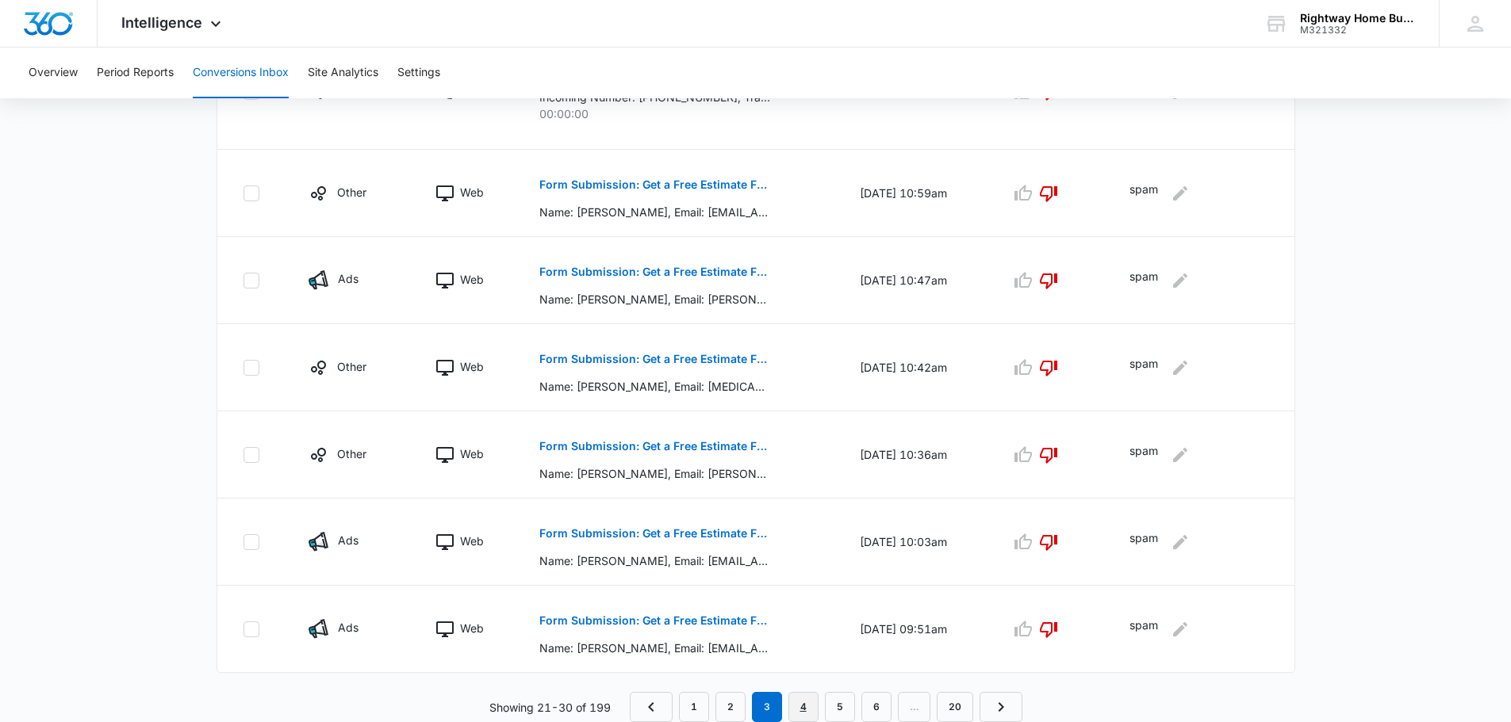
click at [810, 710] on link "4" at bounding box center [803, 707] width 30 height 30
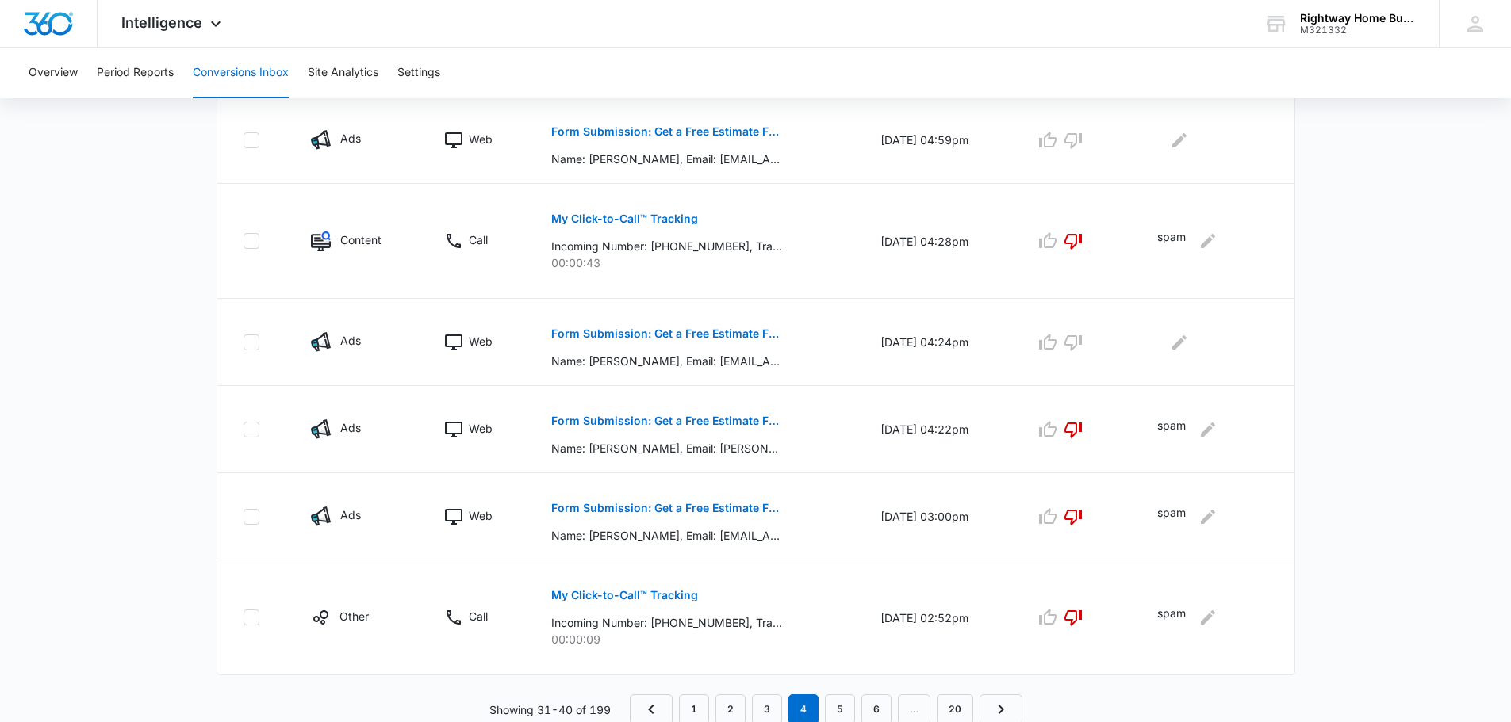
scroll to position [754, 0]
click at [848, 706] on link "5" at bounding box center [840, 707] width 30 height 30
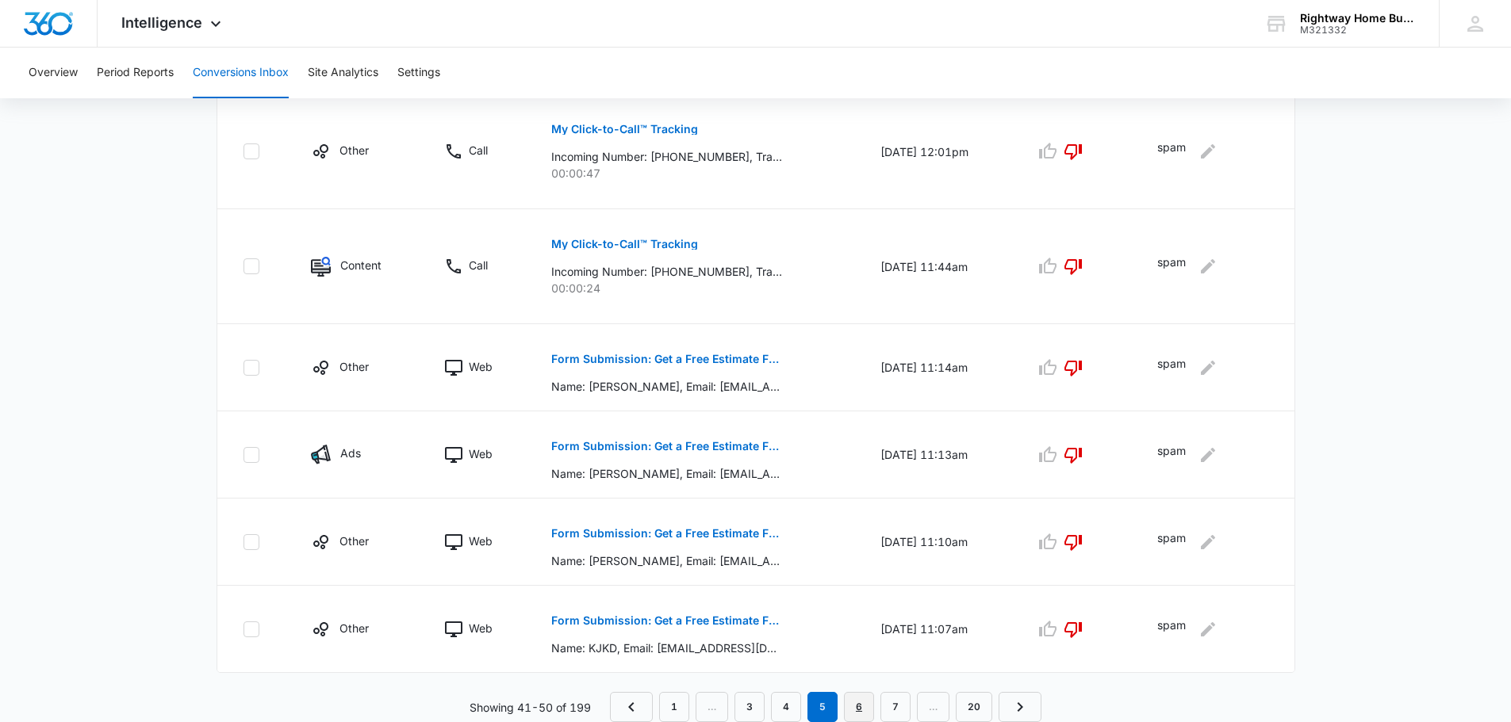
click at [863, 710] on link "6" at bounding box center [859, 707] width 30 height 30
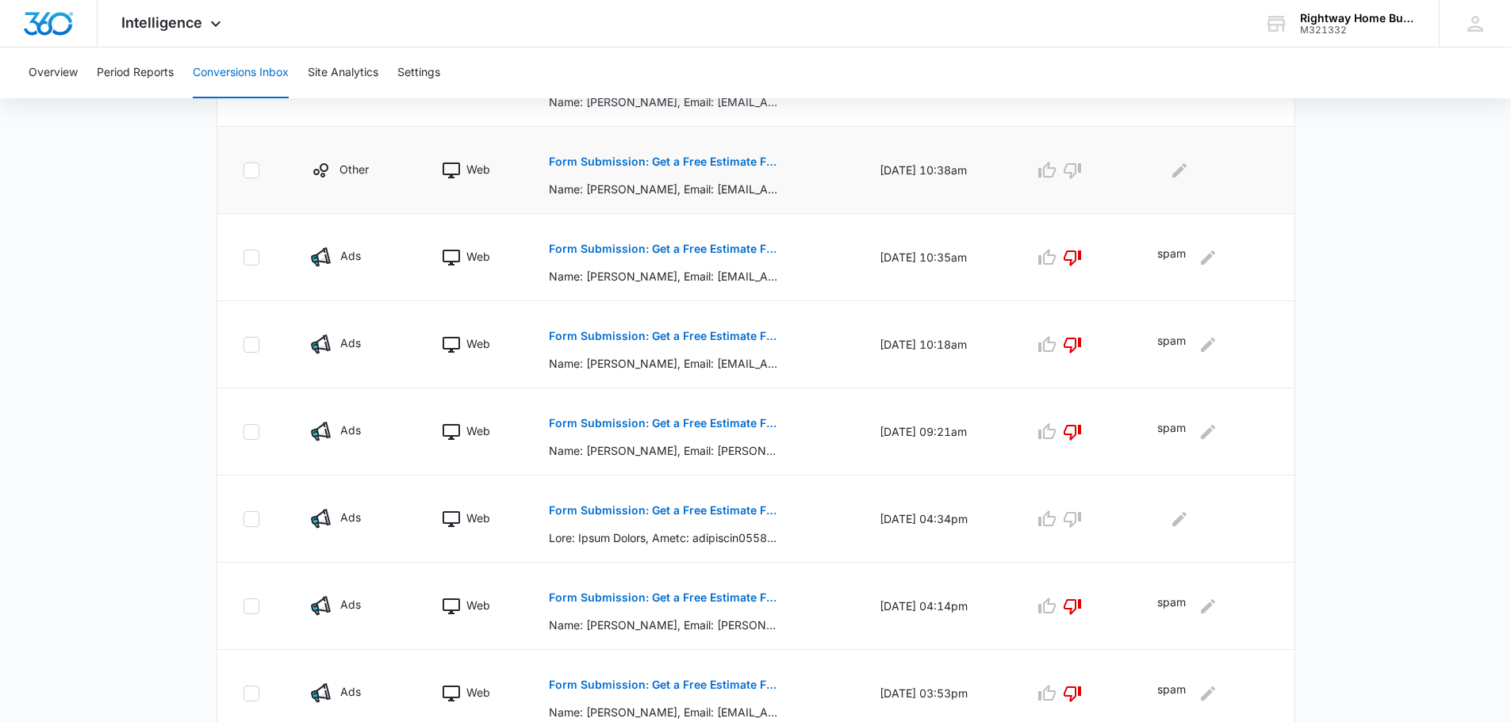
scroll to position [699, 0]
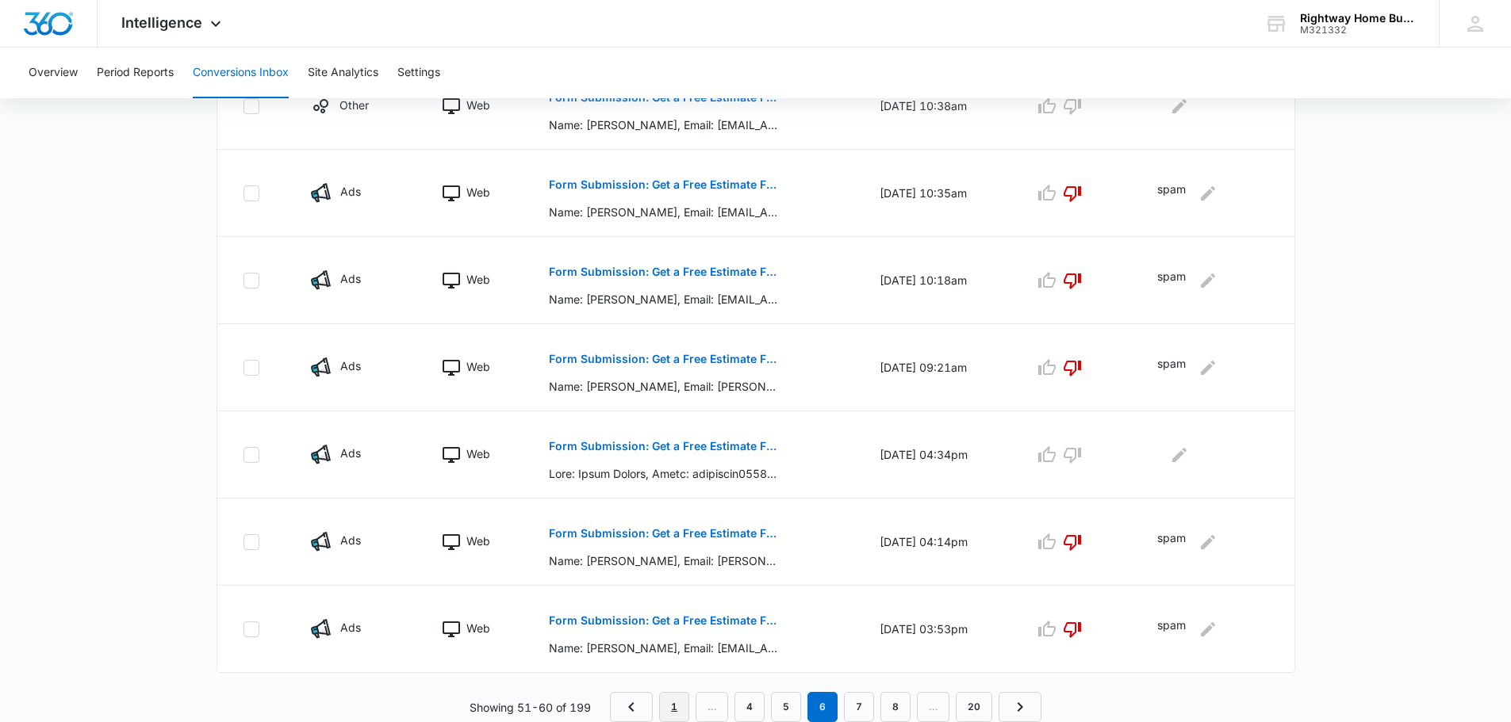
click at [664, 705] on link "1" at bounding box center [674, 707] width 30 height 30
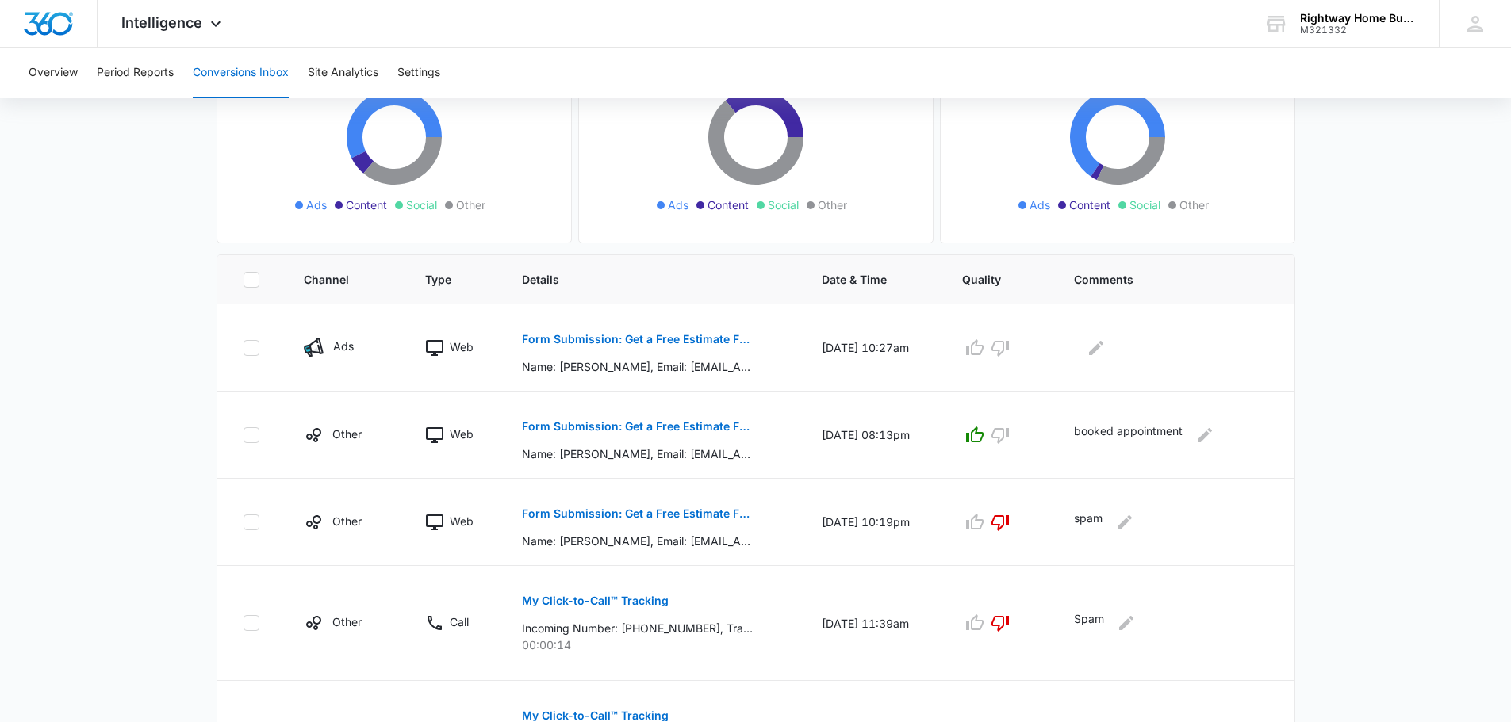
scroll to position [159, 0]
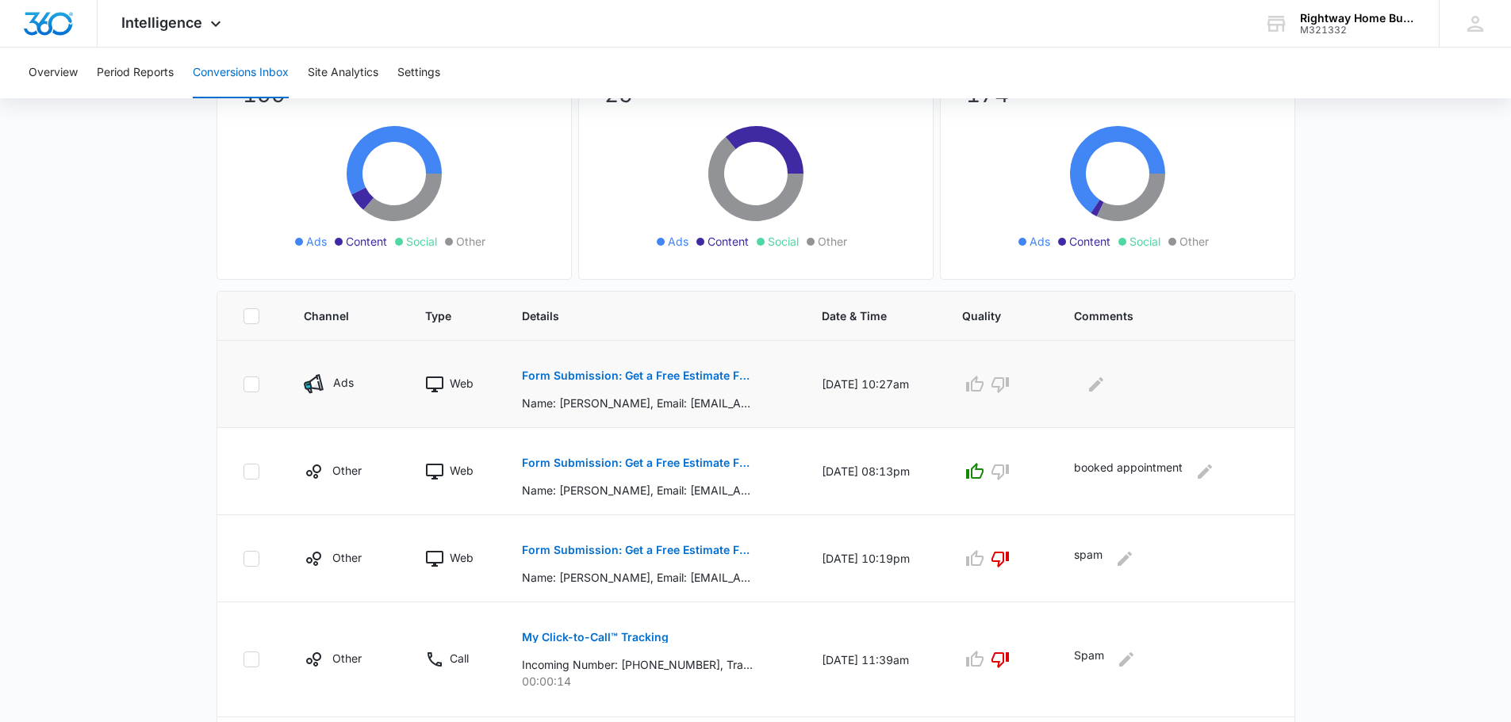
click at [689, 377] on p "Form Submission: Get a Free Estimate Form - NEW [DATE]" at bounding box center [637, 375] width 231 height 11
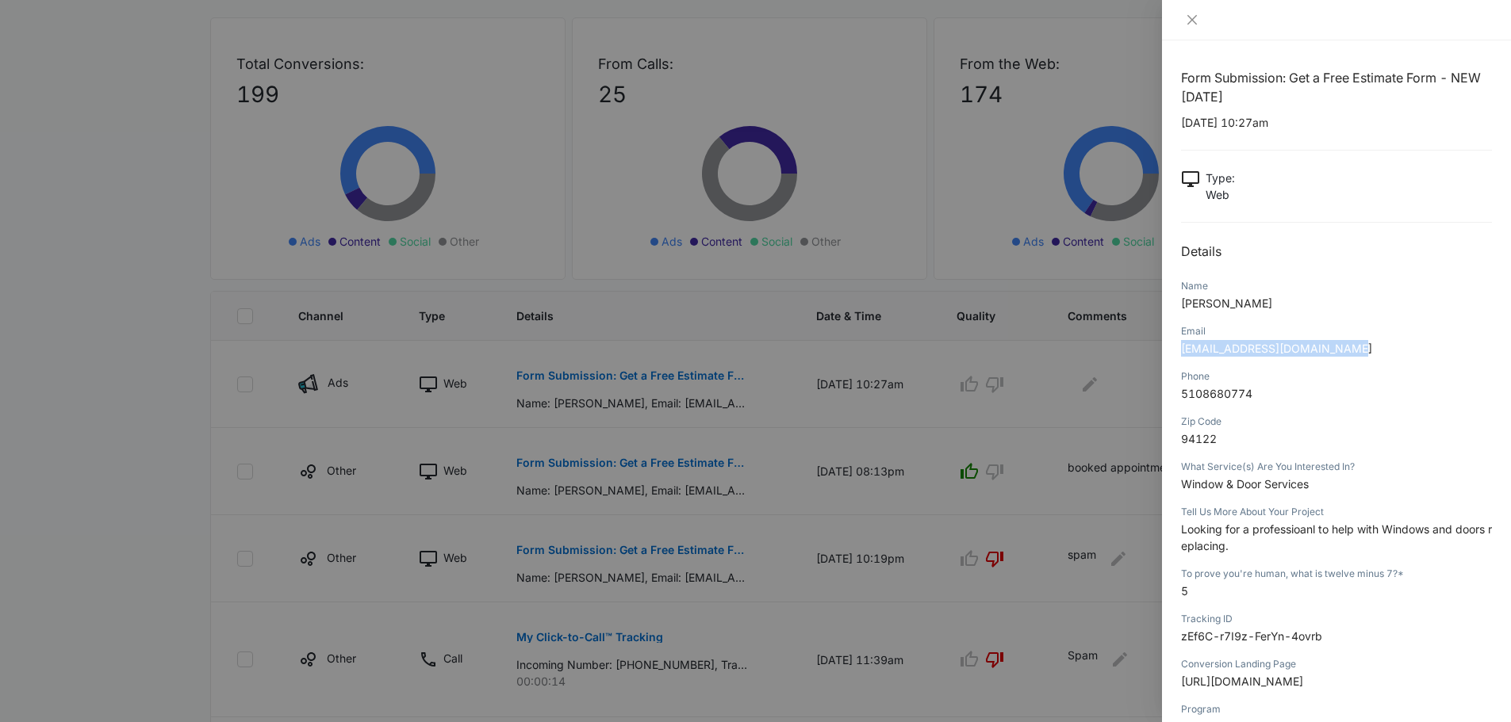
drag, startPoint x: 1177, startPoint y: 350, endPoint x: 1349, endPoint y: 347, distance: 171.3
click at [1349, 347] on div "Form Submission: Get a Free Estimate Form - NEW [DATE] [DATE] 10:27am Type : We…" at bounding box center [1336, 381] width 349 height 682
copy span "[EMAIL_ADDRESS][DOMAIN_NAME]"
click at [1190, 21] on icon "close" at bounding box center [1192, 20] width 10 height 10
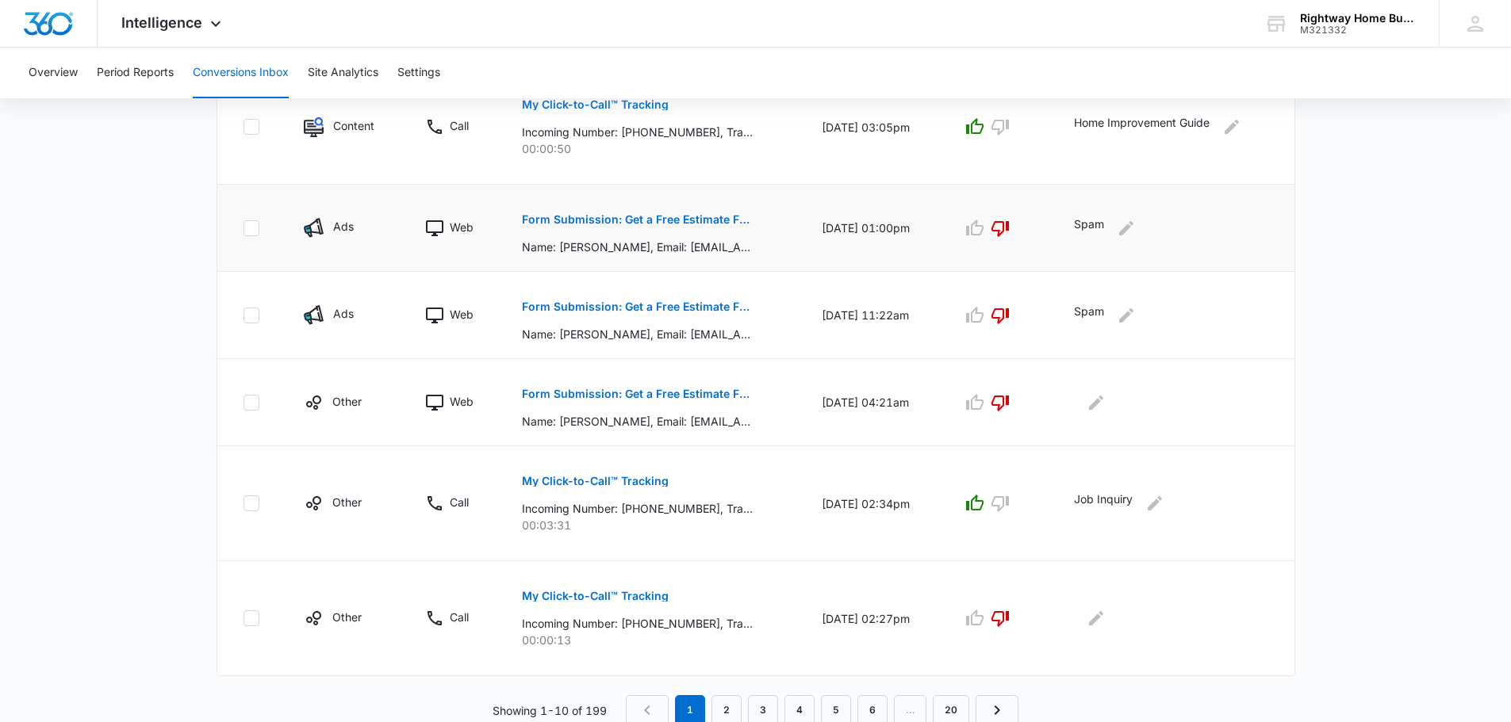
scroll to position [810, 0]
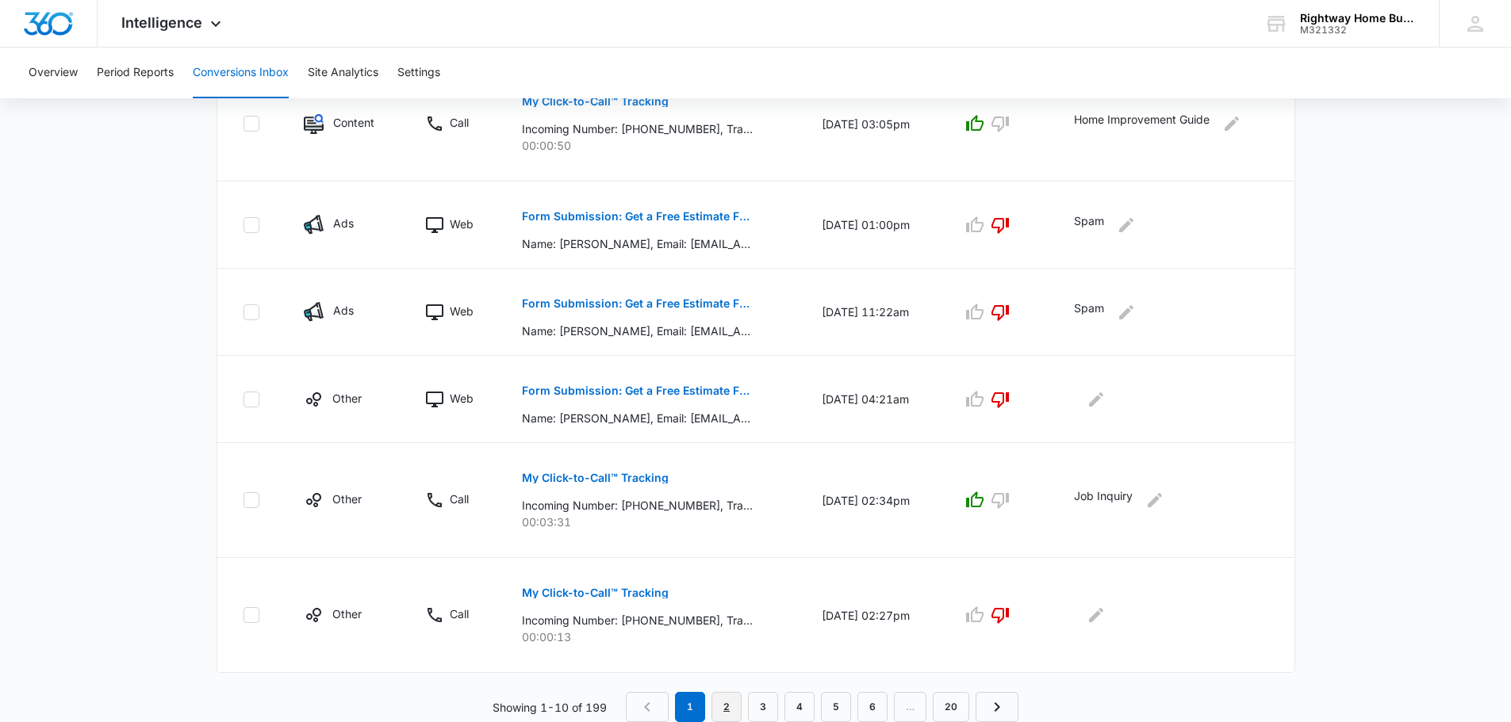
click at [724, 713] on link "2" at bounding box center [726, 707] width 30 height 30
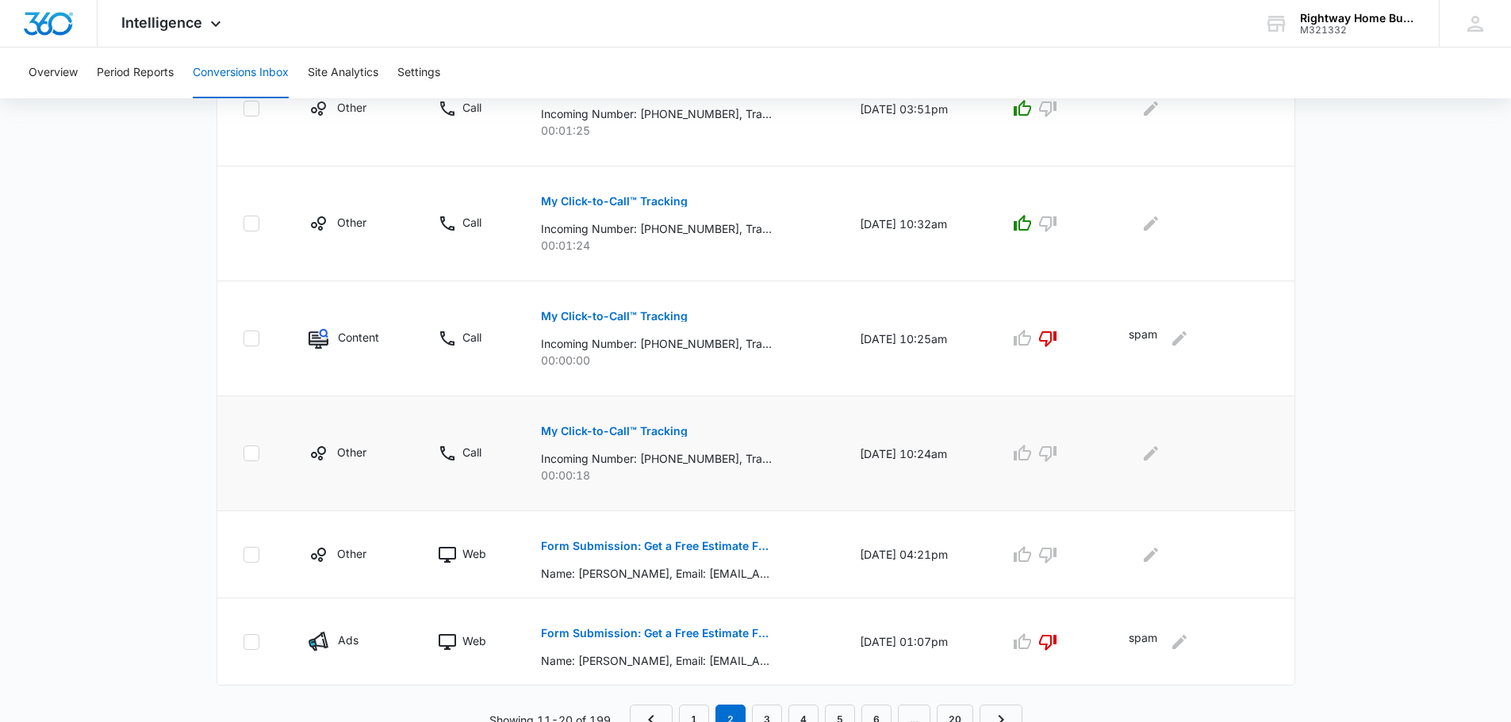
scroll to position [893, 0]
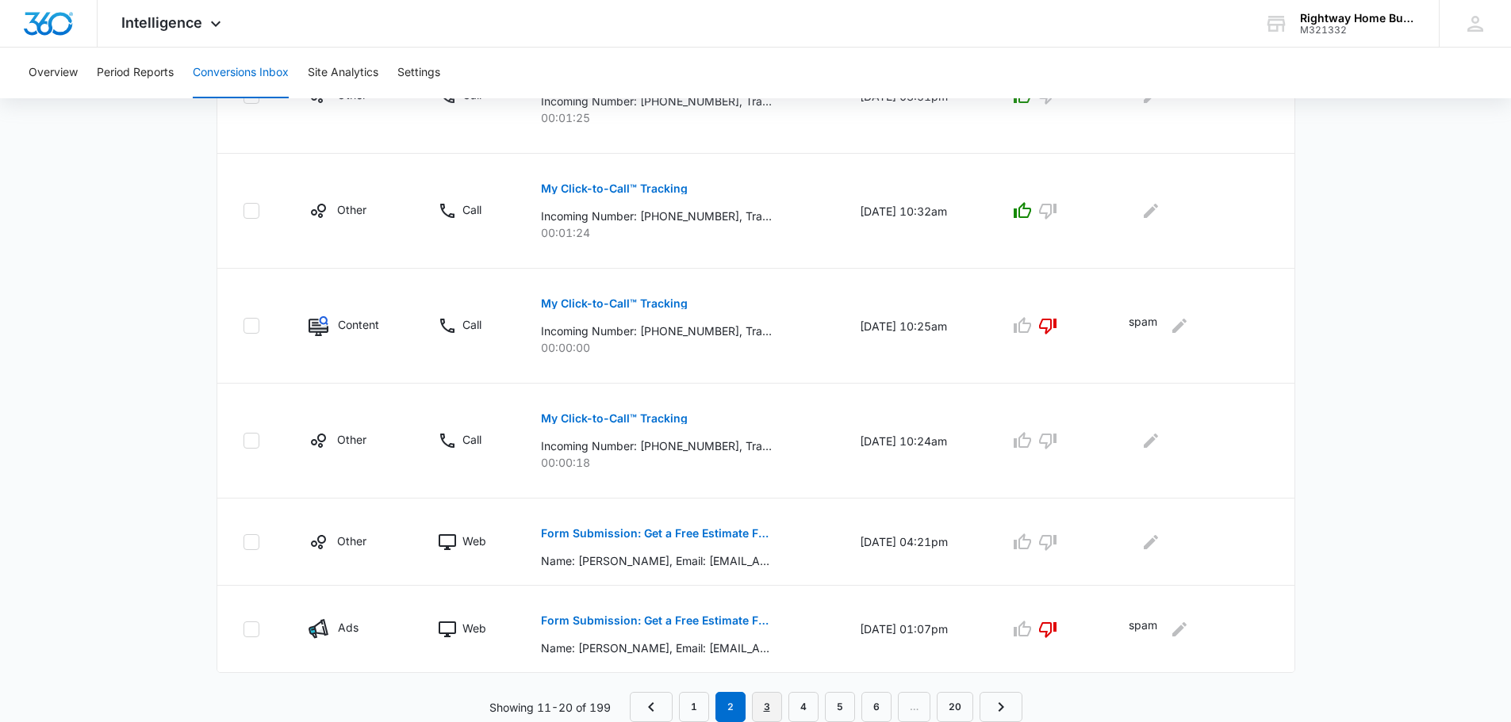
click at [772, 707] on link "3" at bounding box center [767, 707] width 30 height 30
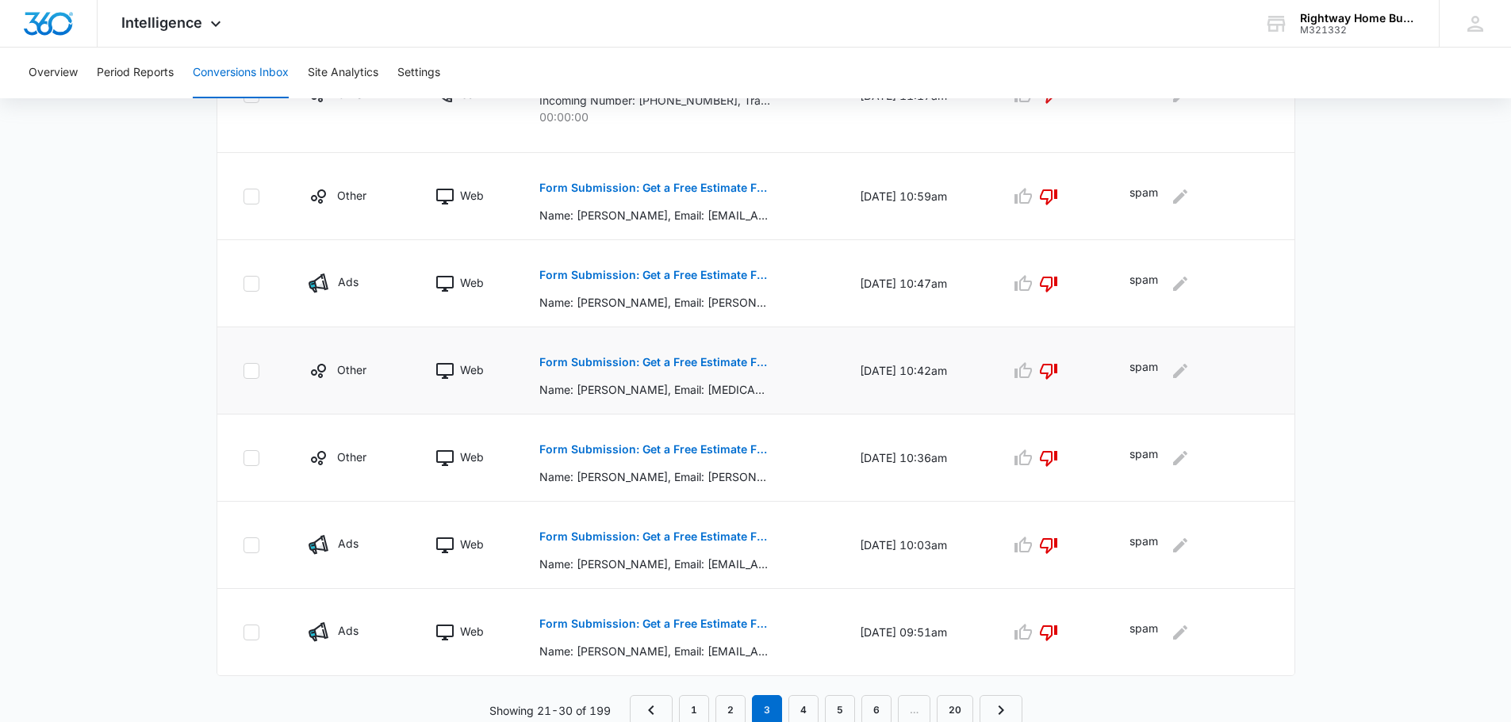
scroll to position [810, 0]
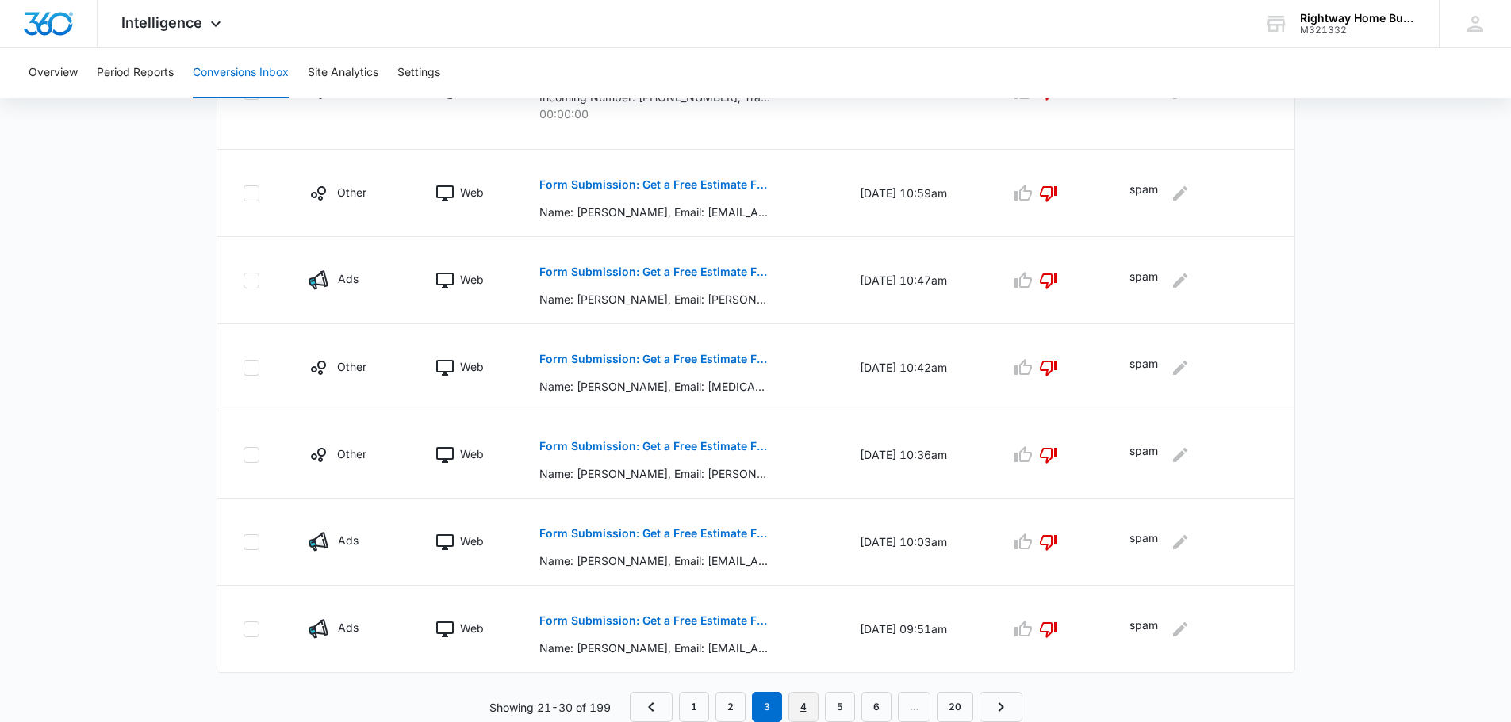
click at [802, 714] on link "4" at bounding box center [803, 707] width 30 height 30
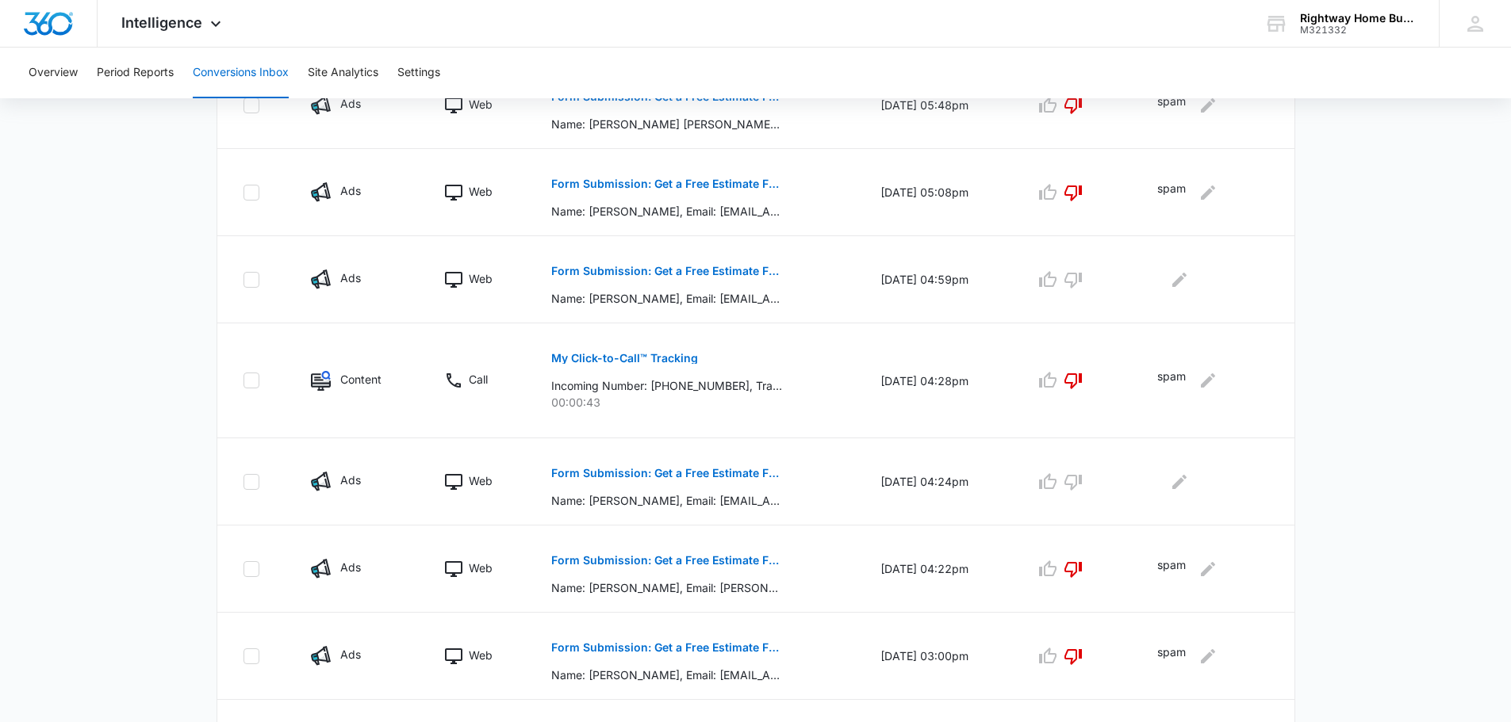
scroll to position [634, 0]
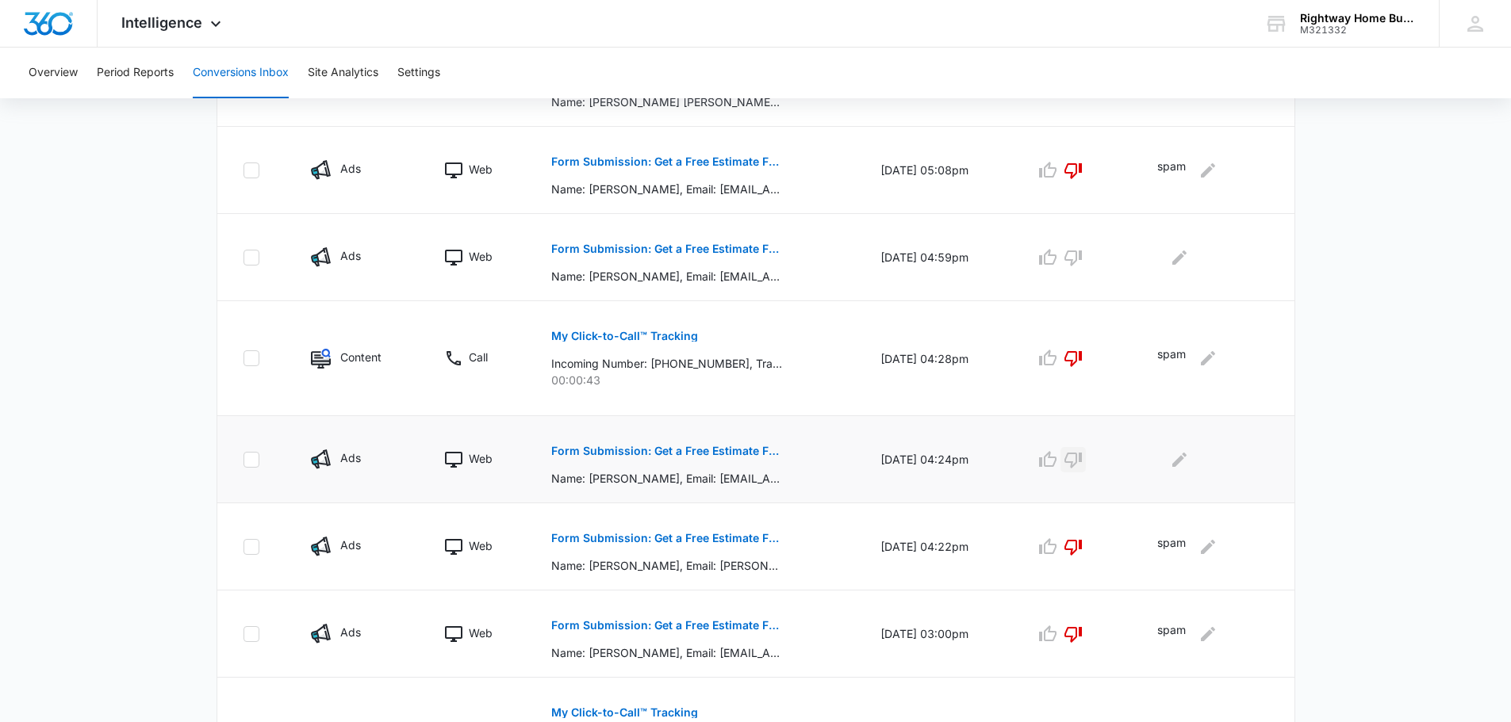
click at [1082, 459] on icon "button" at bounding box center [1072, 461] width 17 height 16
click at [1186, 458] on icon "Edit Comments" at bounding box center [1179, 459] width 14 height 14
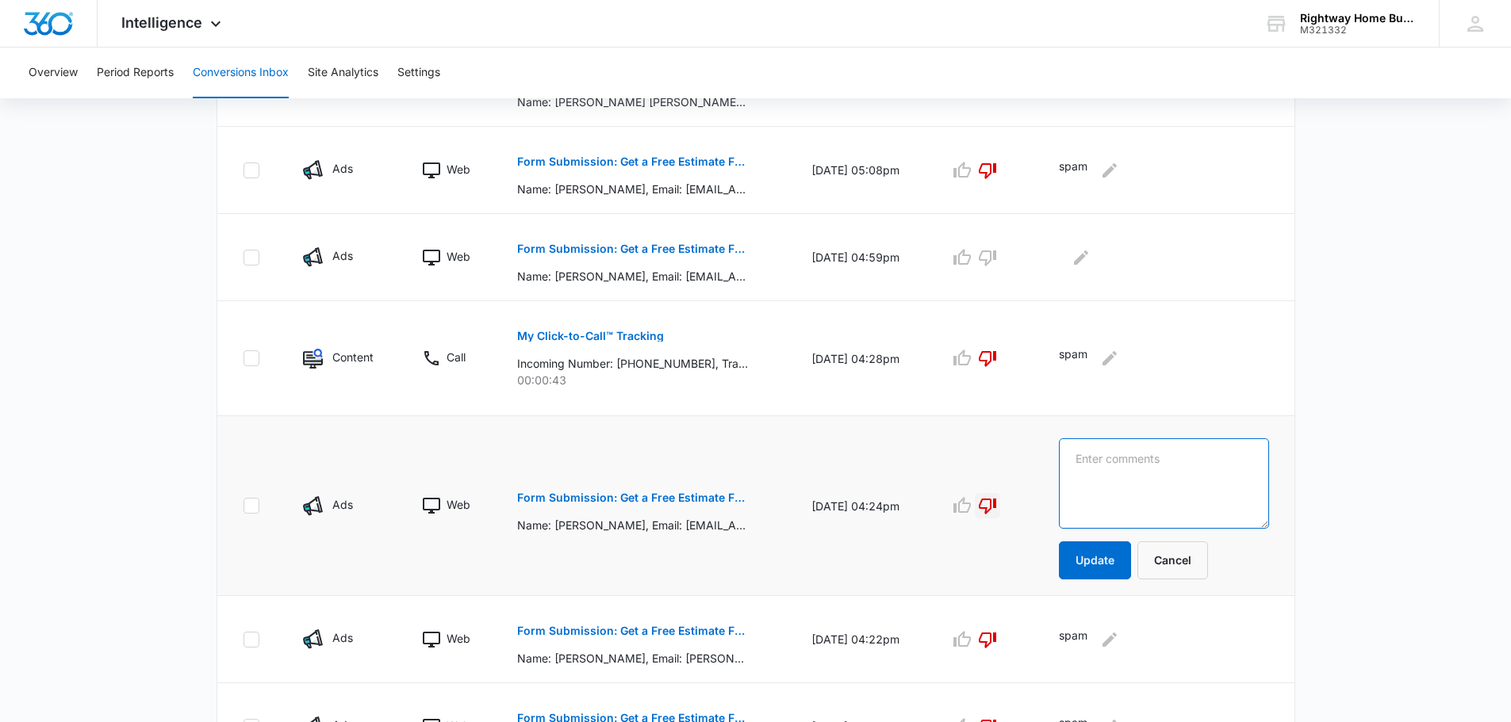
click at [1186, 458] on textarea at bounding box center [1164, 483] width 210 height 90
type textarea "spam"
click at [1114, 562] on button "Update" at bounding box center [1095, 561] width 72 height 38
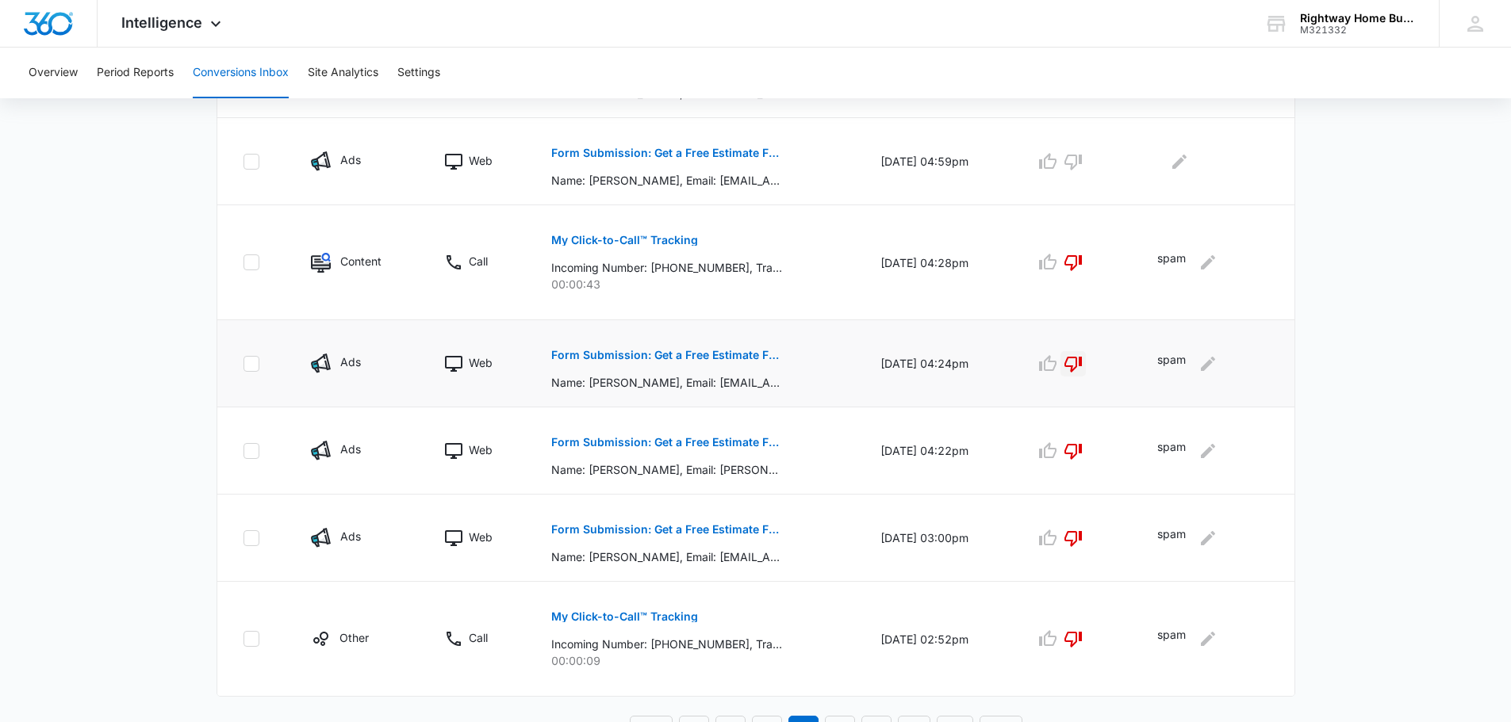
scroll to position [754, 0]
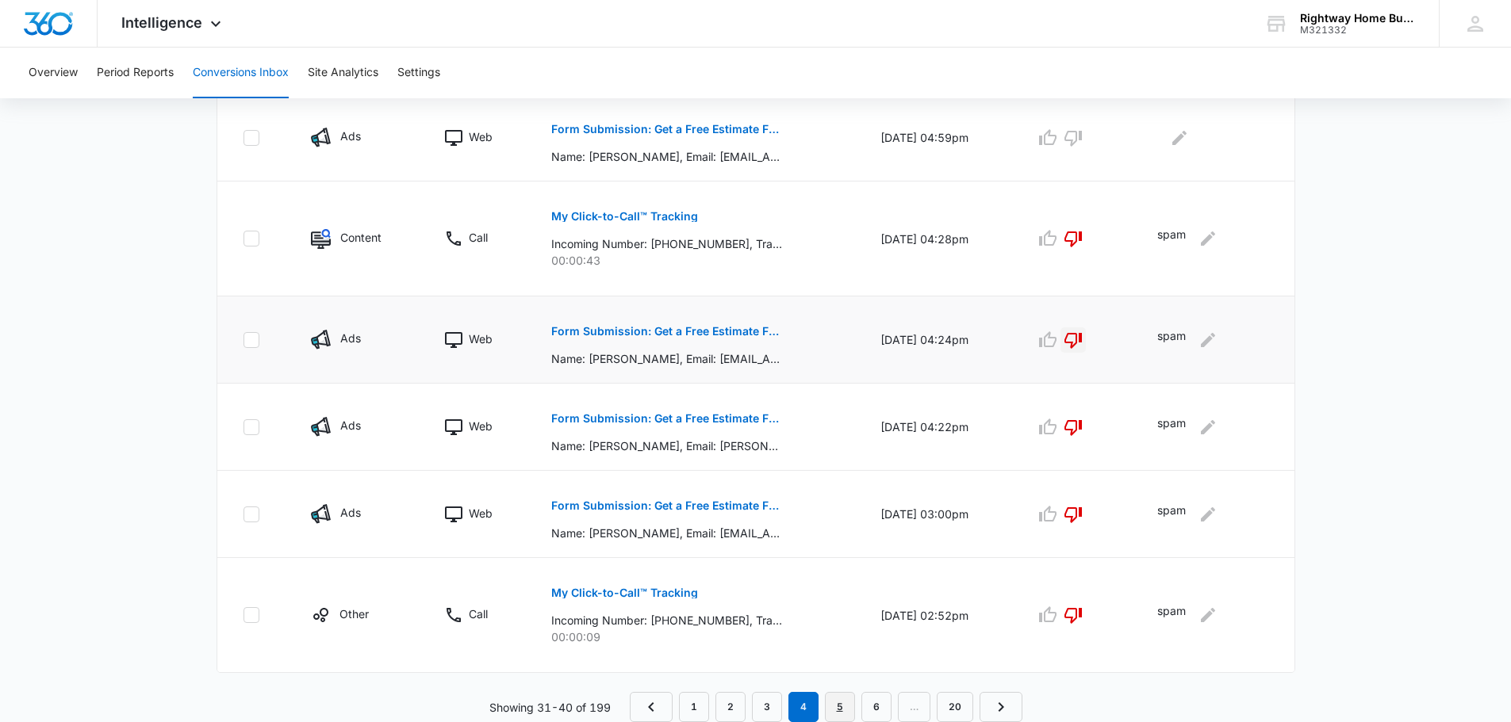
click at [842, 699] on link "5" at bounding box center [840, 707] width 30 height 30
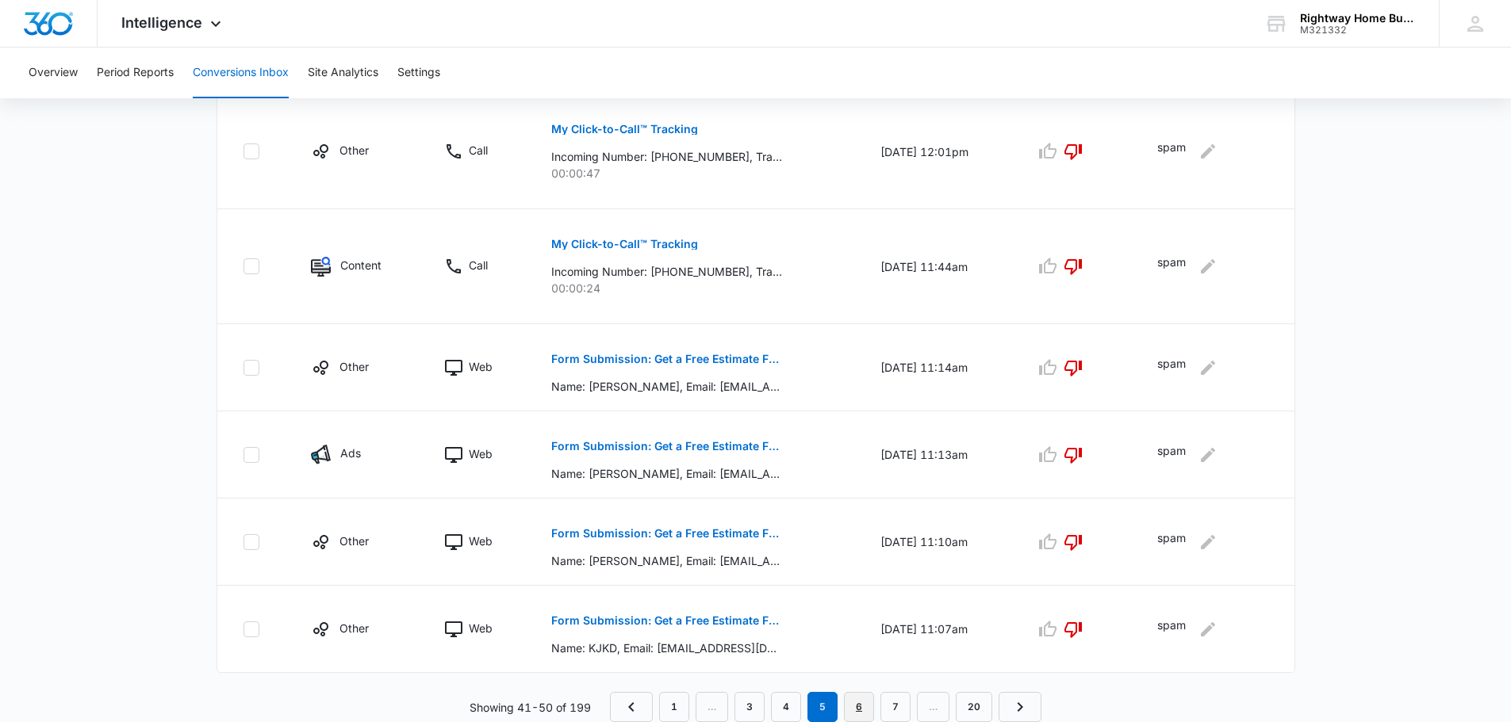
click at [854, 701] on link "6" at bounding box center [859, 707] width 30 height 30
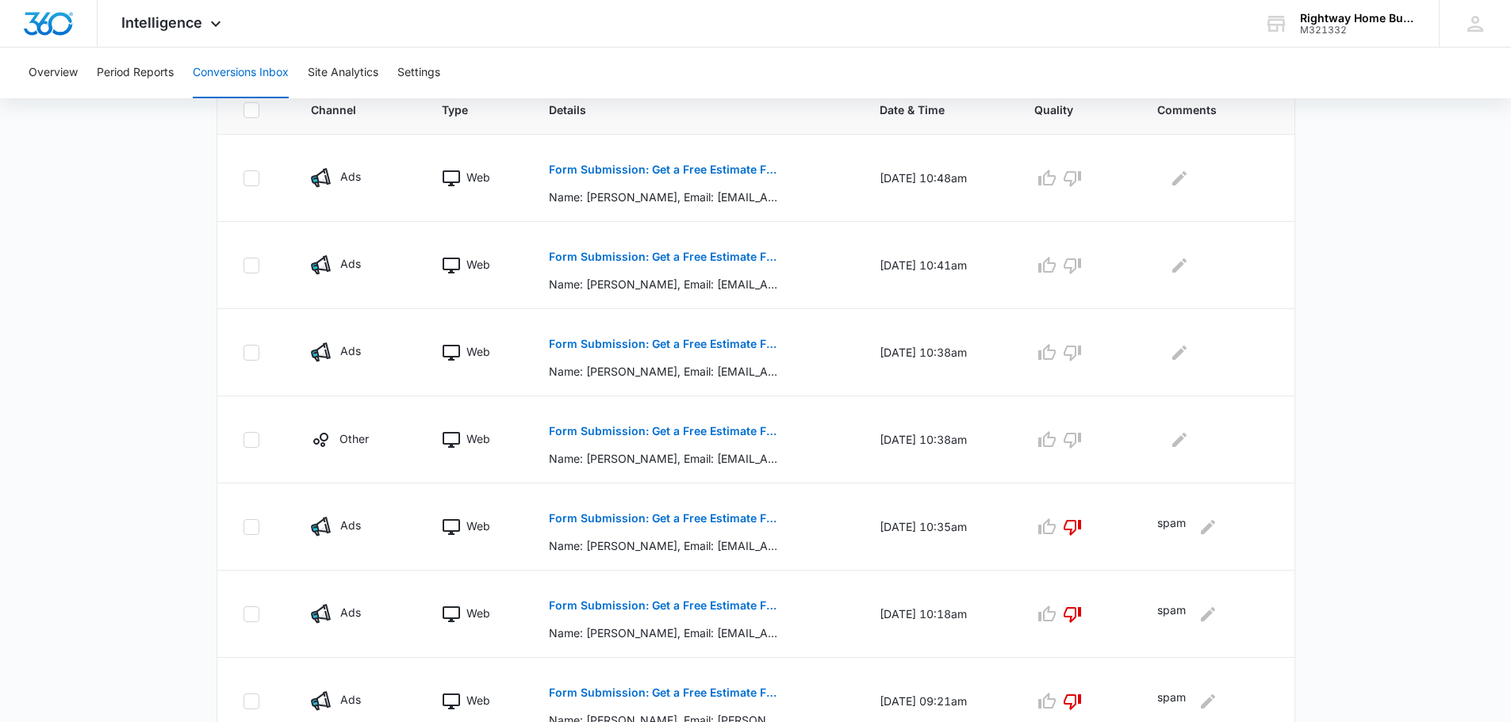
scroll to position [396, 0]
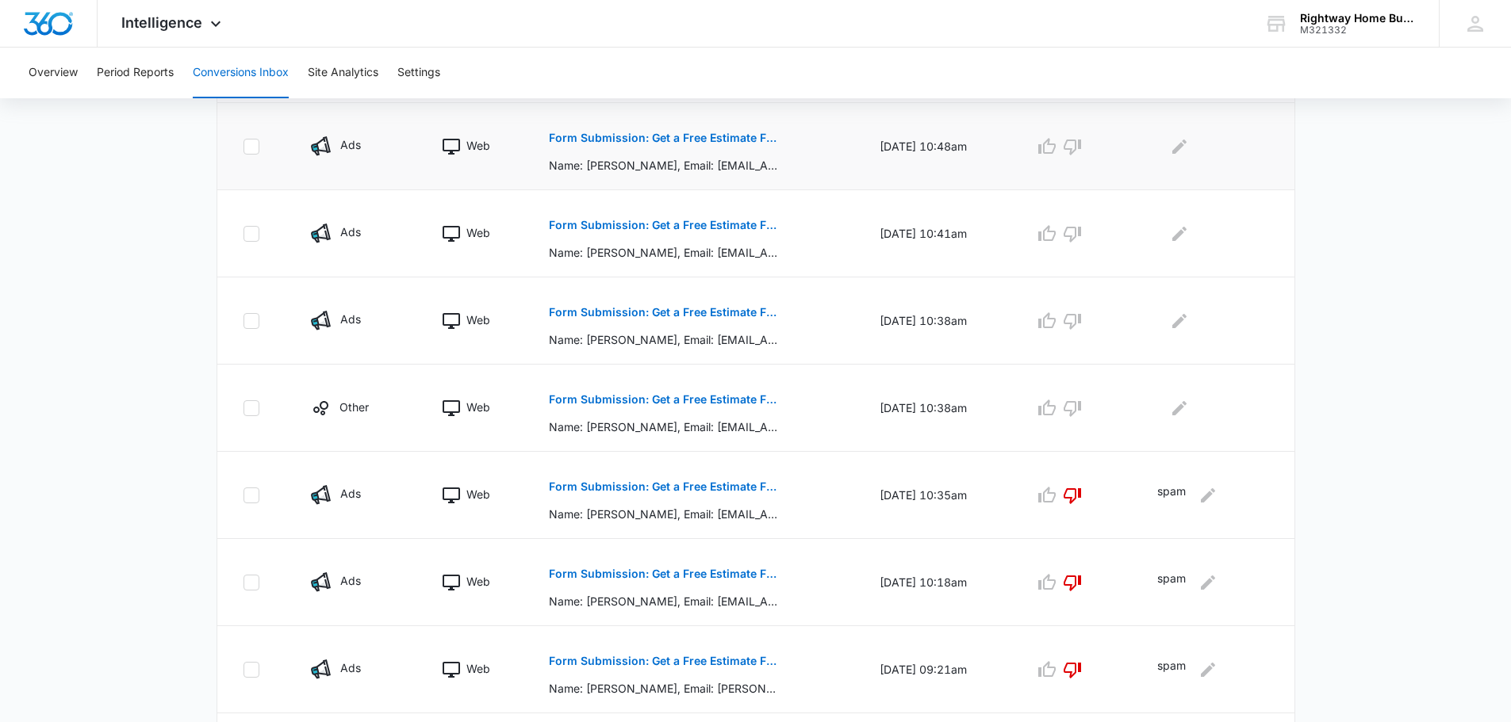
click at [734, 137] on p "Form Submission: Get a Free Estimate Form - NEW [DATE]" at bounding box center [664, 137] width 231 height 11
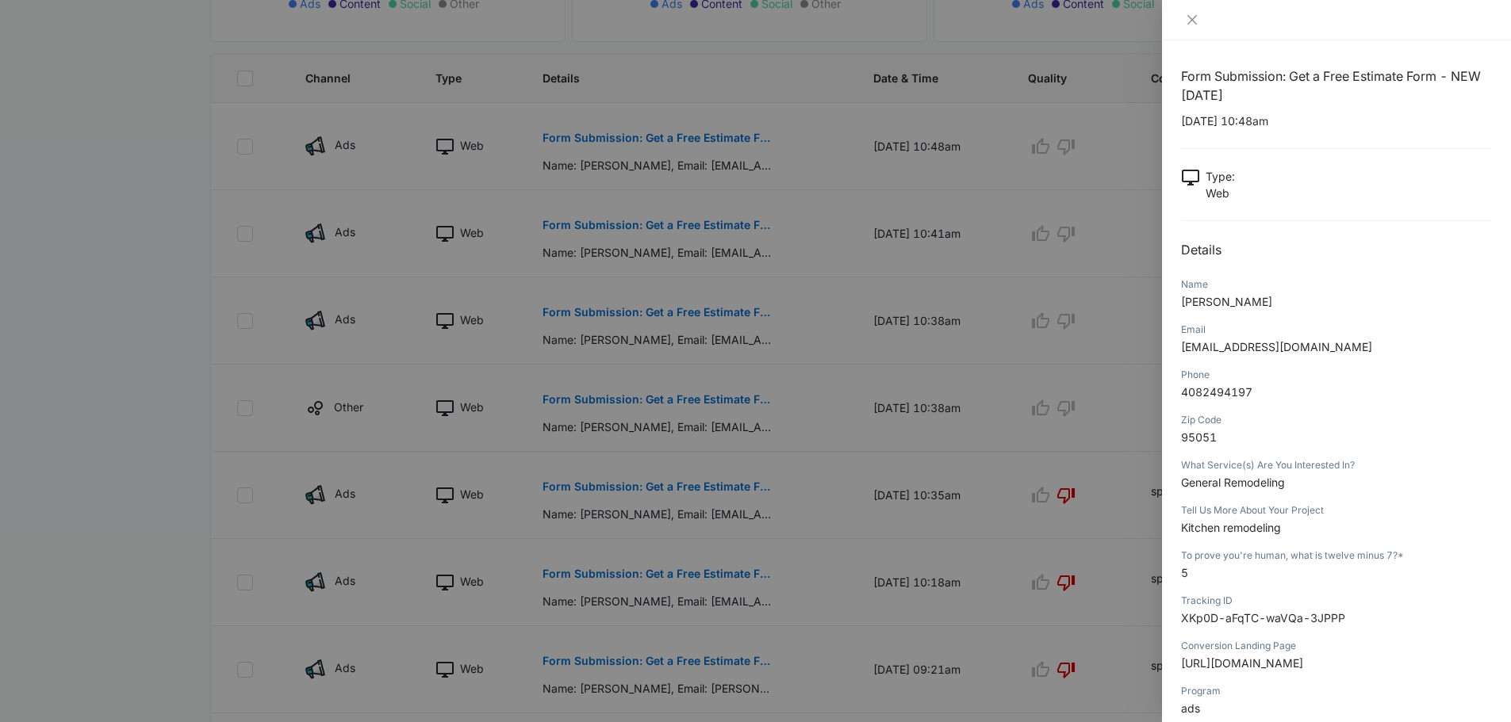
scroll to position [0, 0]
click at [1195, 24] on icon "close" at bounding box center [1192, 20] width 10 height 10
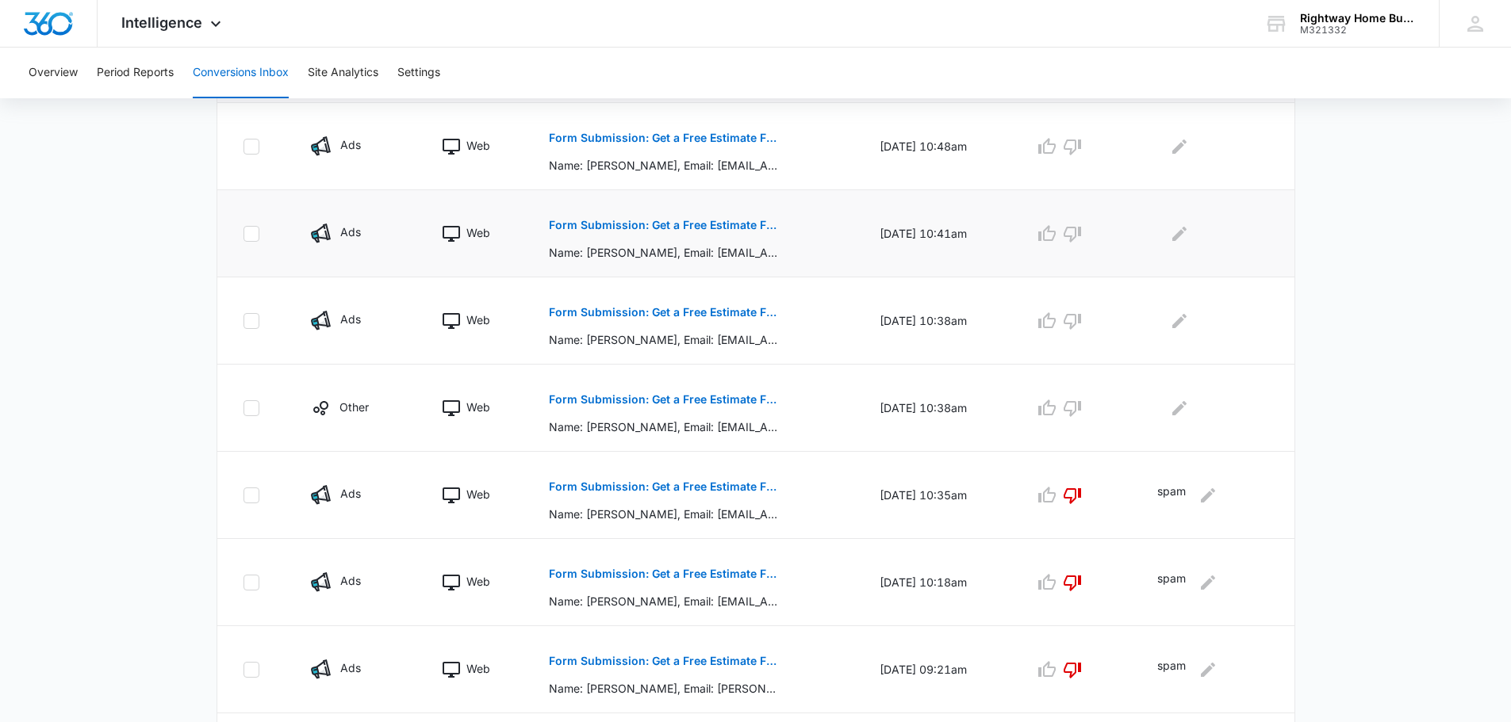
click at [745, 228] on p "Form Submission: Get a Free Estimate Form - NEW [DATE]" at bounding box center [664, 225] width 231 height 11
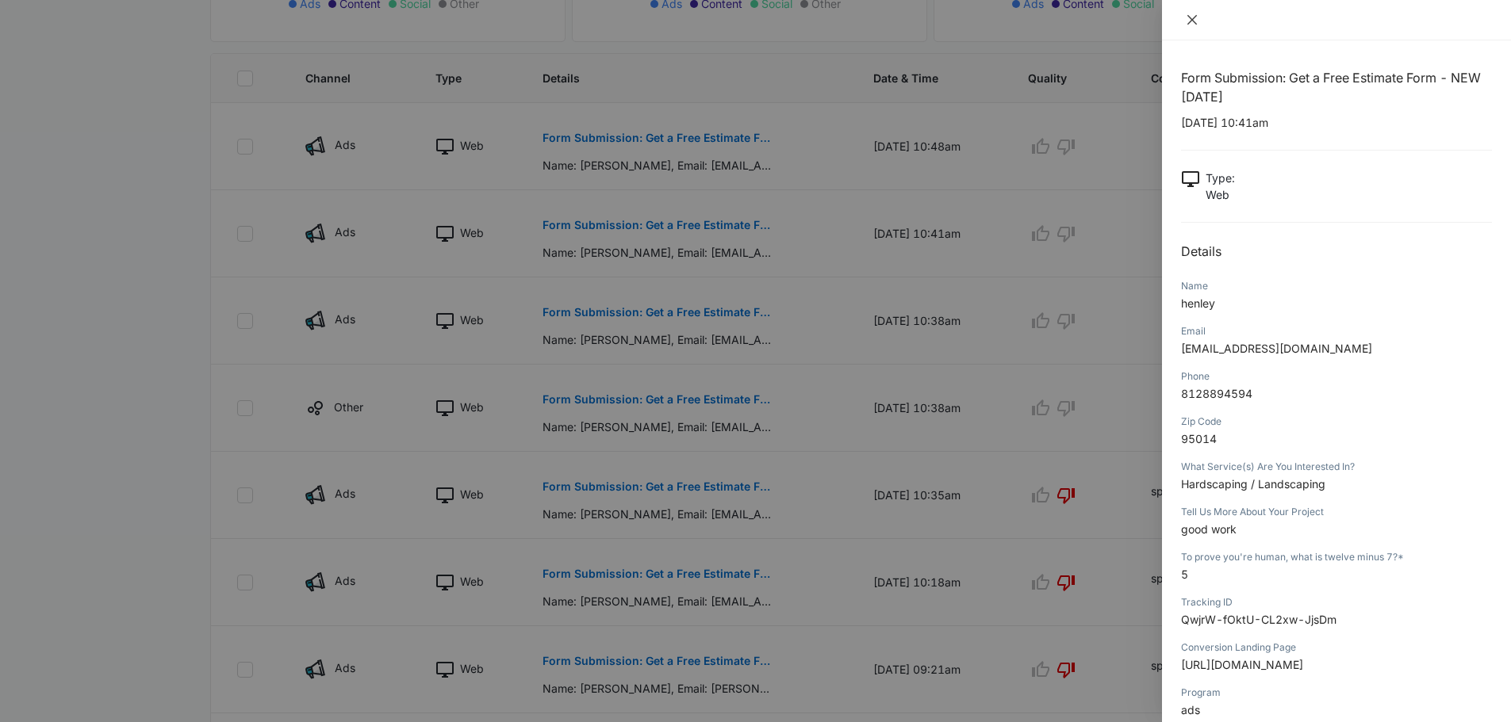
click at [1199, 22] on button "Close" at bounding box center [1192, 20] width 22 height 14
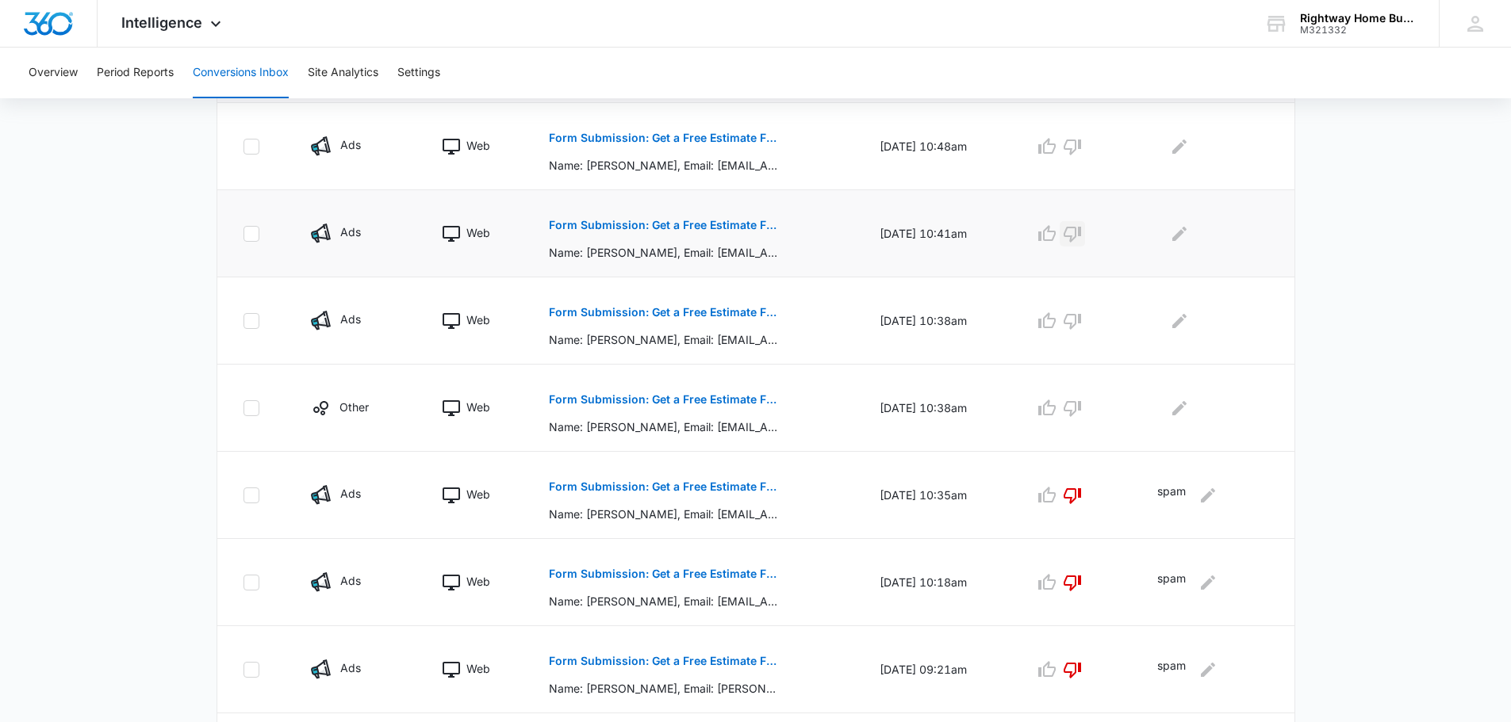
click at [1082, 234] on icon "button" at bounding box center [1072, 233] width 19 height 19
click at [1189, 236] on icon "Edit Comments" at bounding box center [1179, 233] width 19 height 19
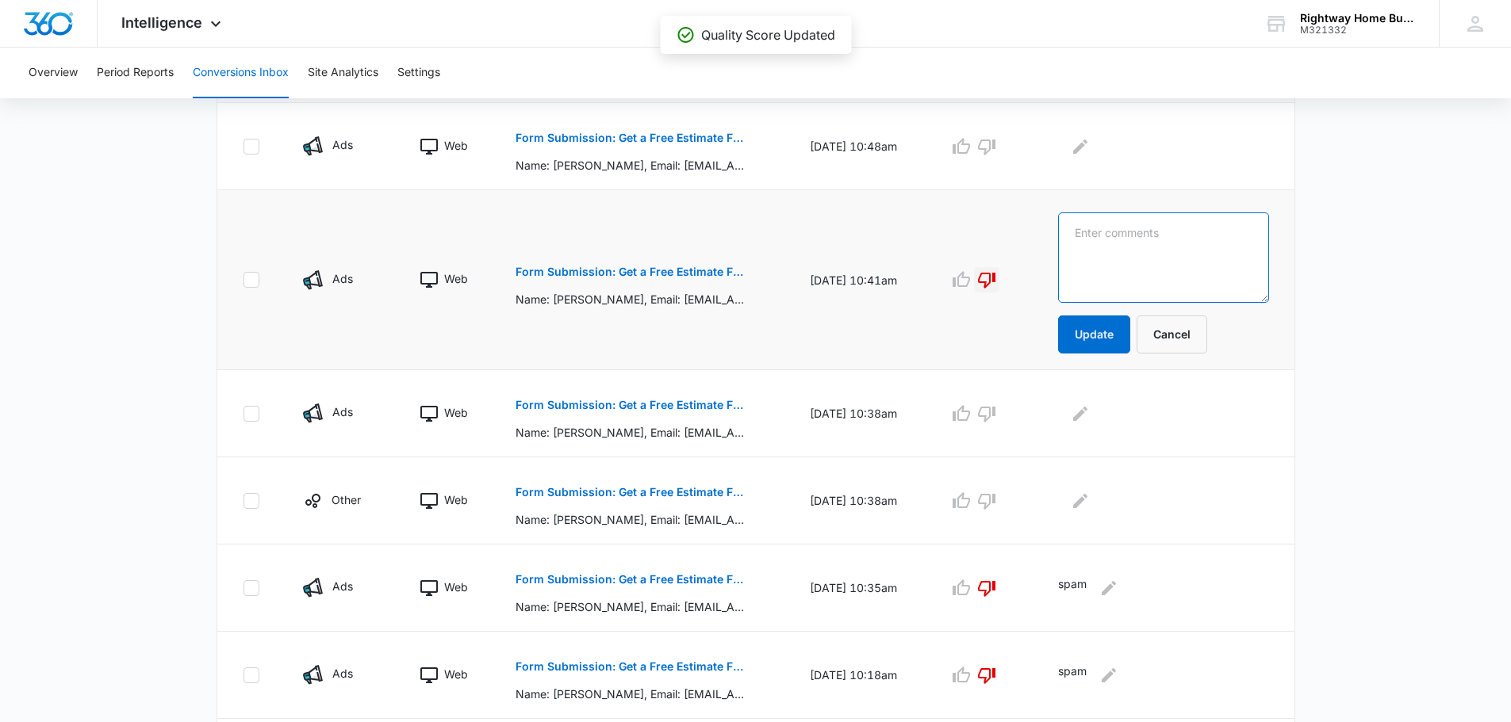
click at [1191, 235] on textarea at bounding box center [1163, 258] width 210 height 90
type textarea "spam"
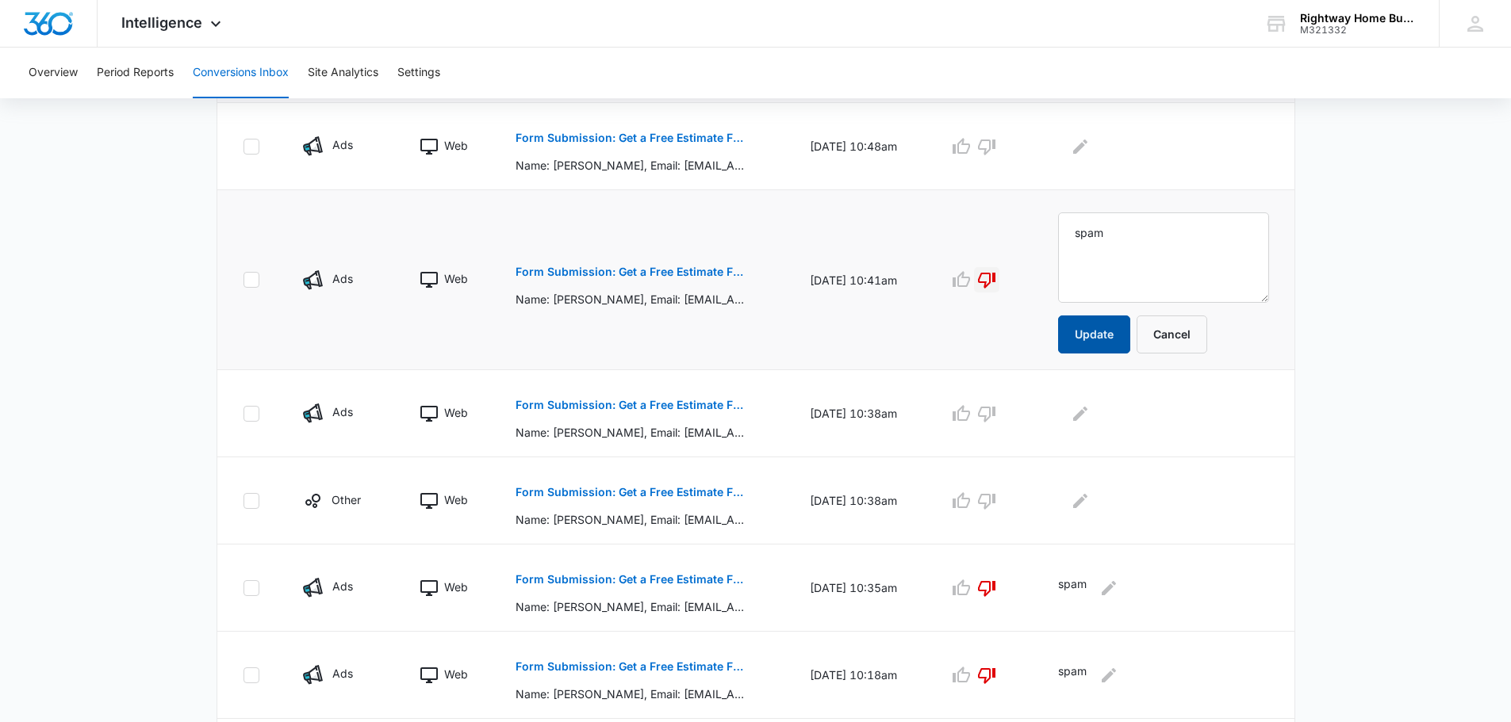
click at [1102, 328] on button "Update" at bounding box center [1094, 335] width 72 height 38
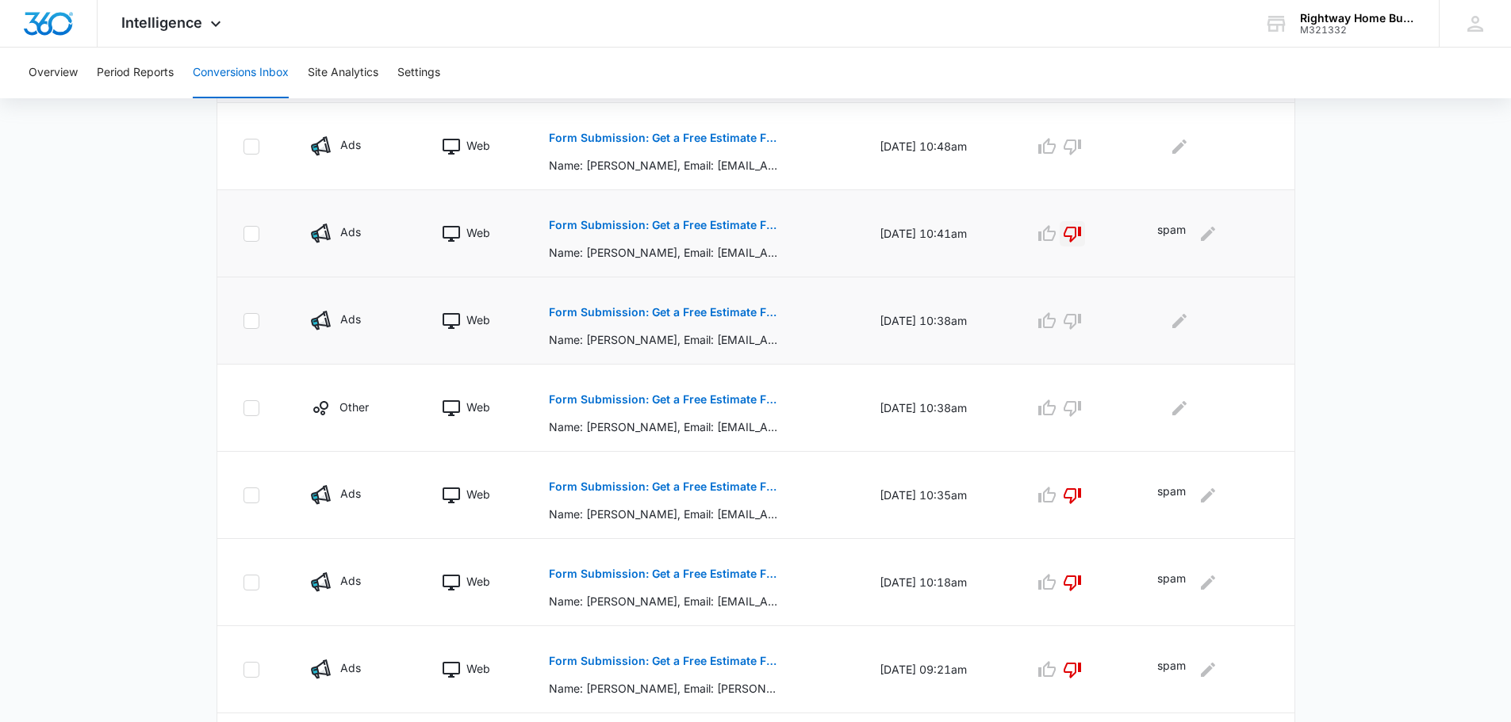
click at [735, 313] on p "Form Submission: Get a Free Estimate Form - NEW [DATE]" at bounding box center [664, 312] width 231 height 11
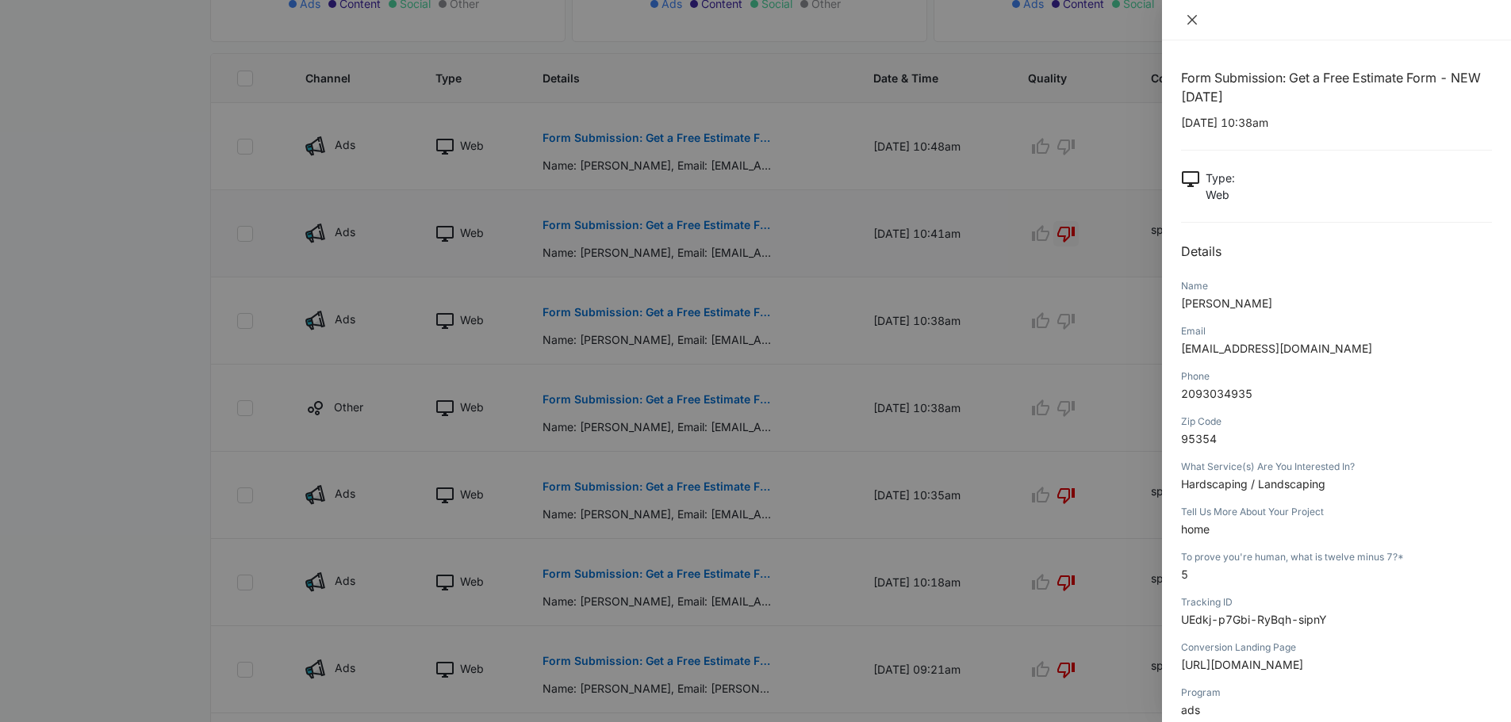
drag, startPoint x: 1192, startPoint y: 22, endPoint x: 1184, endPoint y: 18, distance: 8.9
click at [1191, 22] on icon "close" at bounding box center [1191, 19] width 13 height 13
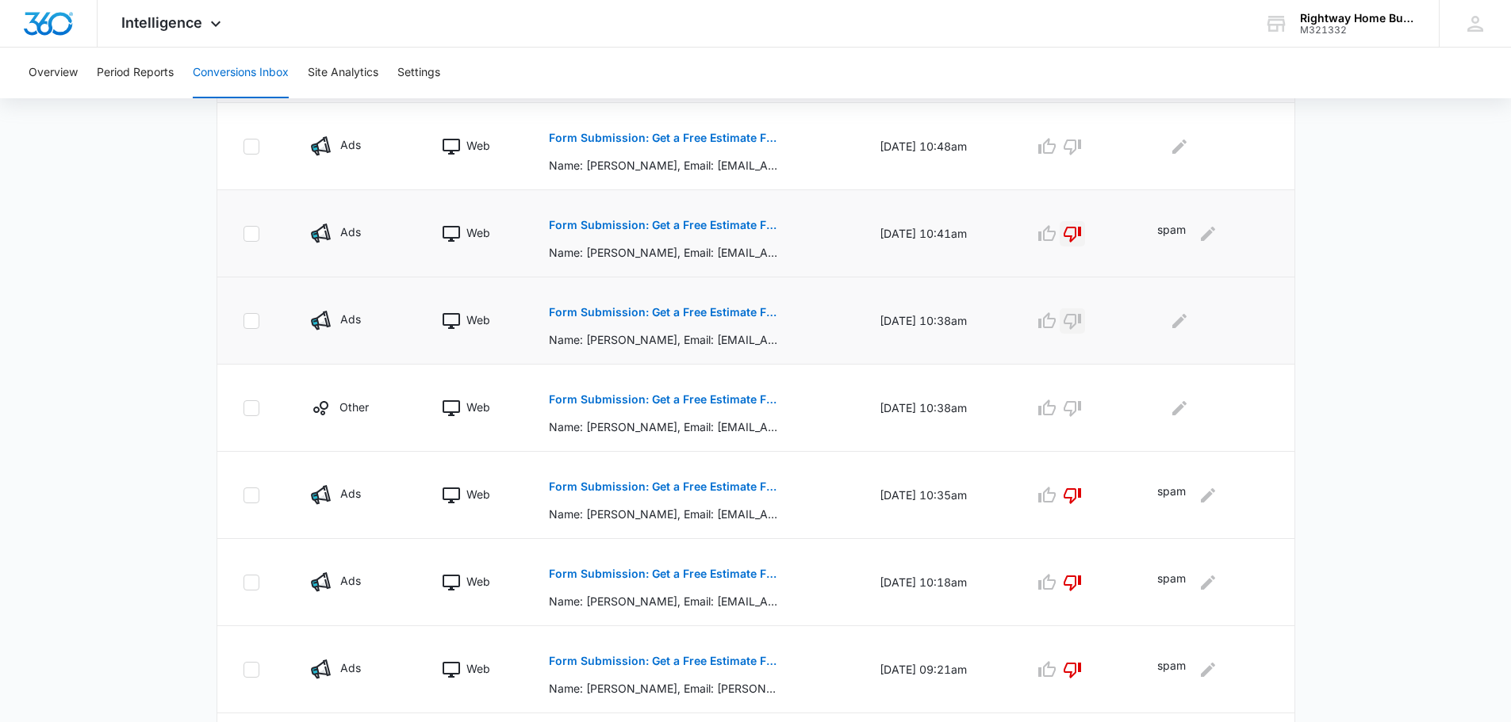
click at [1081, 319] on icon "button" at bounding box center [1071, 322] width 17 height 16
click at [1181, 320] on icon "Edit Comments" at bounding box center [1179, 321] width 19 height 19
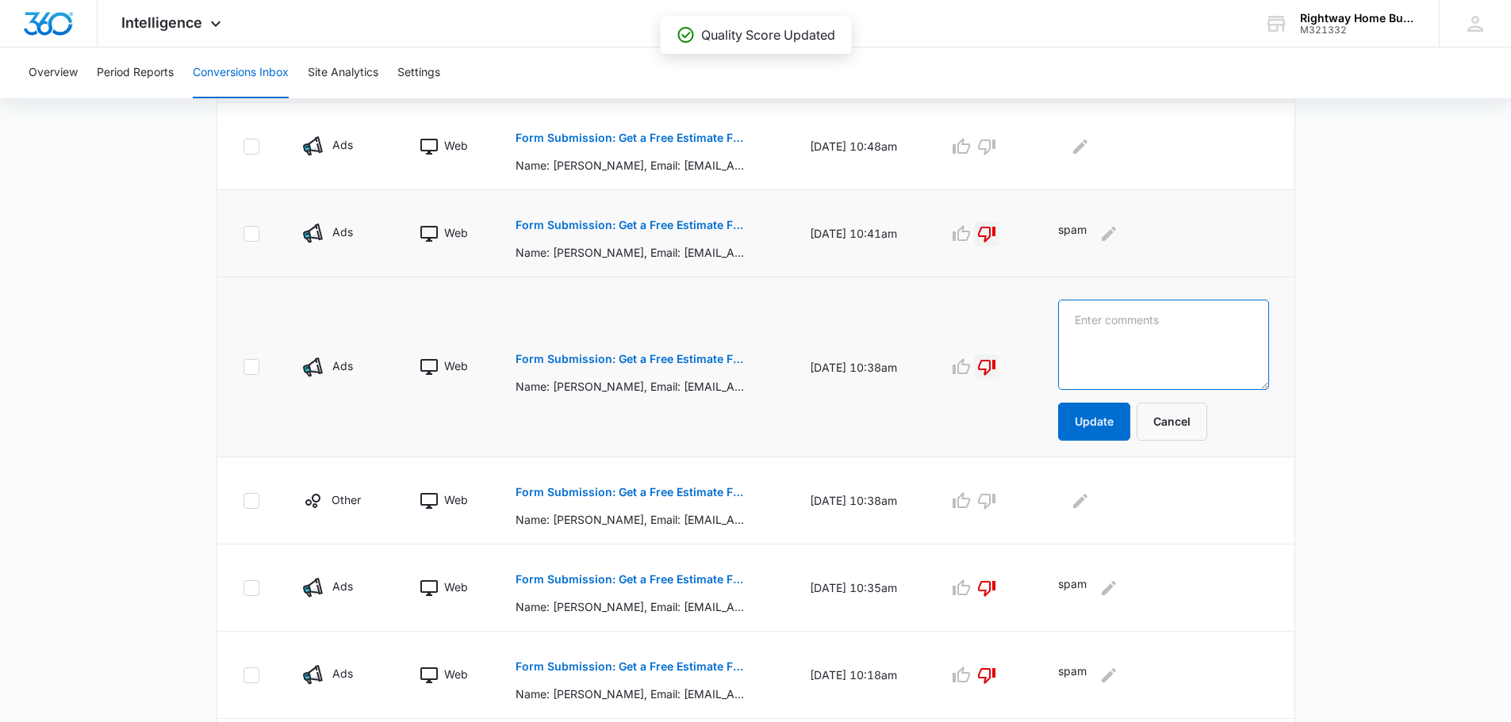
click at [1181, 320] on textarea at bounding box center [1163, 345] width 210 height 90
type textarea "spam"
click at [1120, 419] on button "Update" at bounding box center [1094, 422] width 72 height 38
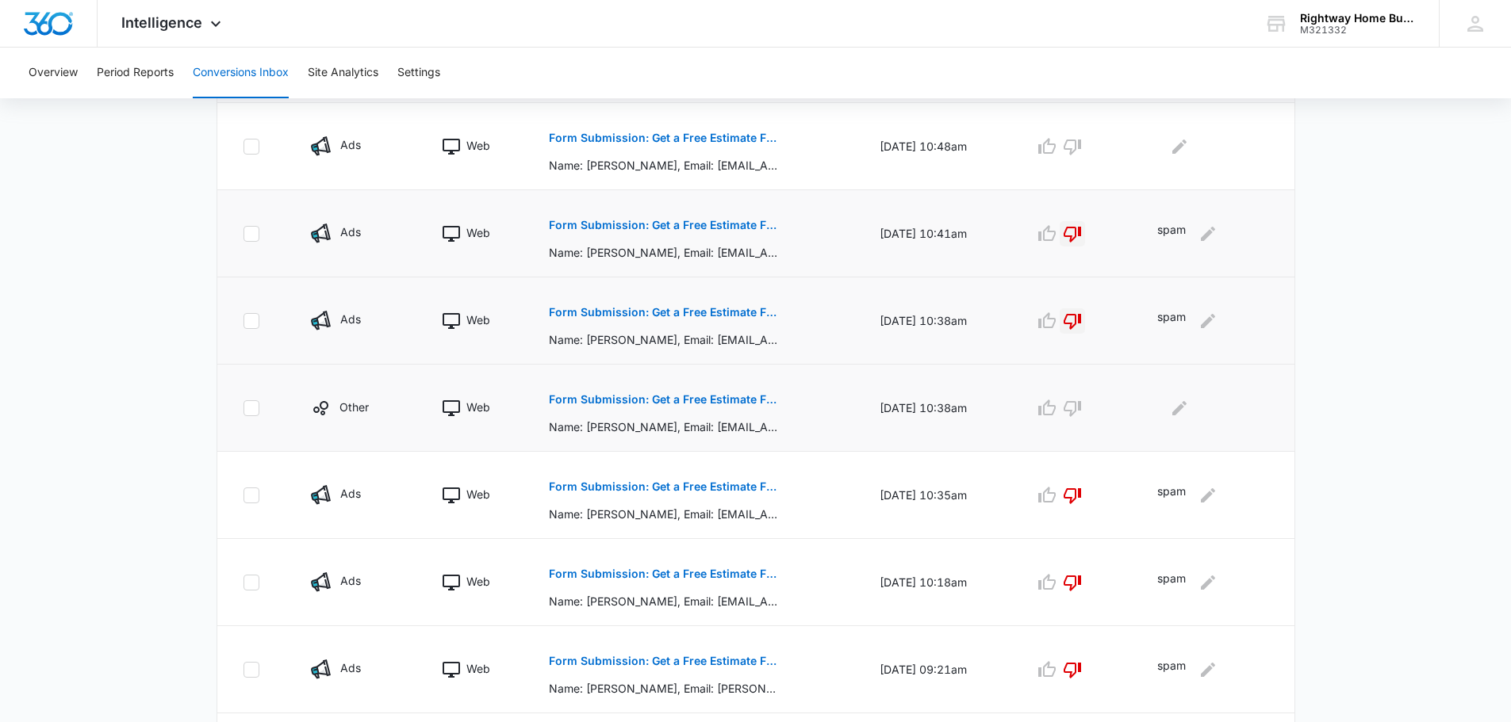
click at [679, 391] on button "Form Submission: Get a Free Estimate Form - NEW [DATE]" at bounding box center [664, 400] width 231 height 38
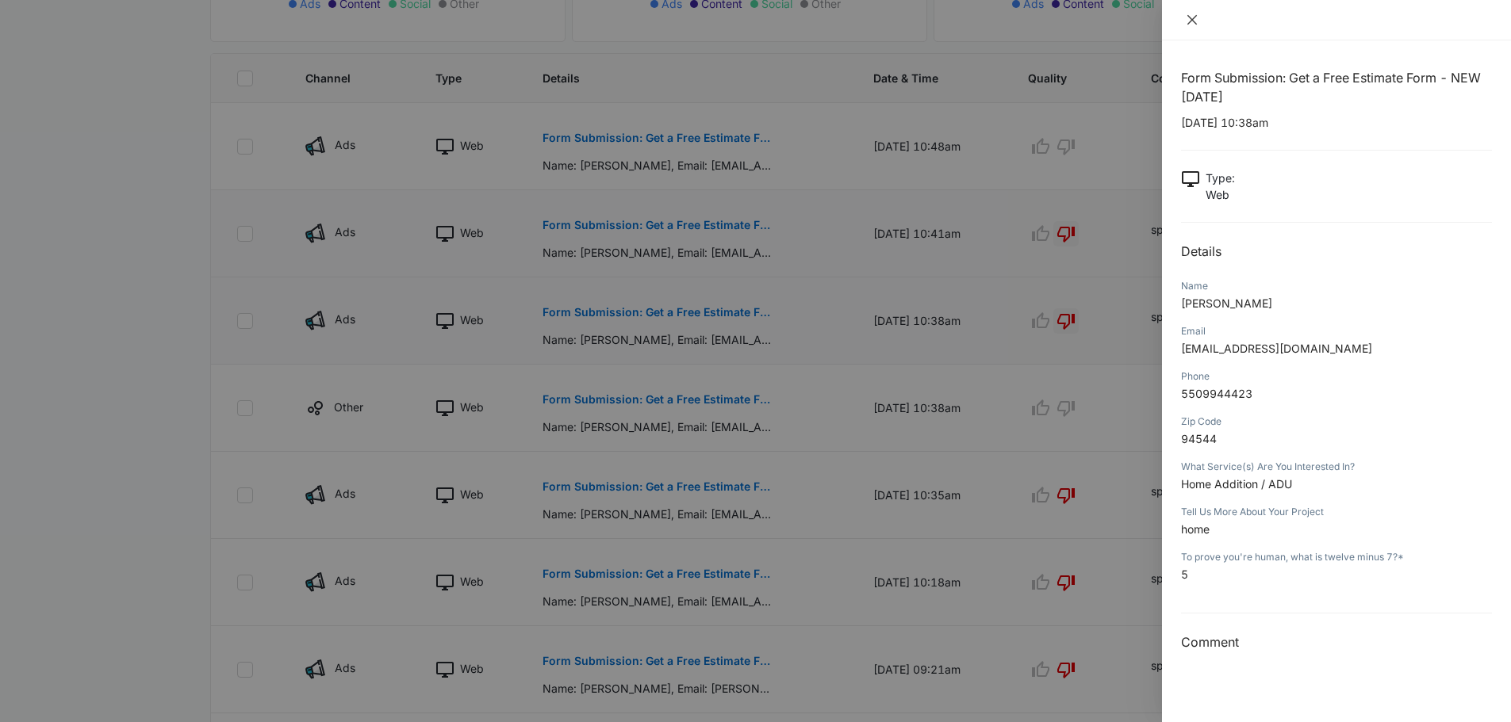
click at [1189, 13] on icon "close" at bounding box center [1191, 19] width 13 height 13
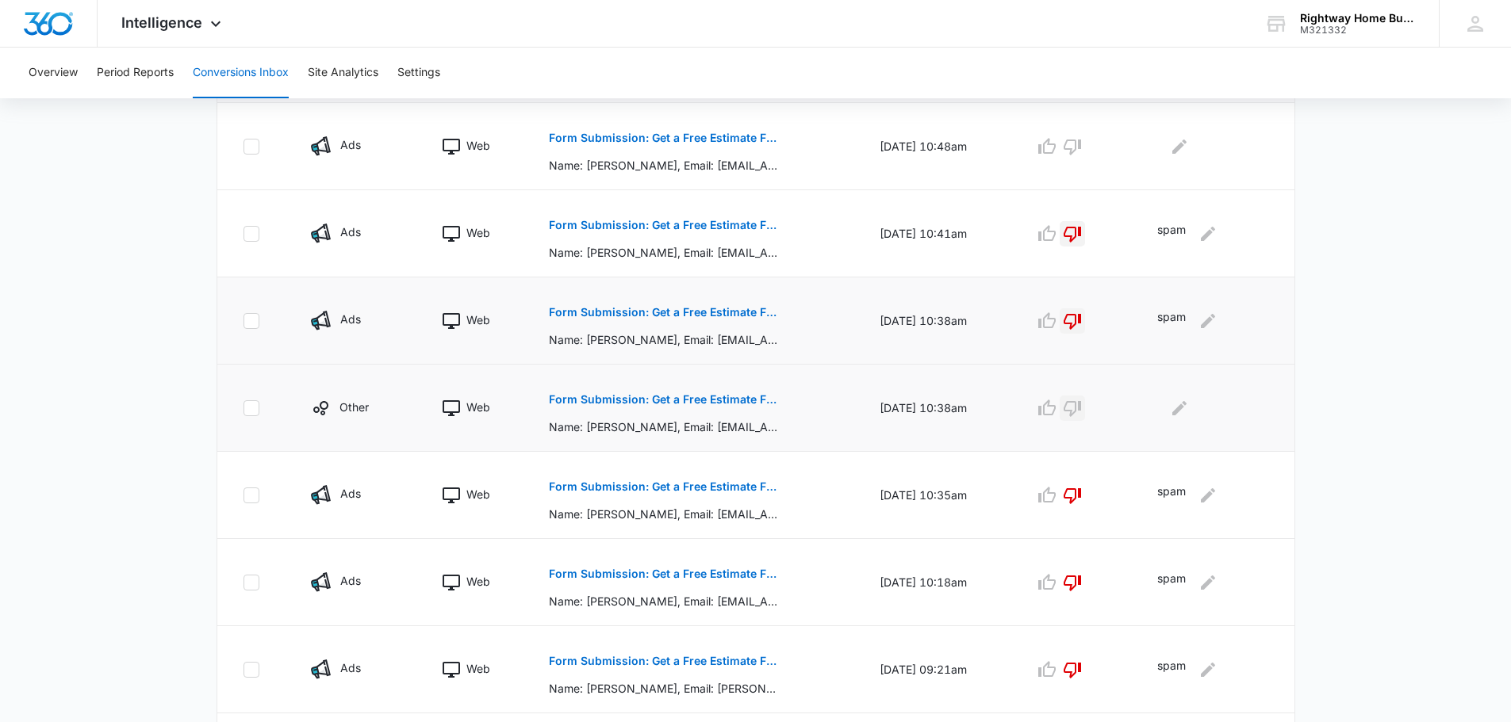
click at [1081, 408] on icon "button" at bounding box center [1072, 408] width 19 height 19
click at [1189, 415] on icon "Edit Comments" at bounding box center [1179, 408] width 19 height 19
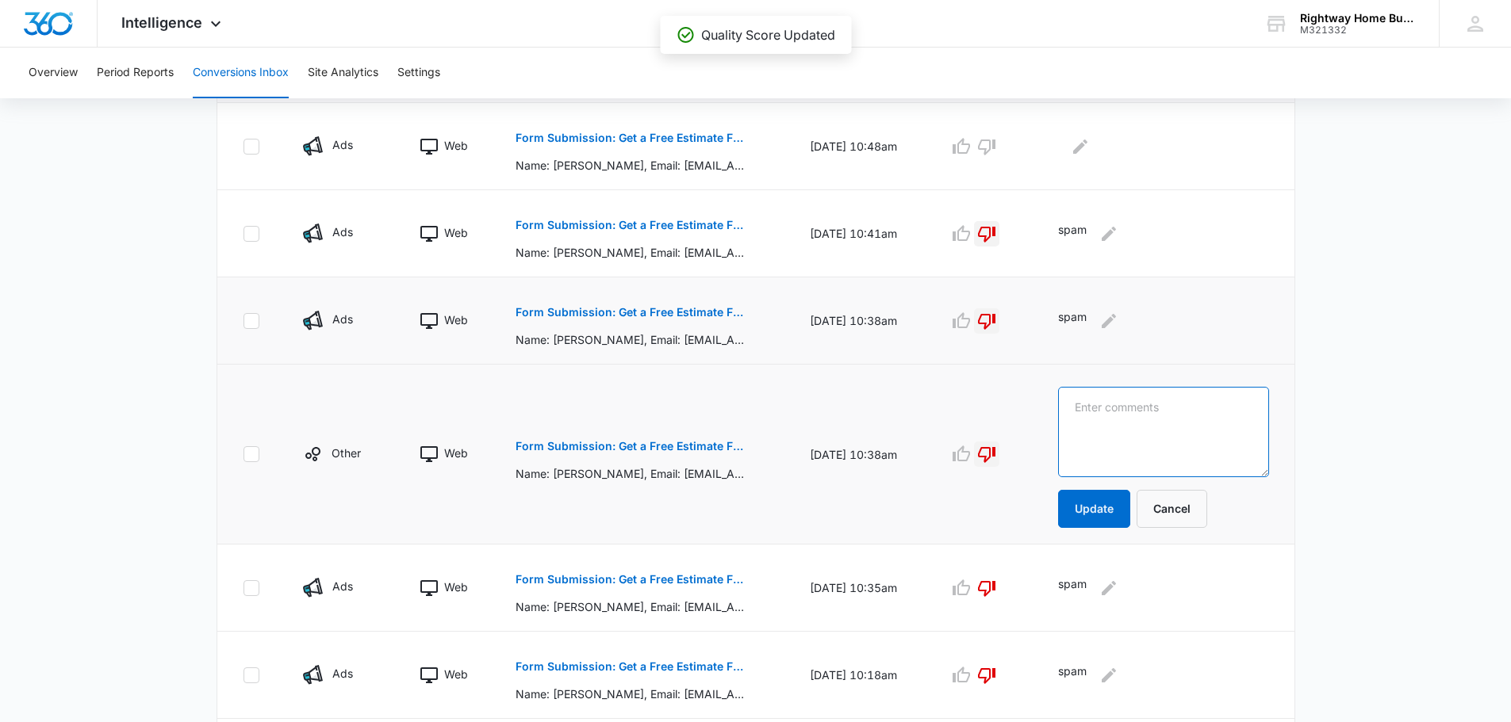
click at [1189, 415] on textarea at bounding box center [1163, 432] width 210 height 90
type textarea "spam"
click at [1101, 504] on button "Update" at bounding box center [1094, 509] width 72 height 38
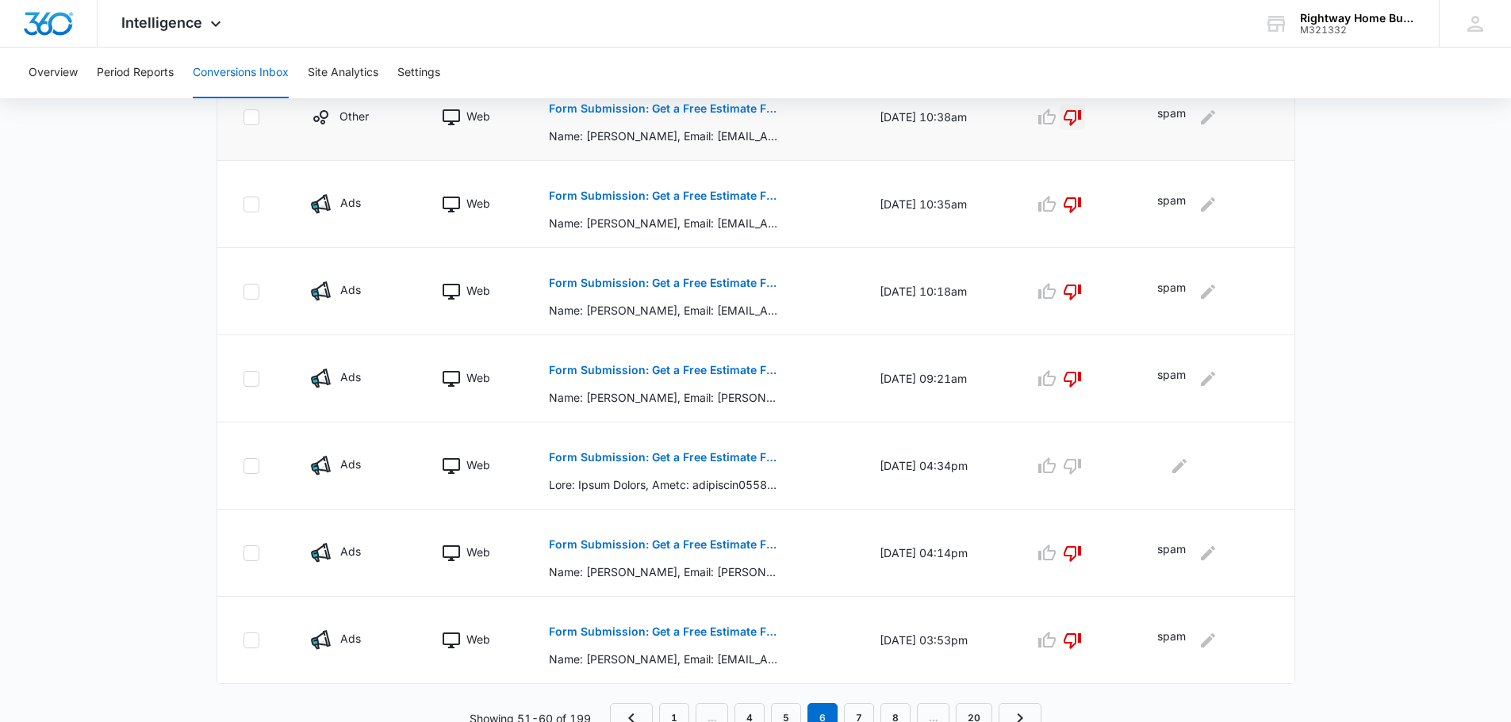
scroll to position [699, 0]
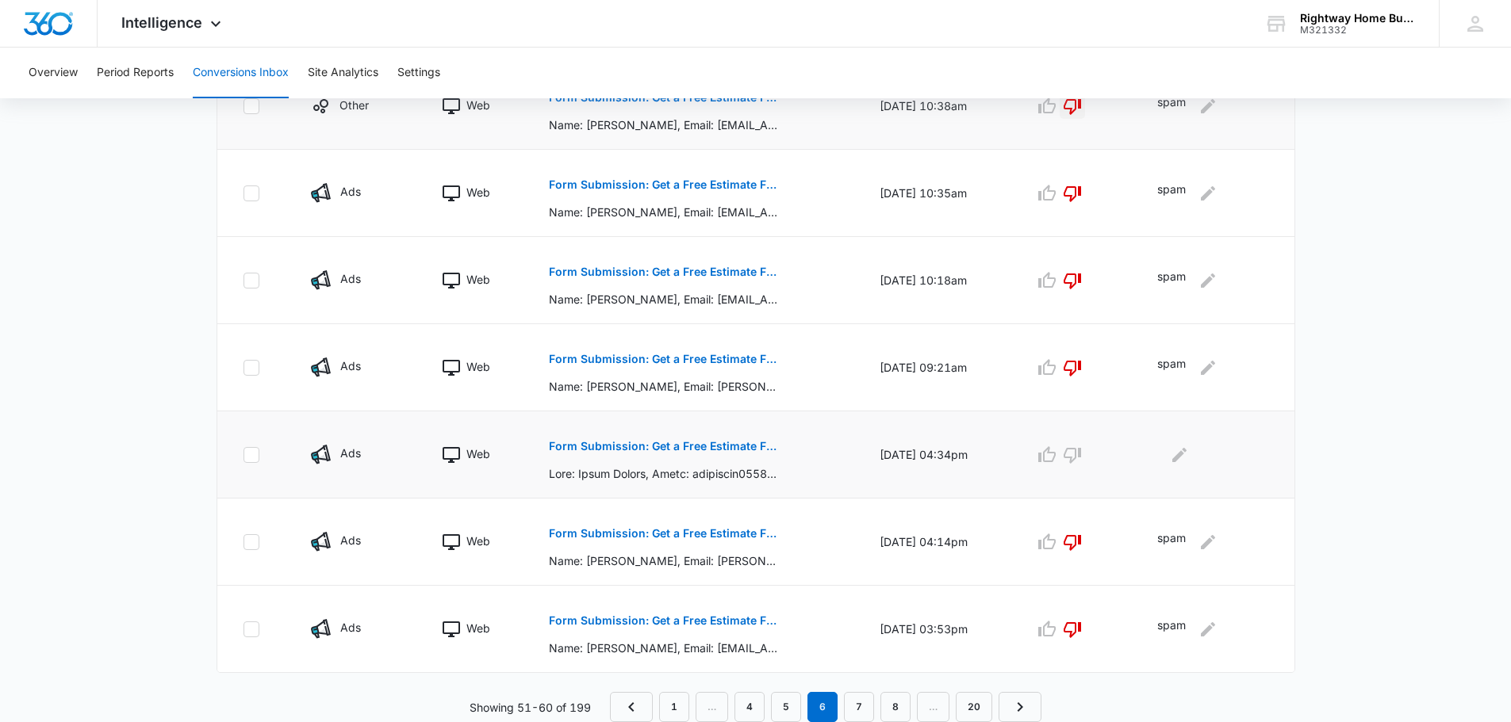
click at [732, 447] on p "Form Submission: Get a Free Estimate Form - NEW [DATE]" at bounding box center [664, 446] width 231 height 11
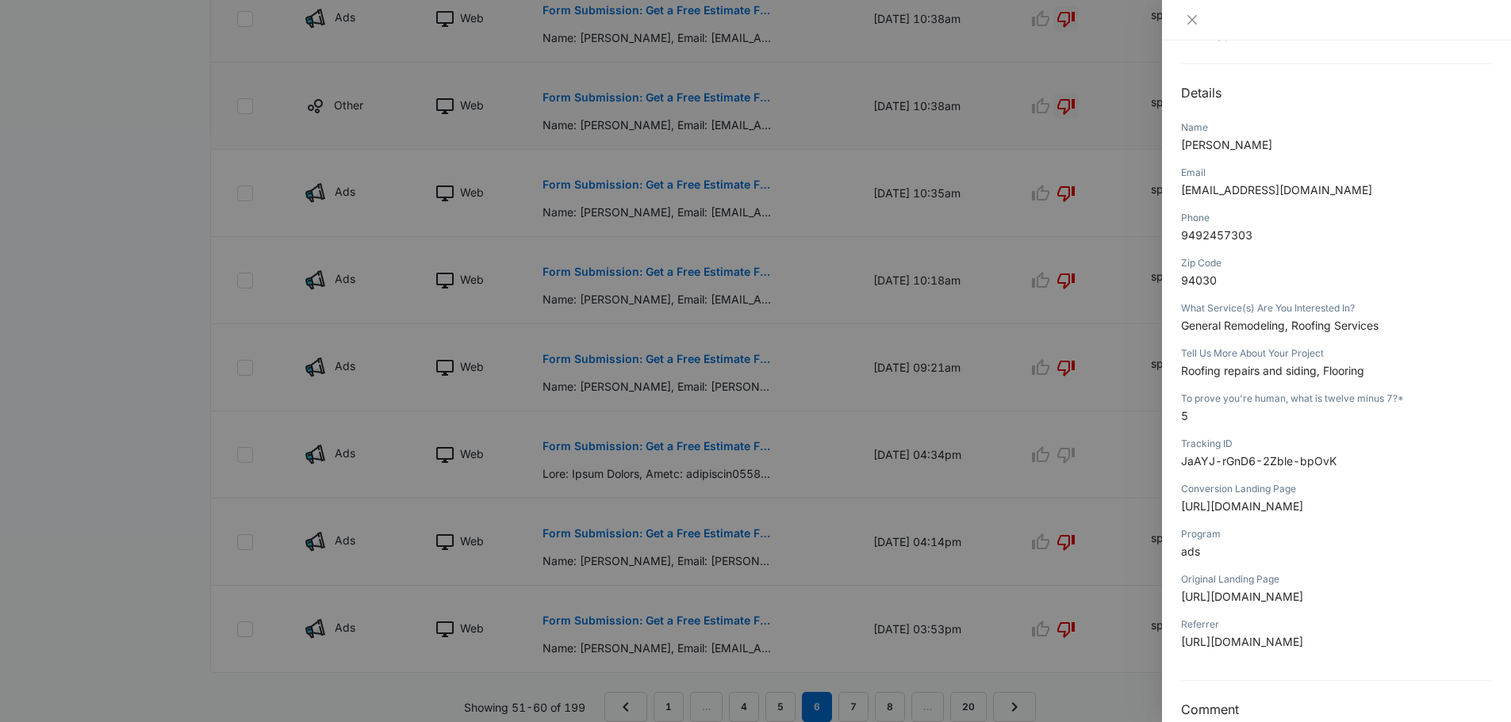
scroll to position [0, 0]
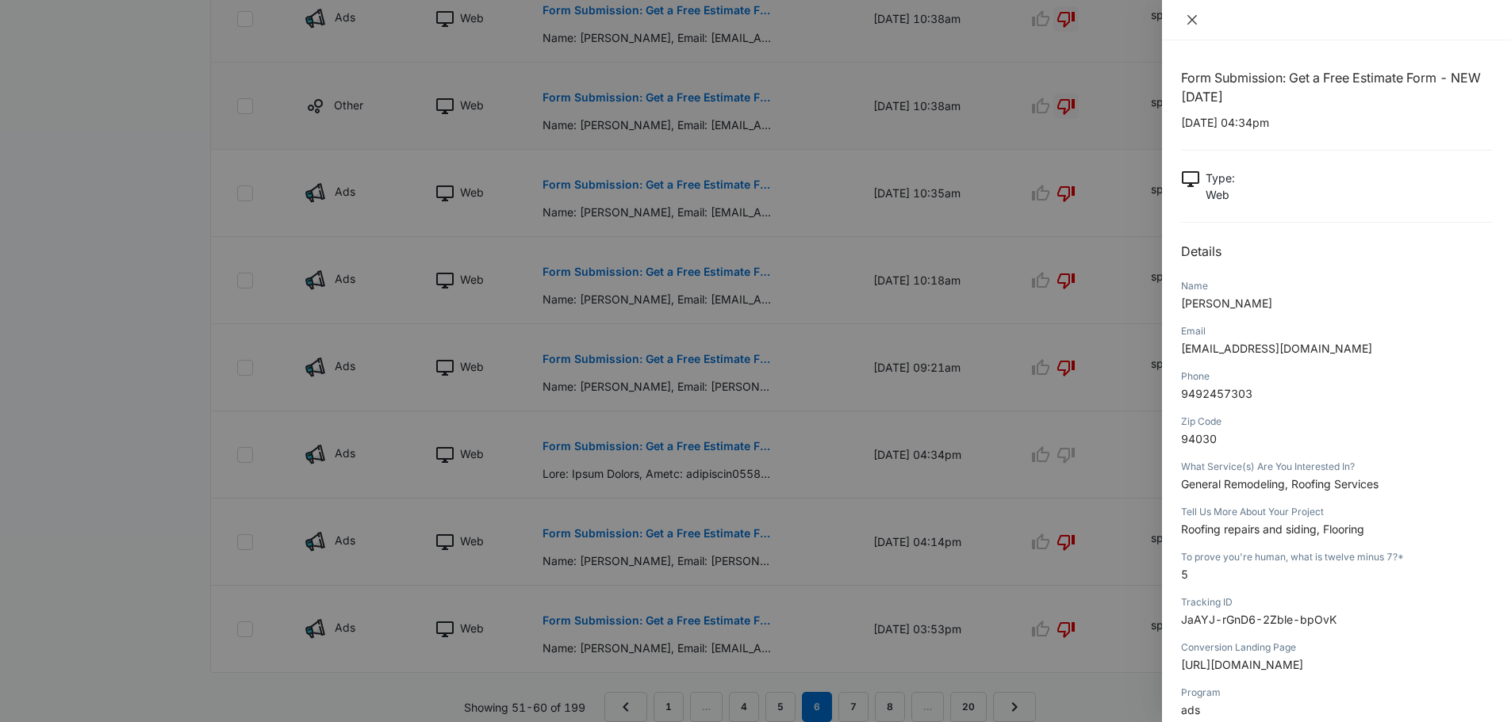
click at [1191, 17] on icon "close" at bounding box center [1191, 19] width 13 height 13
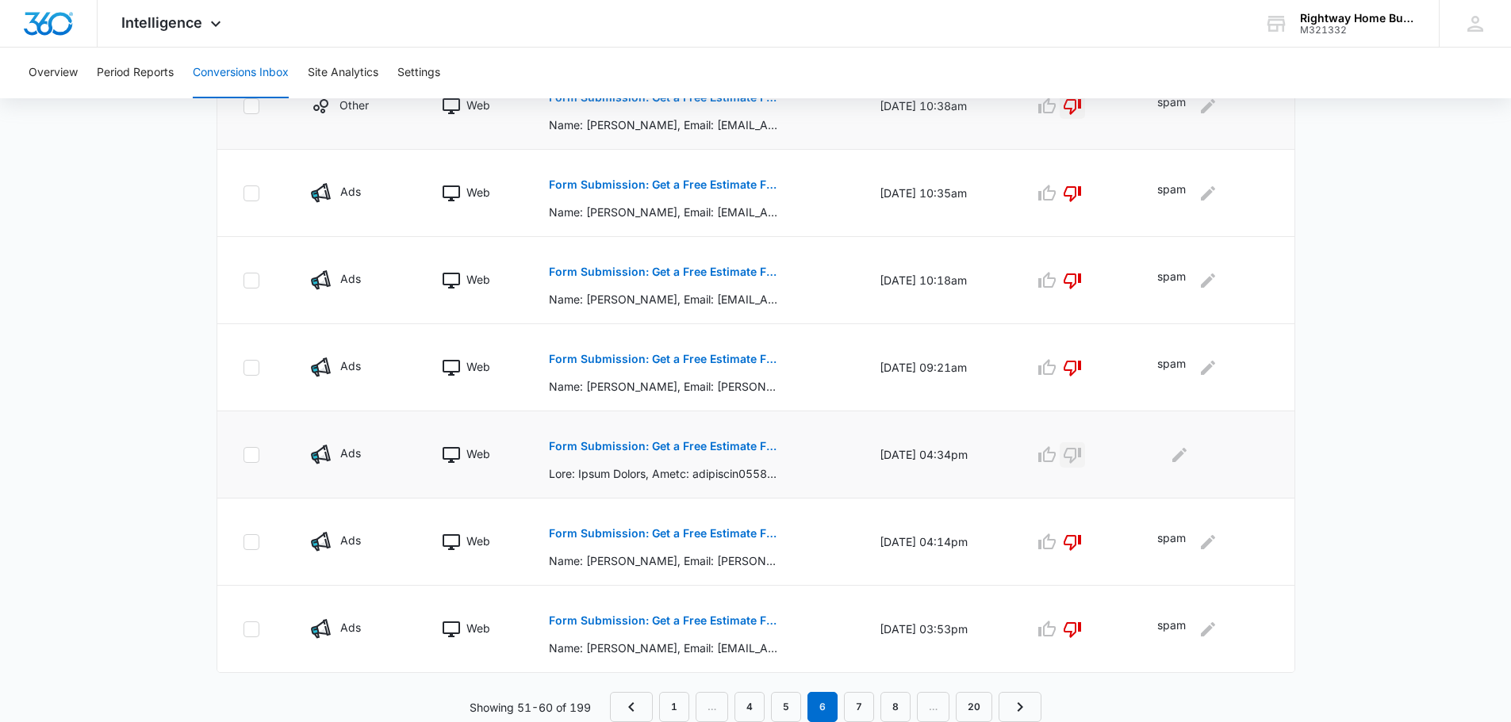
click at [1082, 454] on icon "button" at bounding box center [1072, 455] width 19 height 19
click at [1189, 458] on icon "Edit Comments" at bounding box center [1179, 455] width 19 height 19
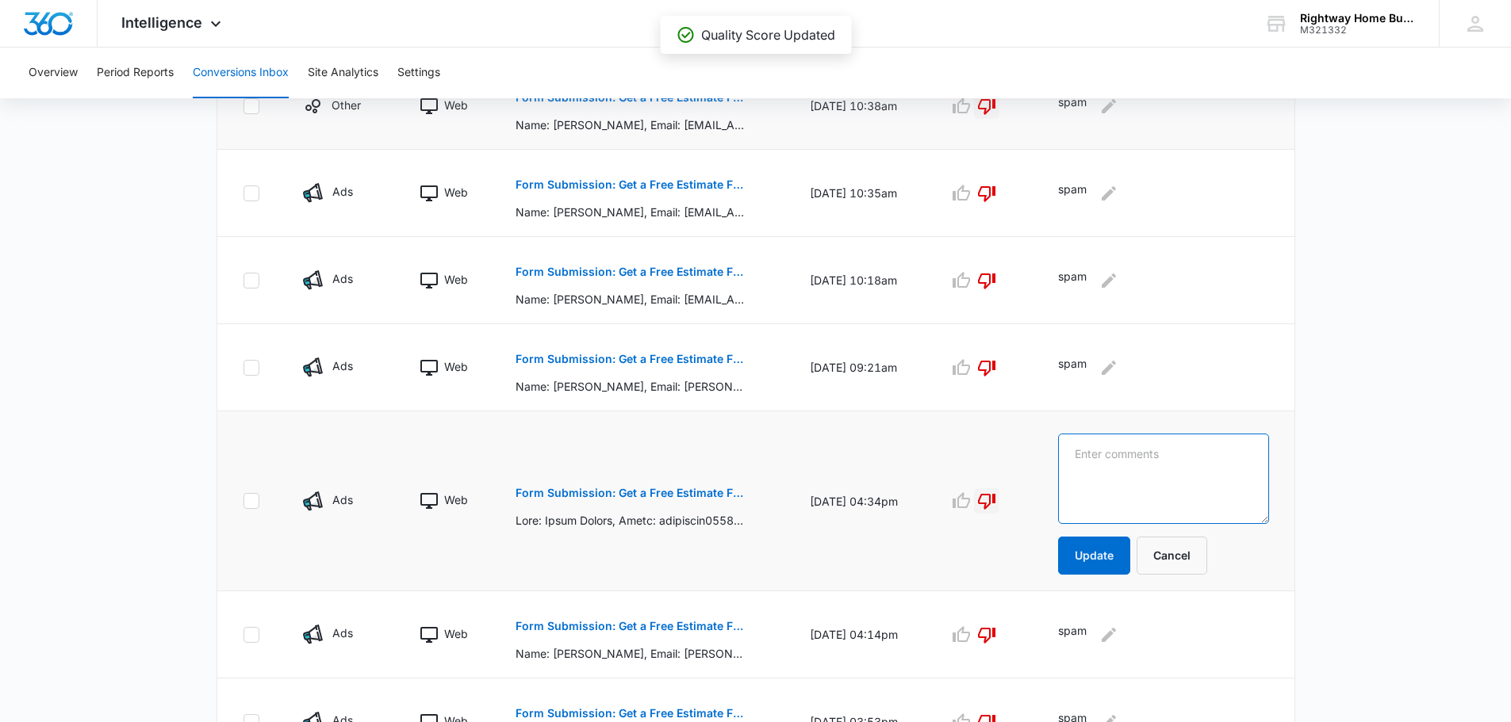
click at [1189, 458] on textarea at bounding box center [1163, 479] width 210 height 90
type textarea "spam"
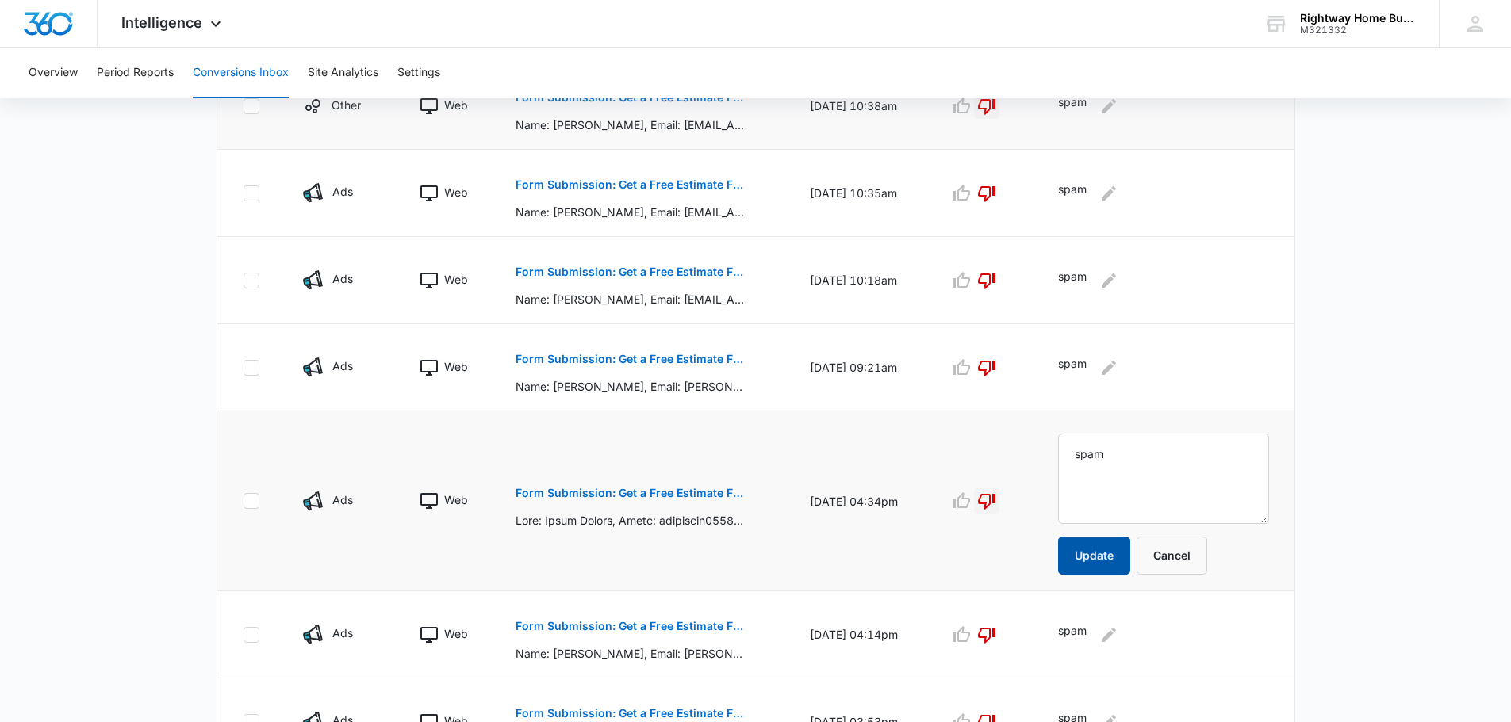
click at [1111, 556] on button "Update" at bounding box center [1094, 556] width 72 height 38
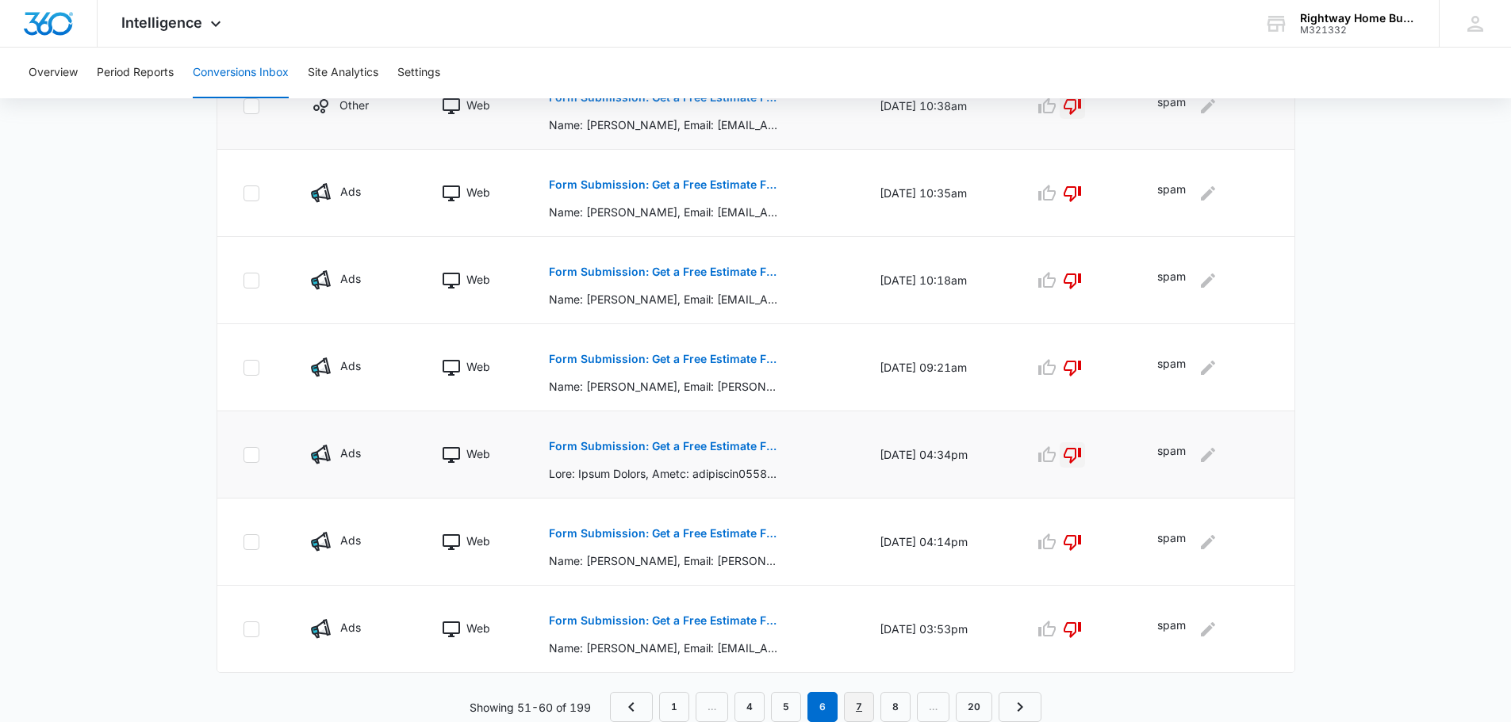
click at [864, 710] on link "7" at bounding box center [859, 707] width 30 height 30
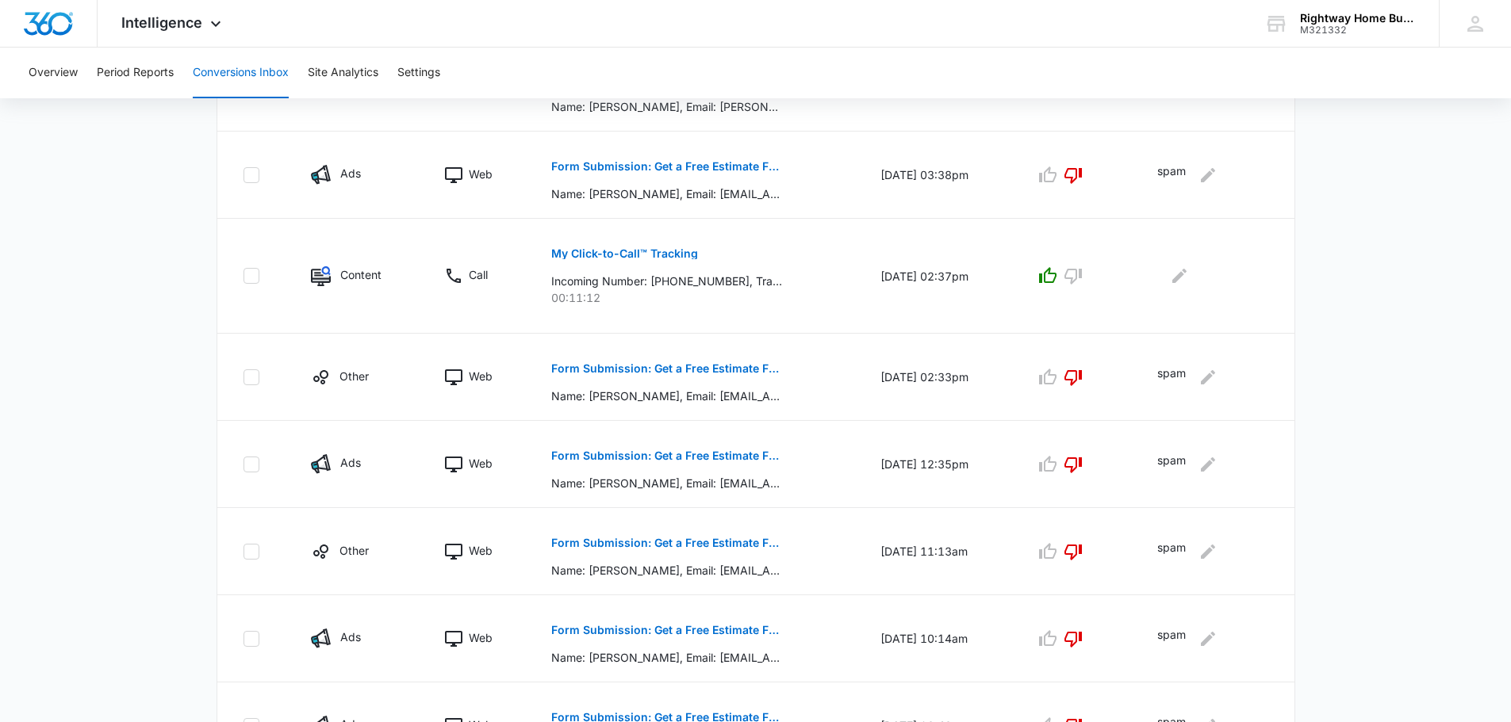
scroll to position [726, 0]
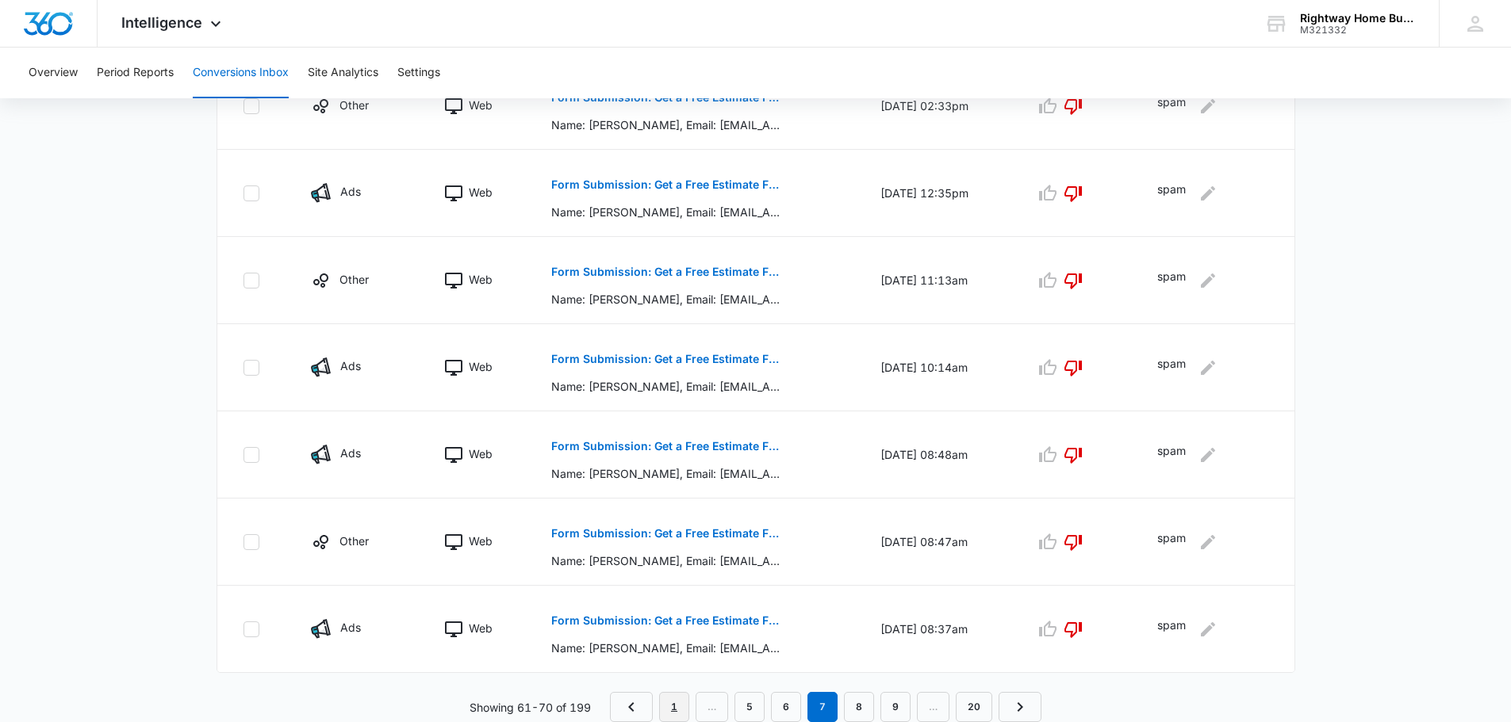
click at [667, 708] on link "1" at bounding box center [674, 707] width 30 height 30
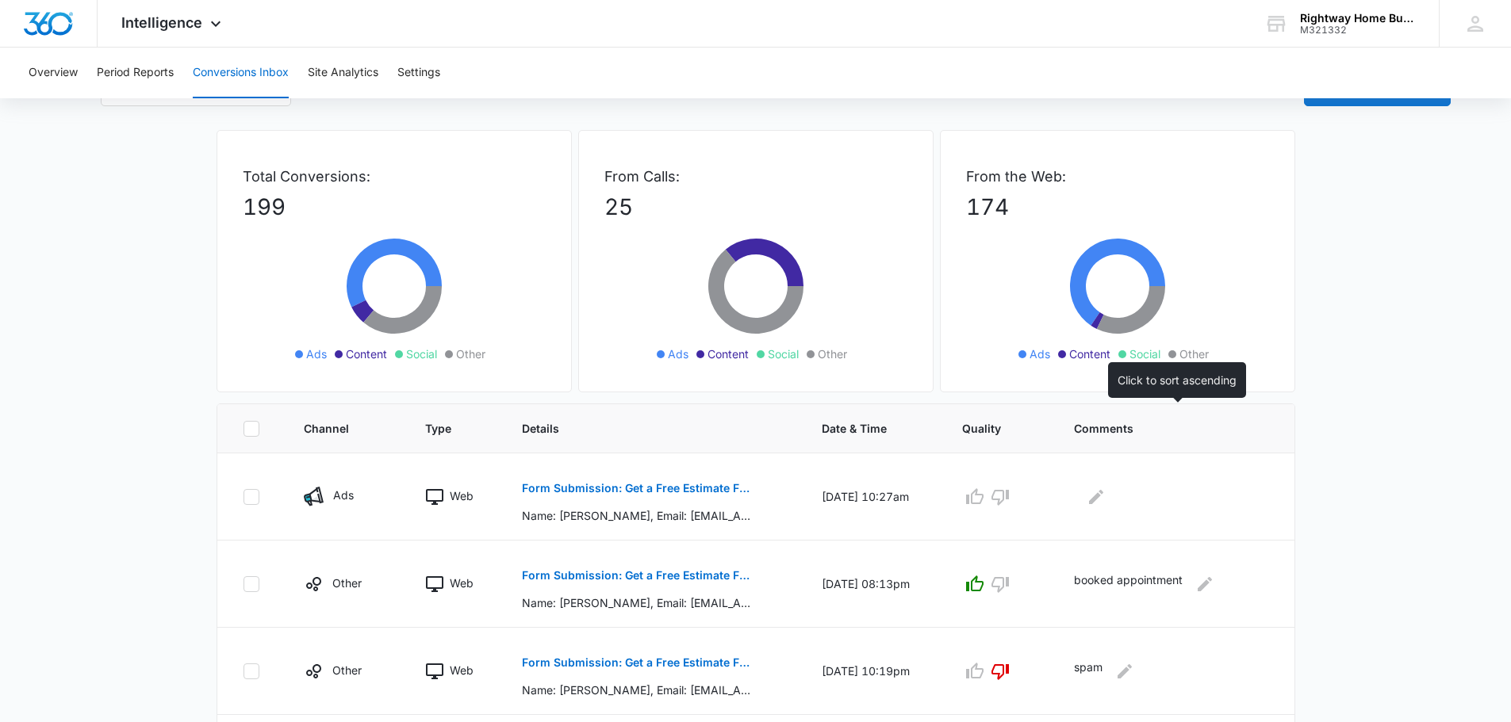
scroll to position [0, 0]
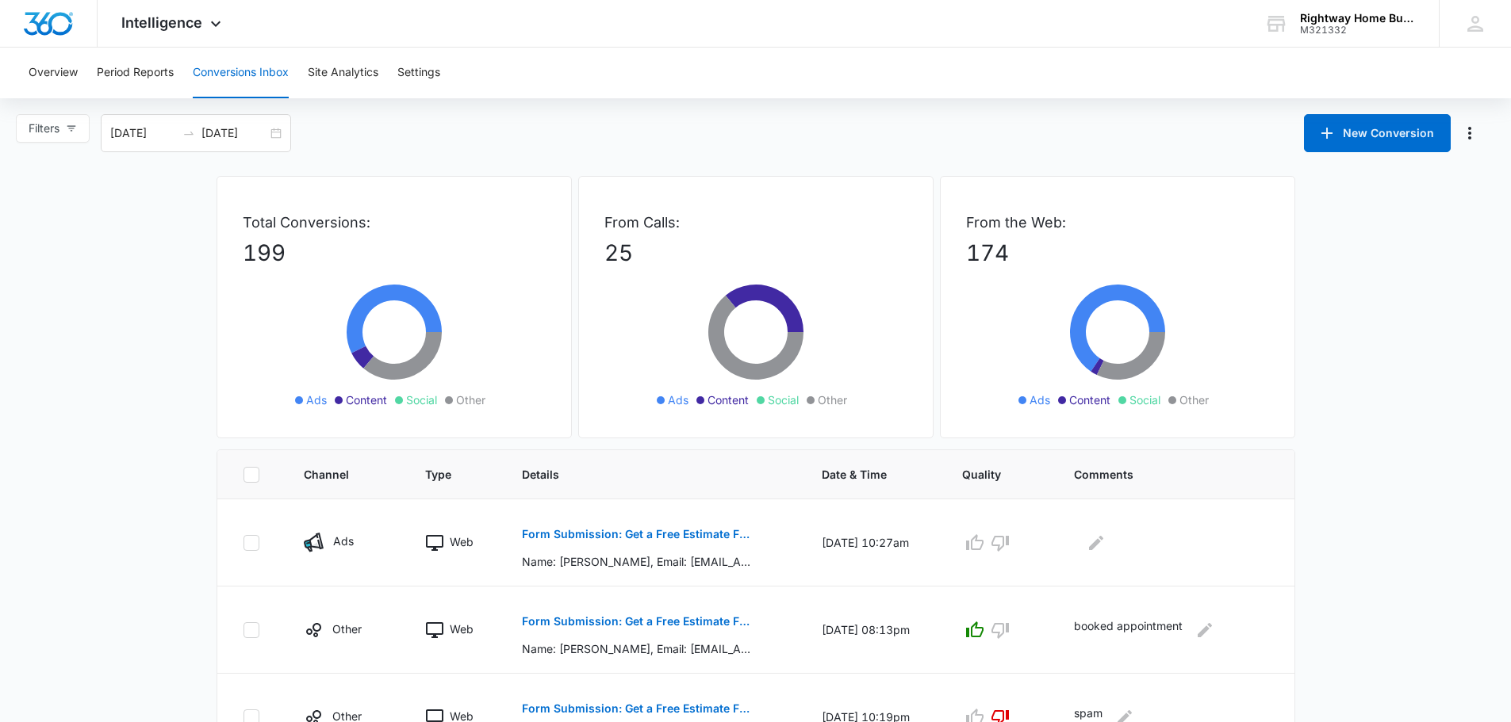
click at [1127, 140] on div "Filters [DATE] [DATE] New Conversion" at bounding box center [755, 133] width 1511 height 38
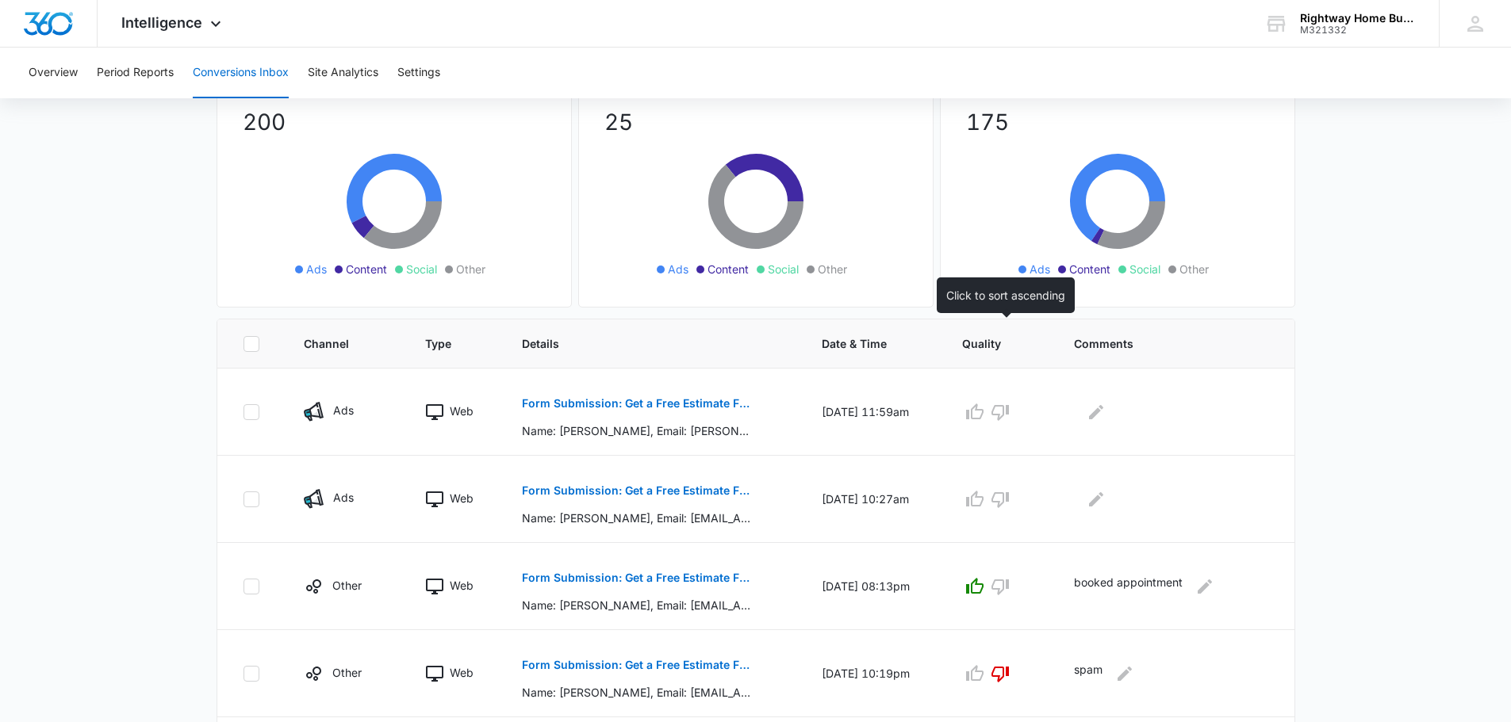
scroll to position [159, 0]
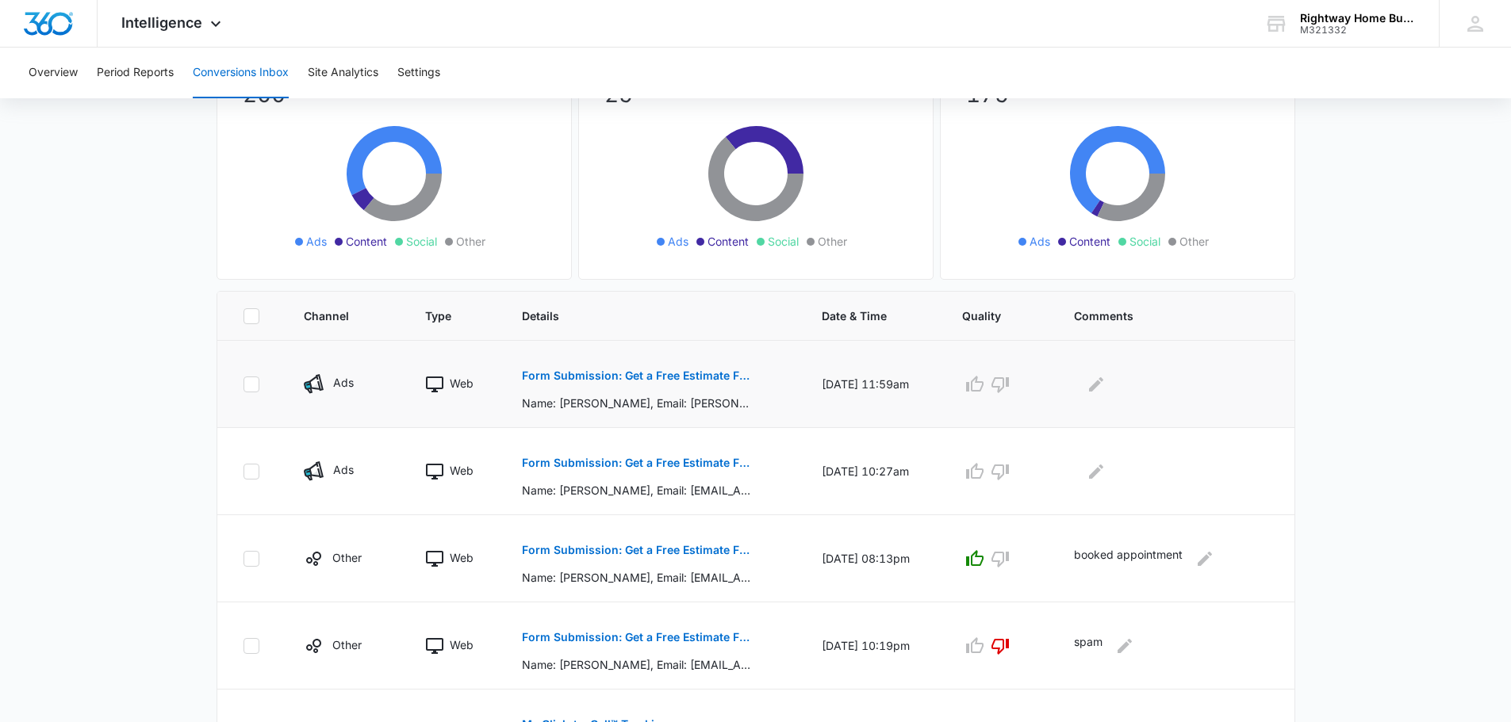
click at [653, 370] on p "Form Submission: Get a Free Estimate Form - NEW [DATE]" at bounding box center [637, 375] width 231 height 11
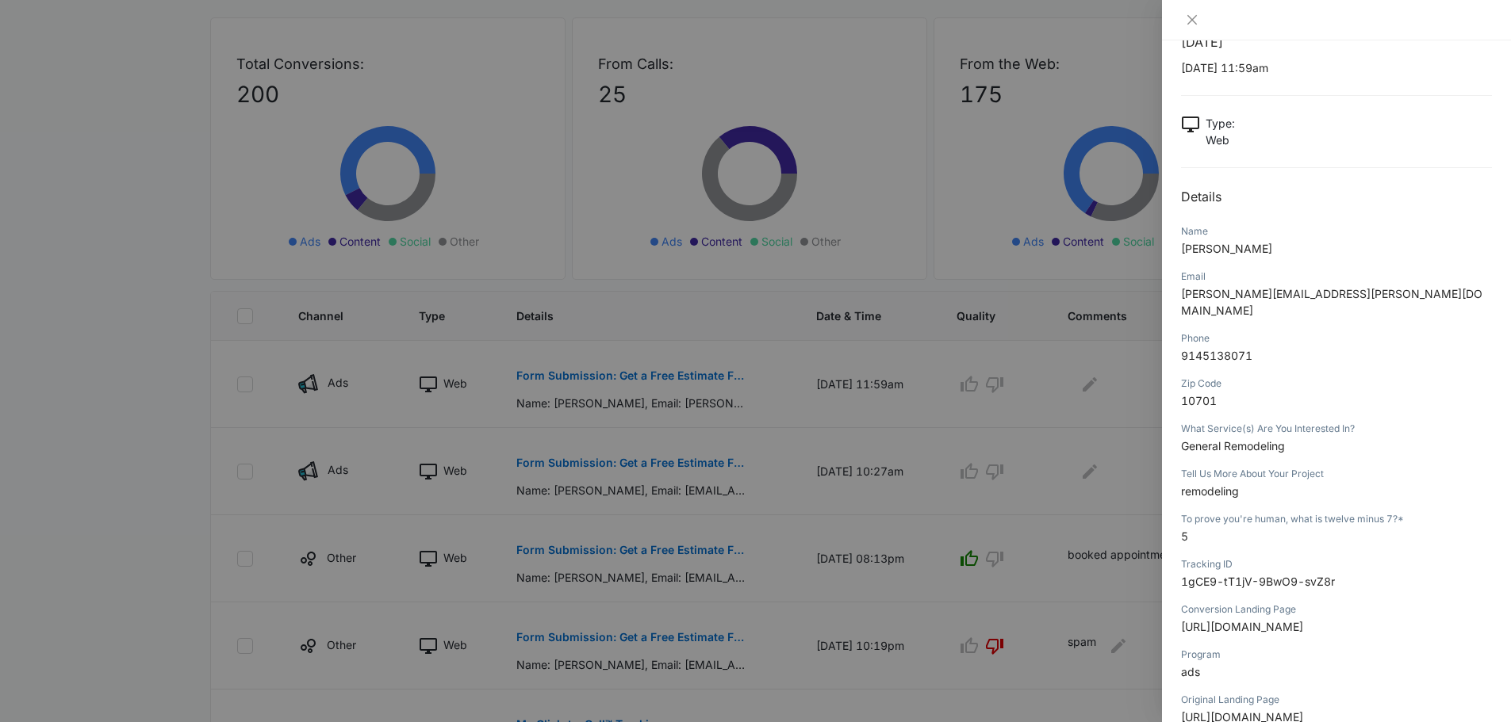
scroll to position [79, 0]
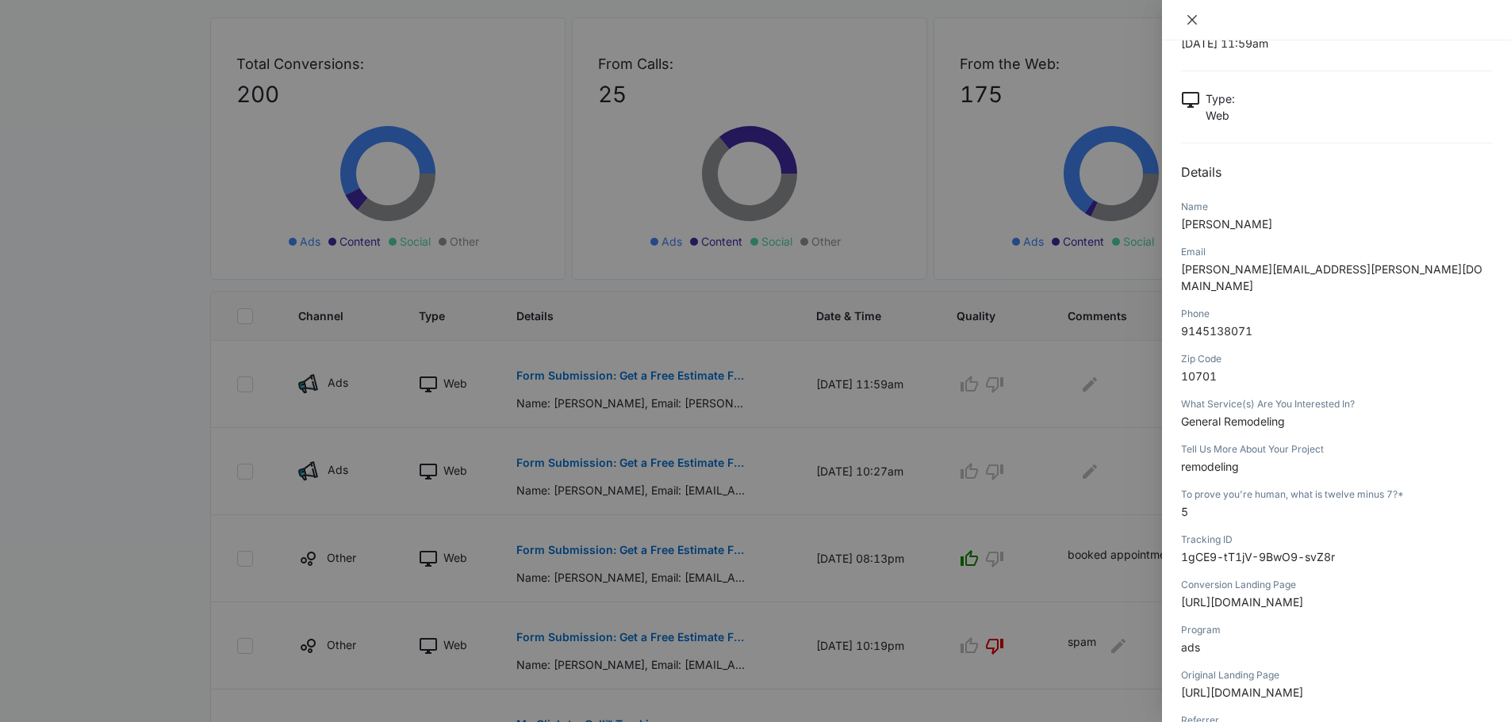
click at [1195, 15] on icon "close" at bounding box center [1191, 19] width 13 height 13
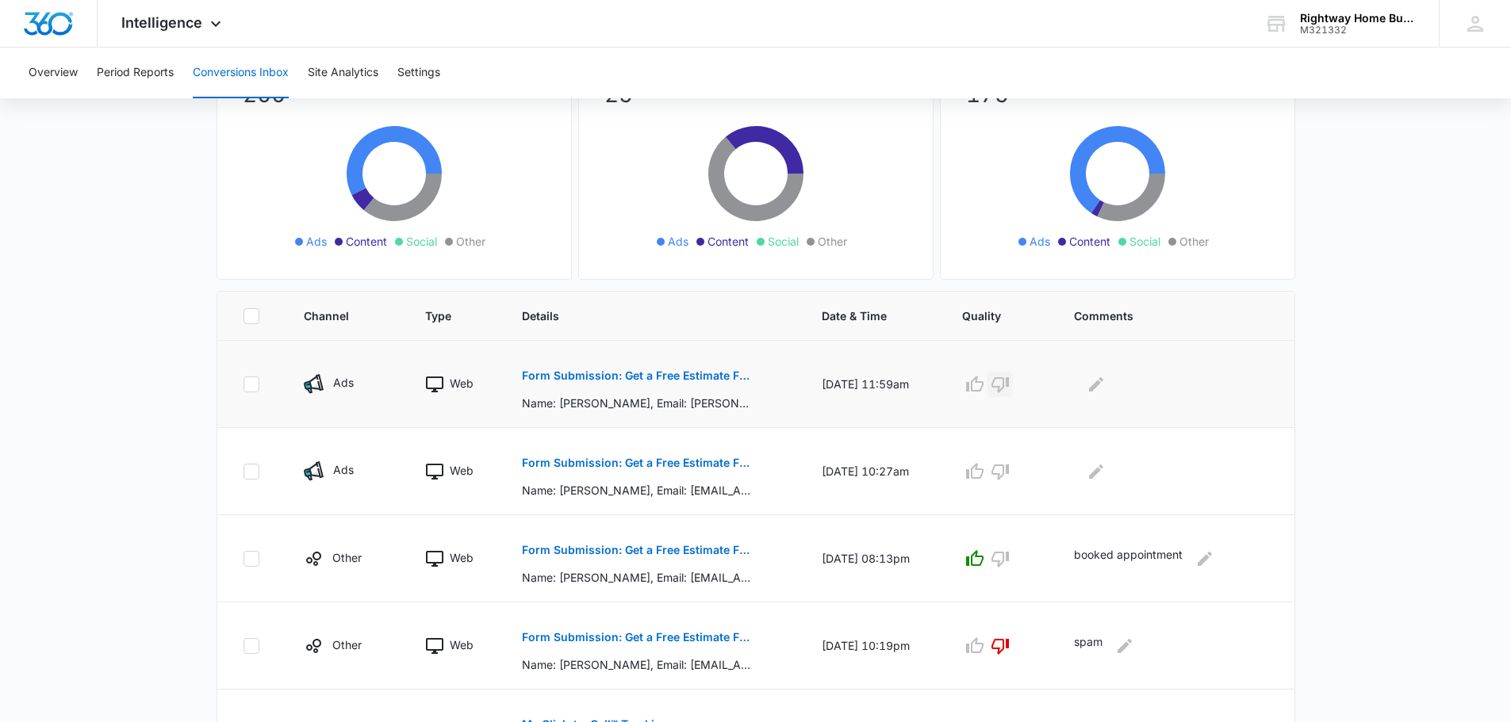
click at [1004, 385] on icon "button" at bounding box center [999, 384] width 19 height 19
click at [1100, 386] on icon "Edit Comments" at bounding box center [1096, 384] width 14 height 14
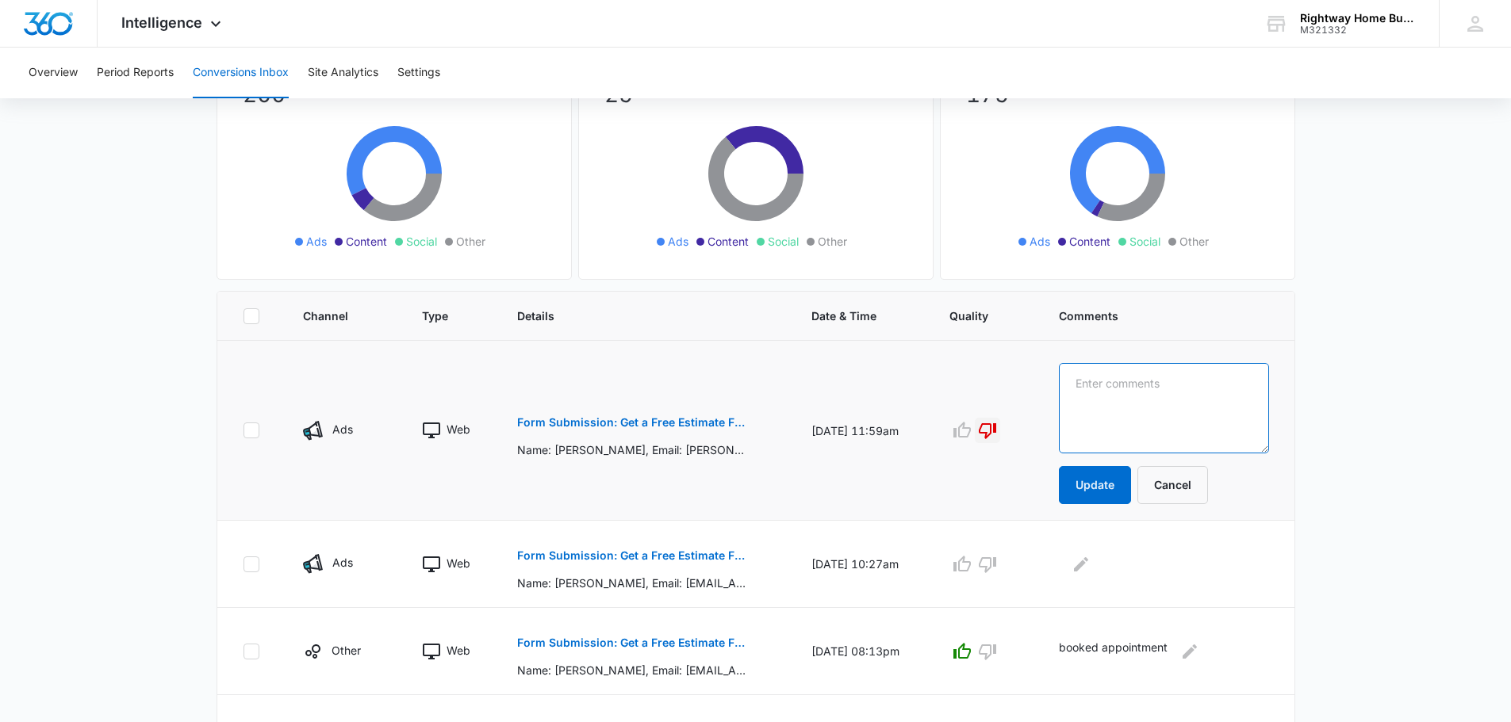
click at [1108, 392] on textarea at bounding box center [1164, 408] width 210 height 90
type textarea "spam"
click at [1121, 483] on button "Update" at bounding box center [1095, 485] width 72 height 38
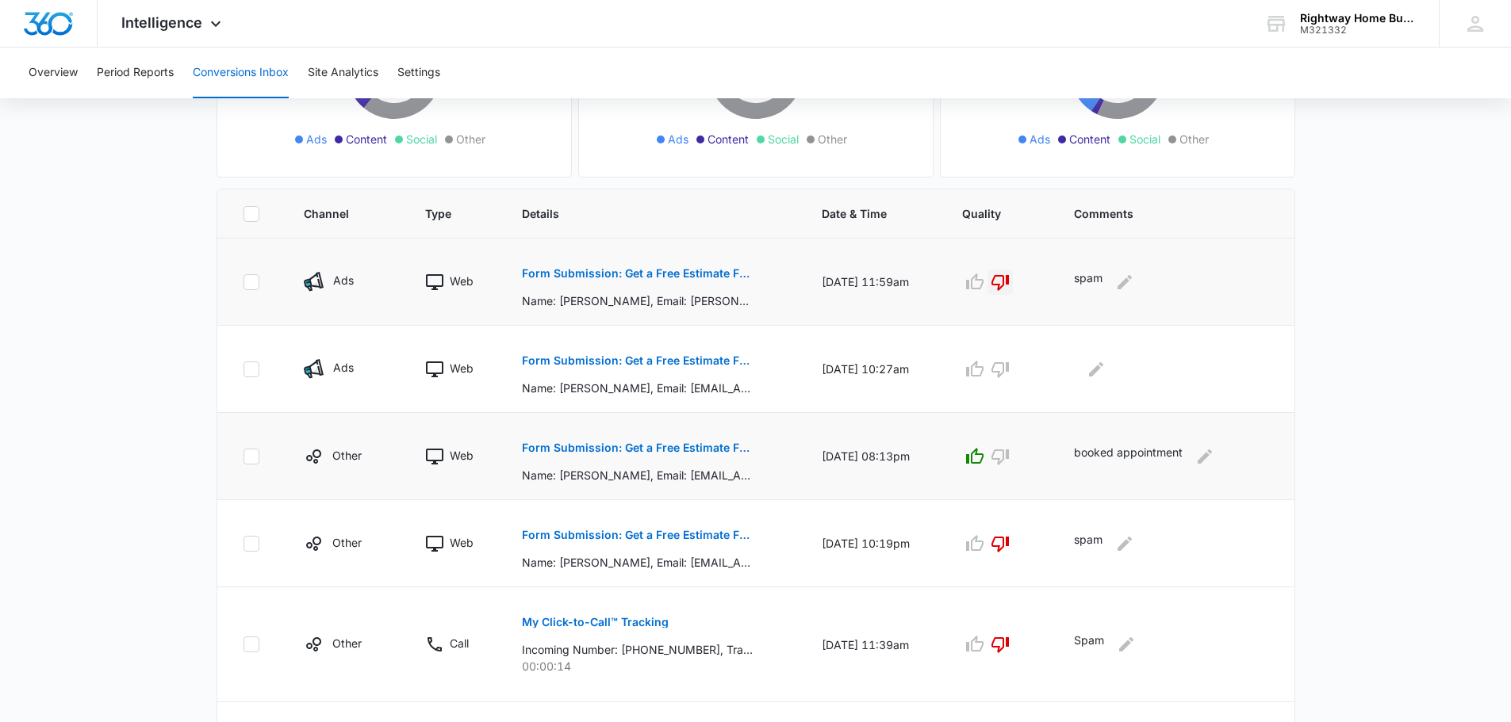
scroll to position [476, 0]
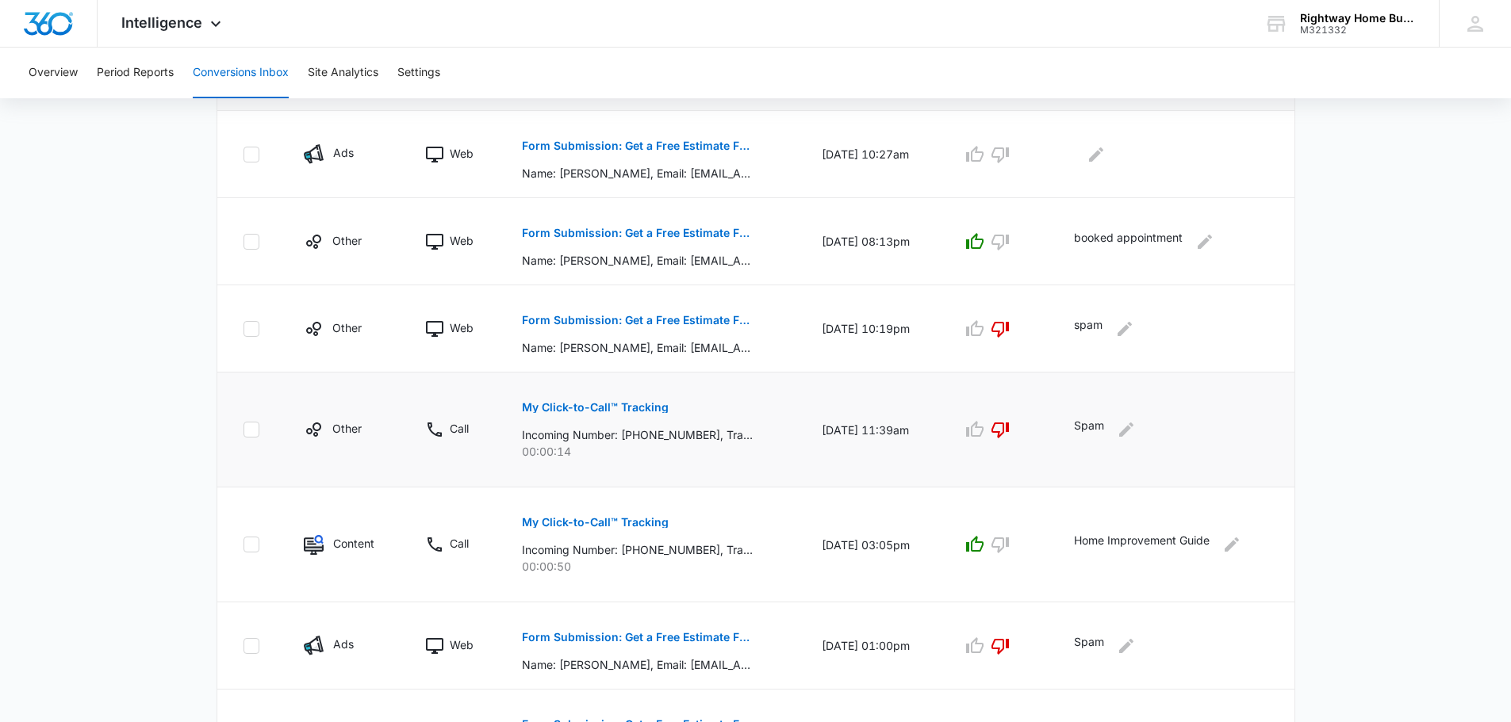
click at [614, 405] on p "My Click-to-Call™ Tracking" at bounding box center [595, 407] width 147 height 11
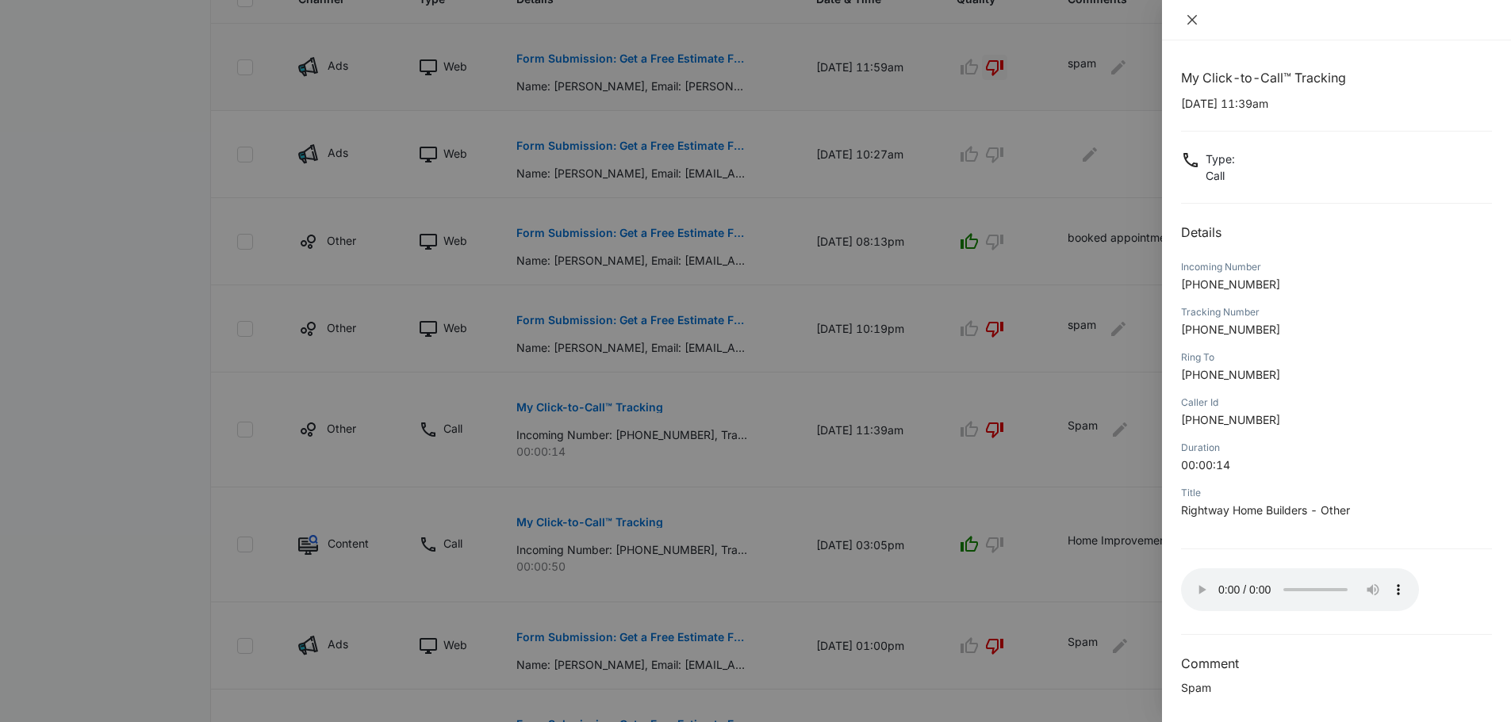
click at [1198, 19] on button "Close" at bounding box center [1192, 20] width 22 height 14
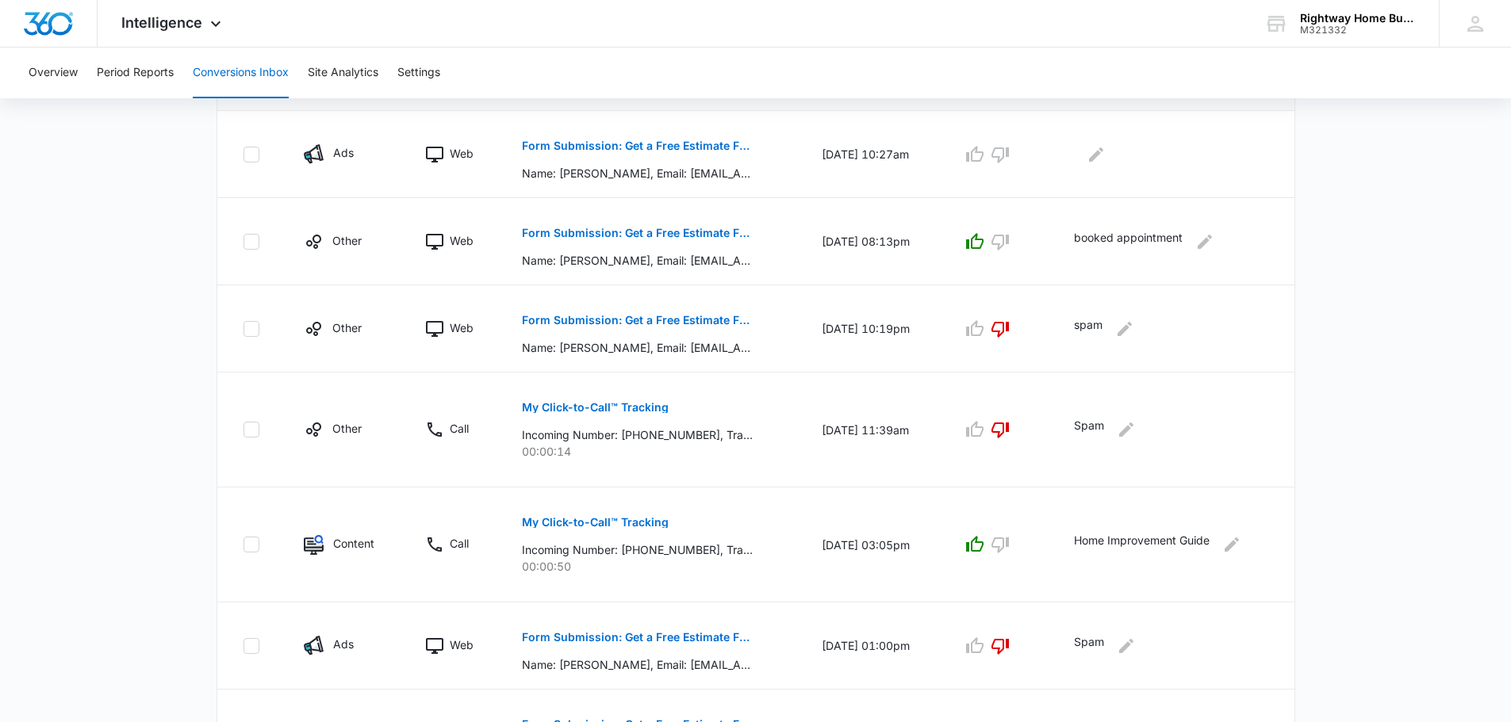
click at [171, 265] on main "Filters 08/12/2025 09/11/2025 New Conversion Total Conversions: 200 Ads Content…" at bounding box center [755, 333] width 1511 height 1390
